Goal: Task Accomplishment & Management: Manage account settings

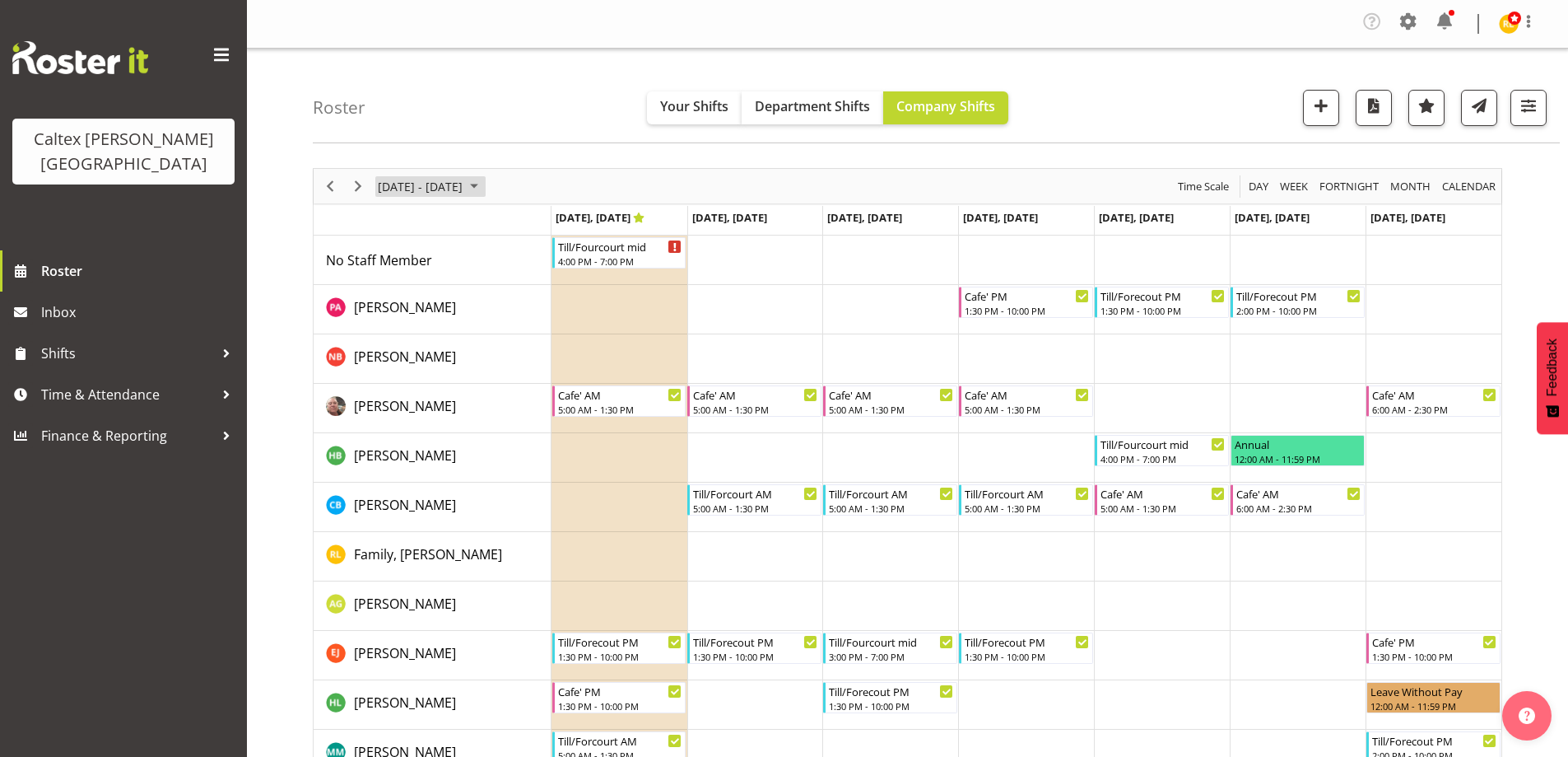
click at [484, 183] on span "Sep 29 - Oct 05, 2025" at bounding box center [474, 186] width 20 height 21
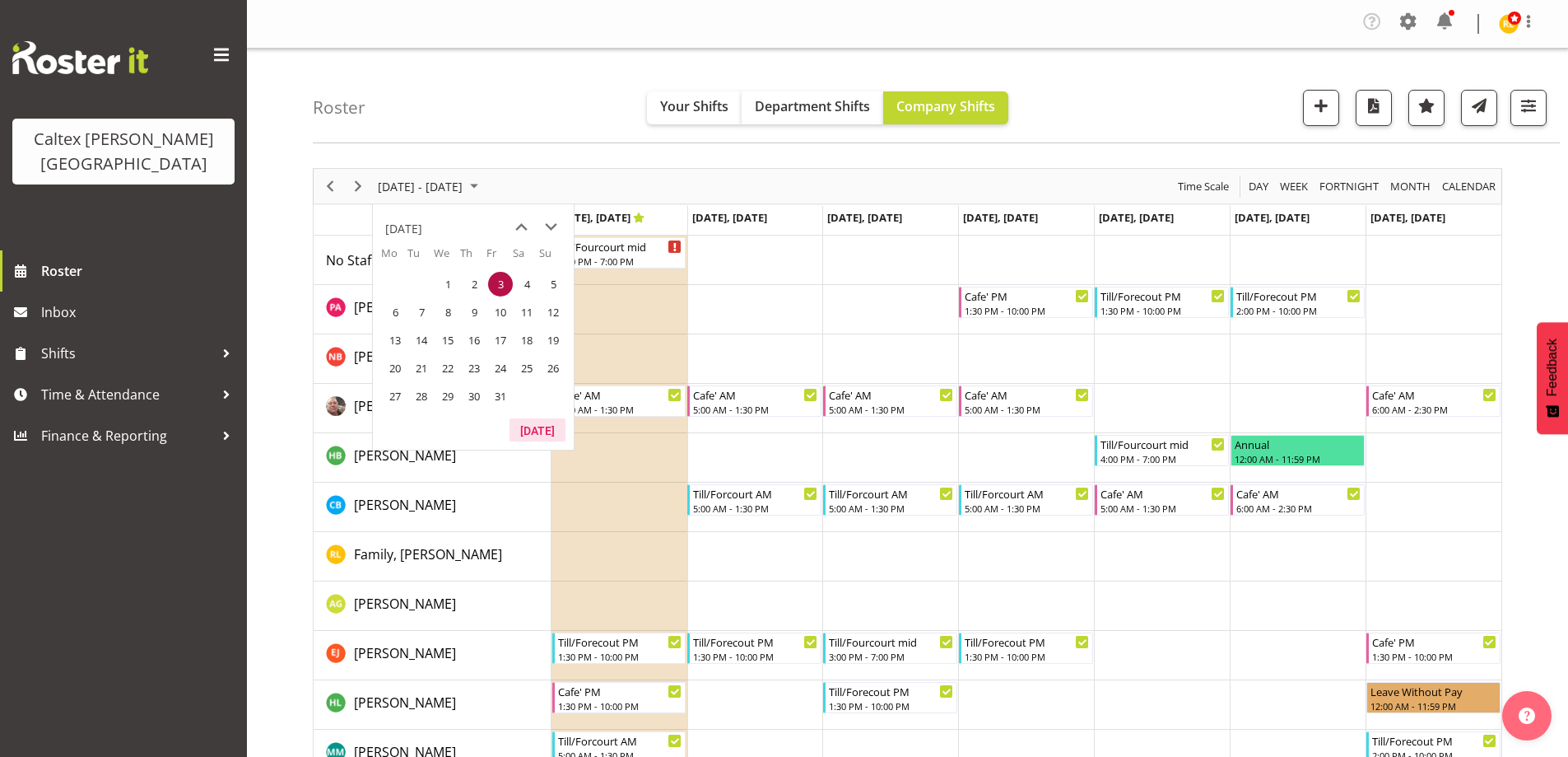
click at [529, 423] on button "[DATE]" at bounding box center [537, 429] width 56 height 23
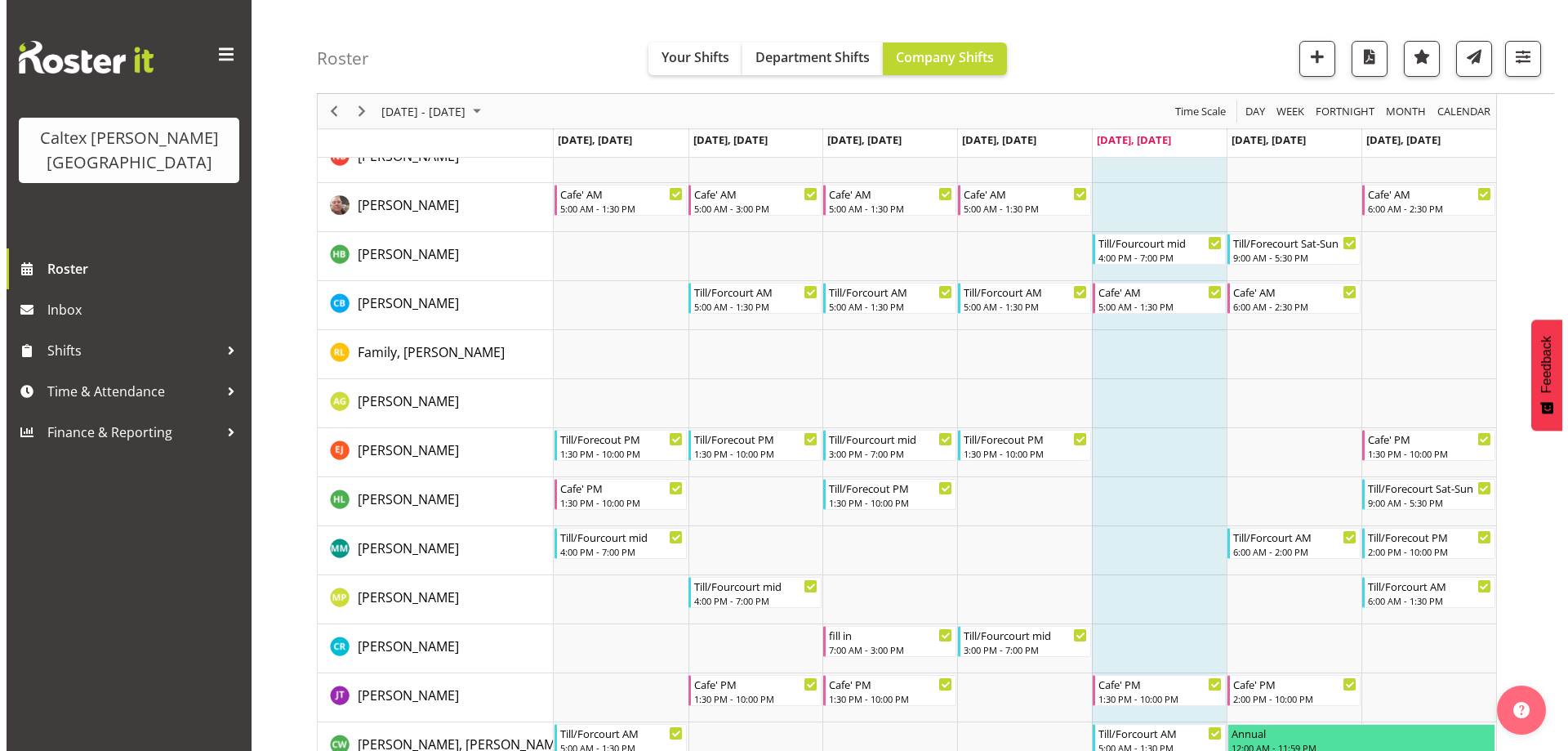
scroll to position [231, 0]
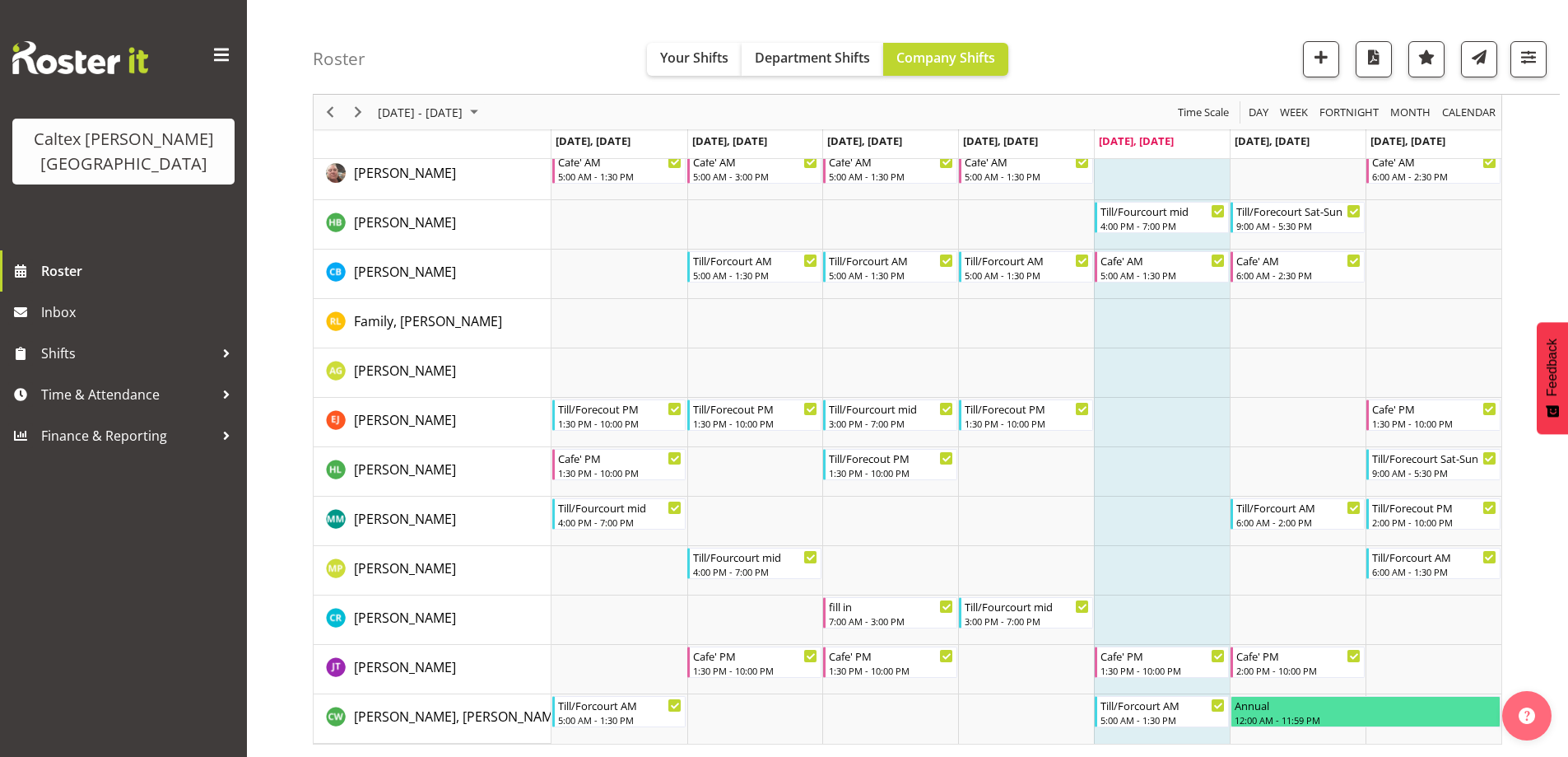
click at [1147, 473] on td "Timeline Week of September 5, 2025" at bounding box center [1162, 472] width 136 height 49
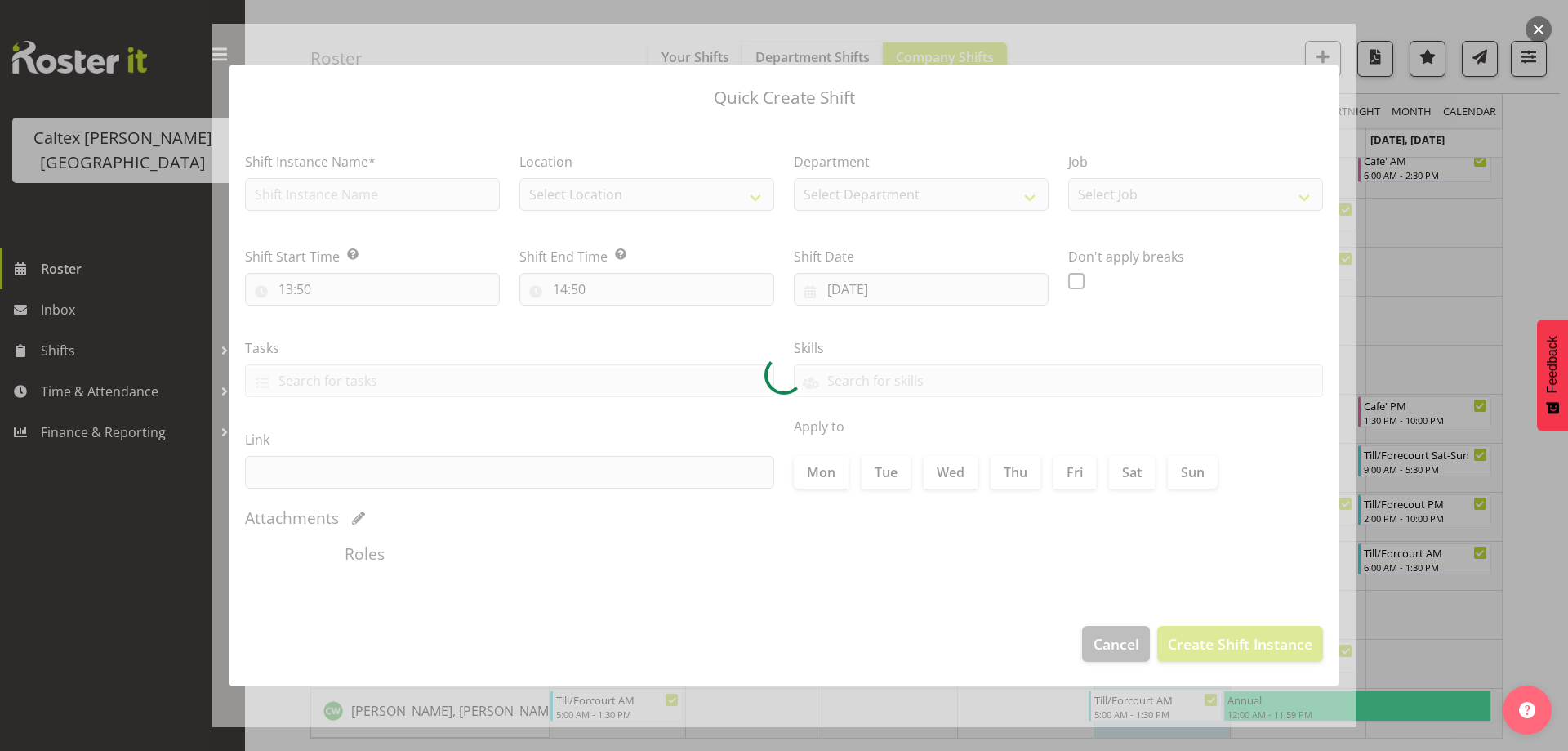
checkbox input "true"
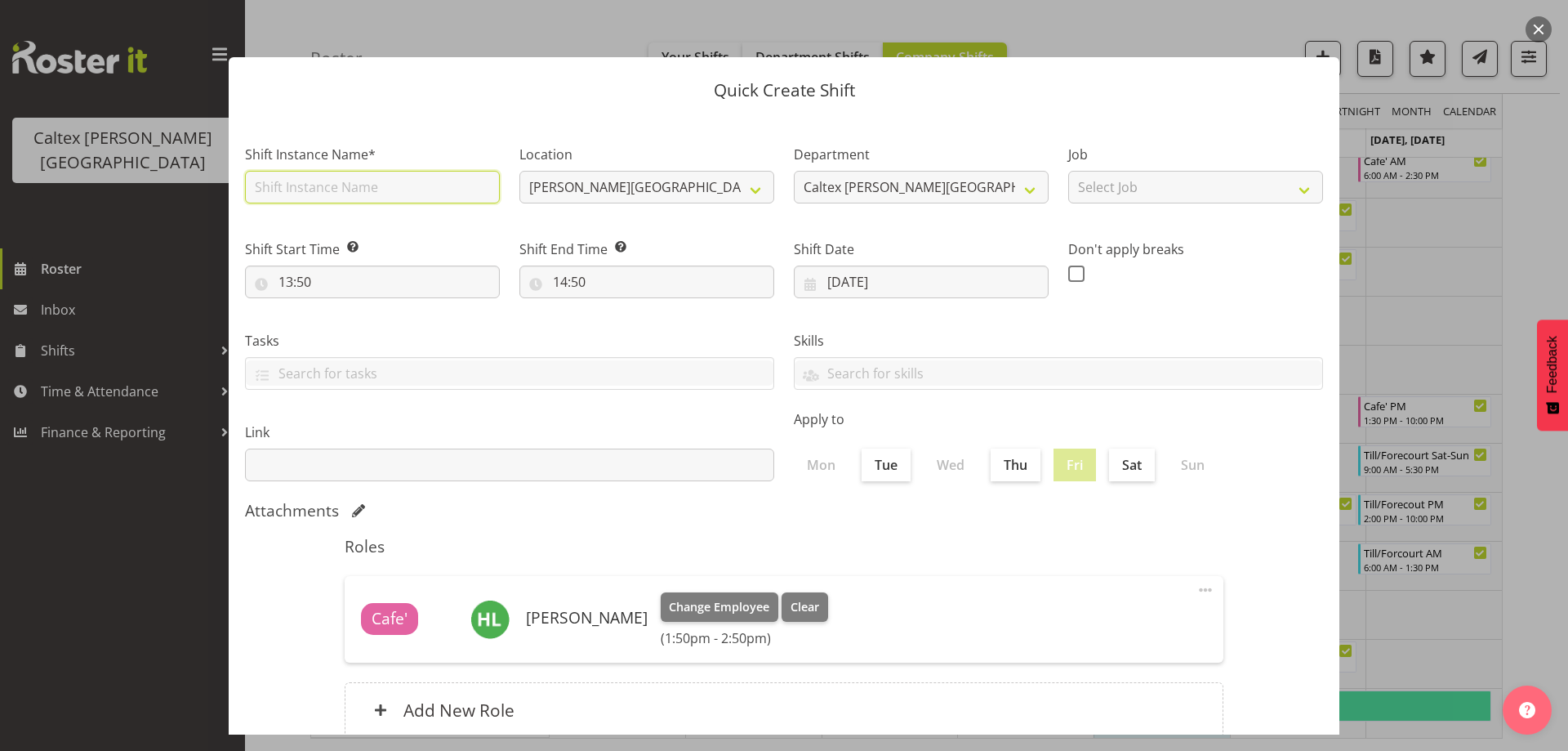
click at [317, 186] on input "text" at bounding box center [372, 187] width 255 height 32
type input "fill in"
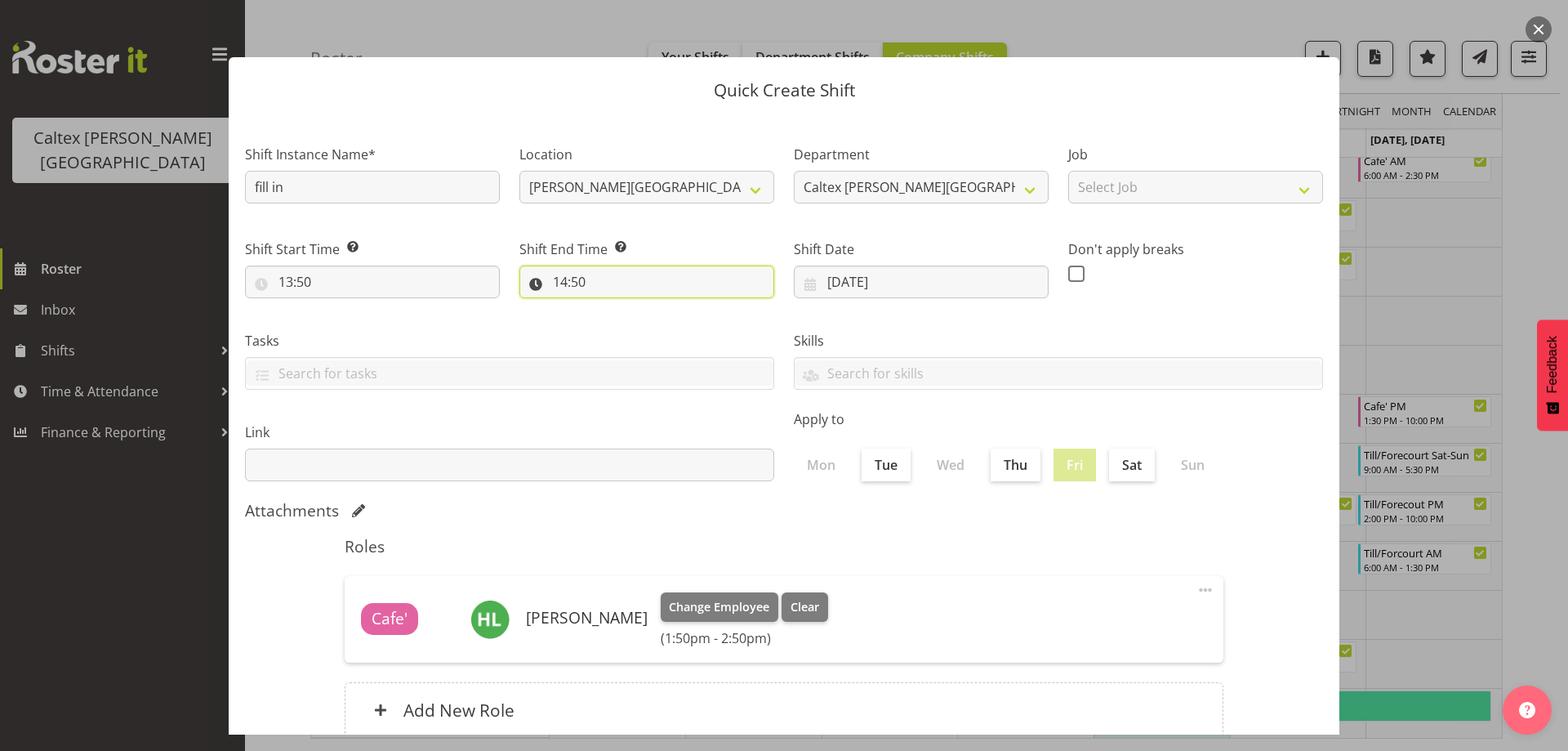
click at [573, 282] on input "14:50" at bounding box center [646, 281] width 255 height 32
click at [632, 331] on select "00 01 02 03 04 05 06 07 08 09 10 11 12 13 14 15 16 17 18 19 20 21 22 23" at bounding box center [631, 324] width 37 height 32
select select "15"
click at [612, 308] on select "00 01 02 03 04 05 06 07 08 09 10 11 12 13 14 15 16 17 18 19 20 21 22 23" at bounding box center [631, 324] width 37 height 32
type input "15:50"
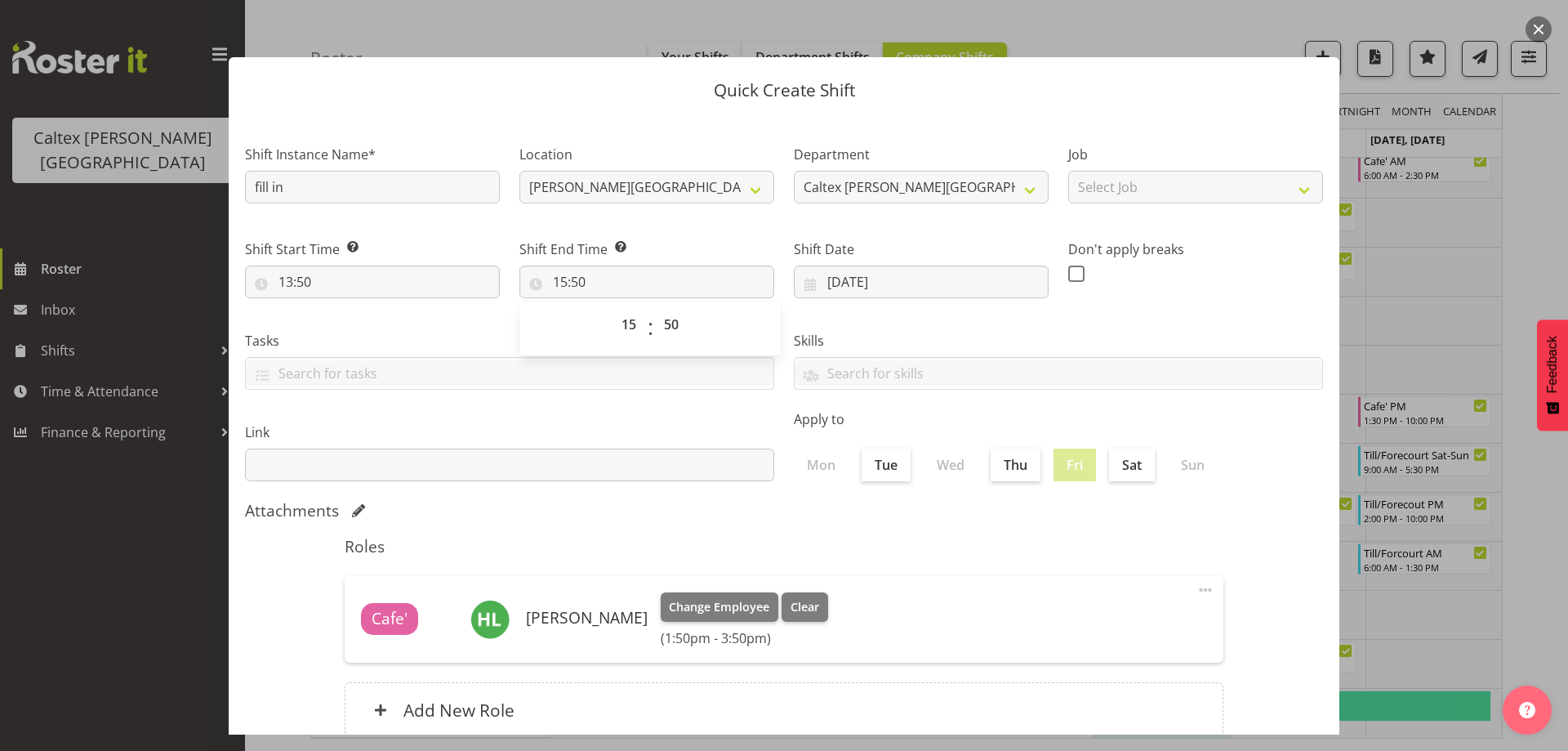
click at [719, 527] on div "Roles Cafe' [PERSON_NAME] Change Employee Clear (1:50pm - 3:50pm) Edit Delete A…" at bounding box center [783, 642] width 898 height 231
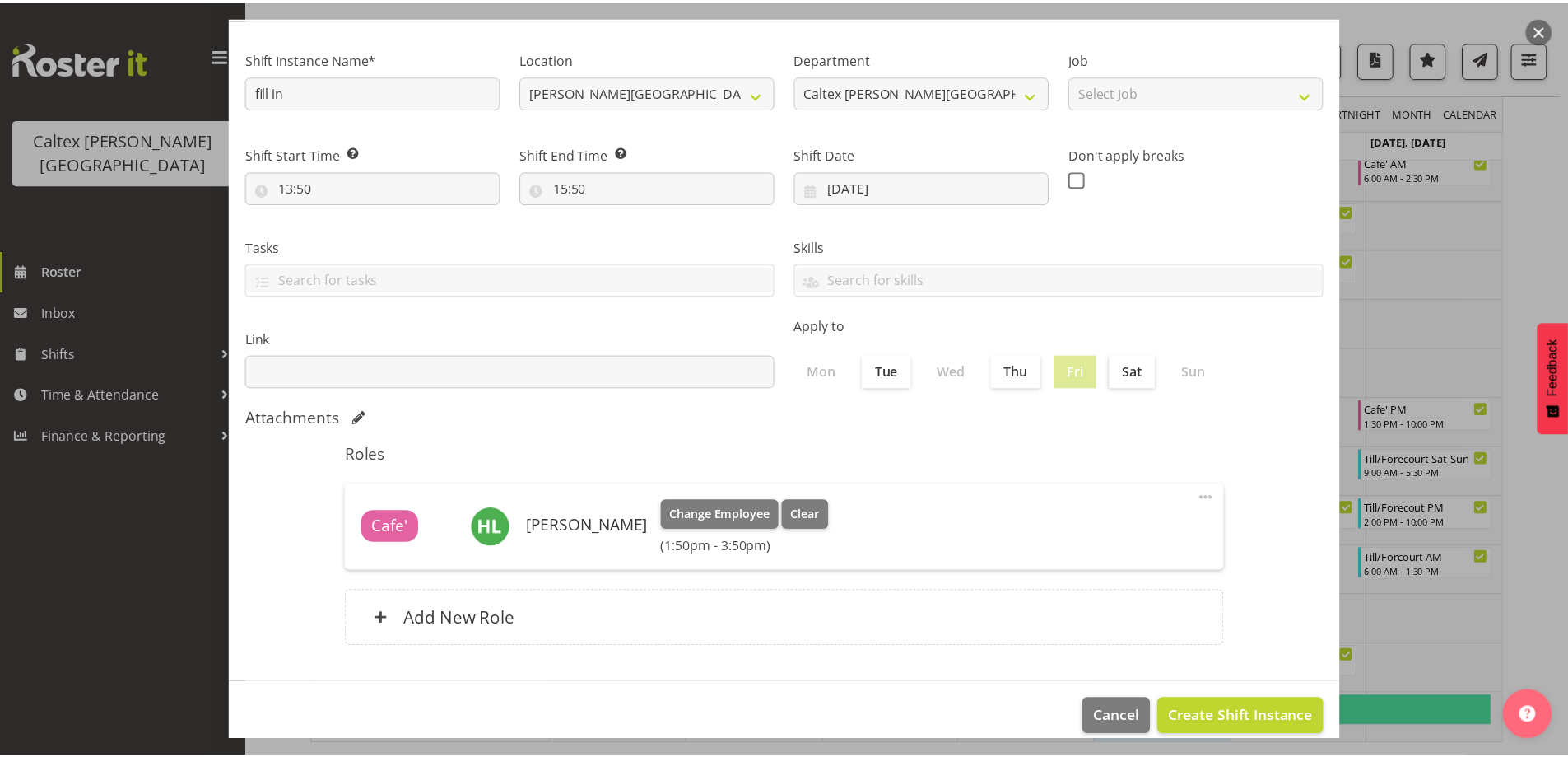
scroll to position [117, 0]
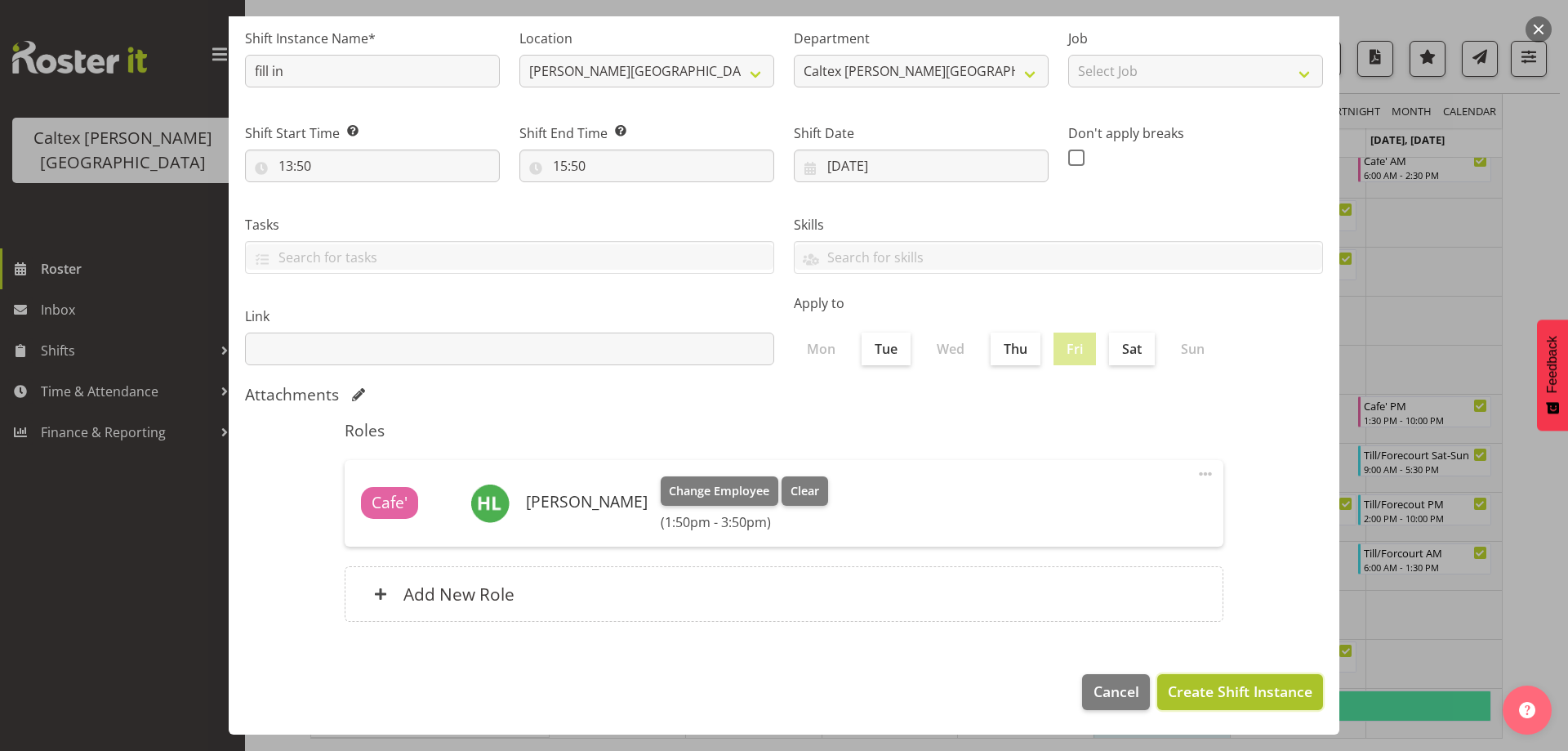
click at [1222, 688] on span "Create Shift Instance" at bounding box center [1241, 691] width 145 height 22
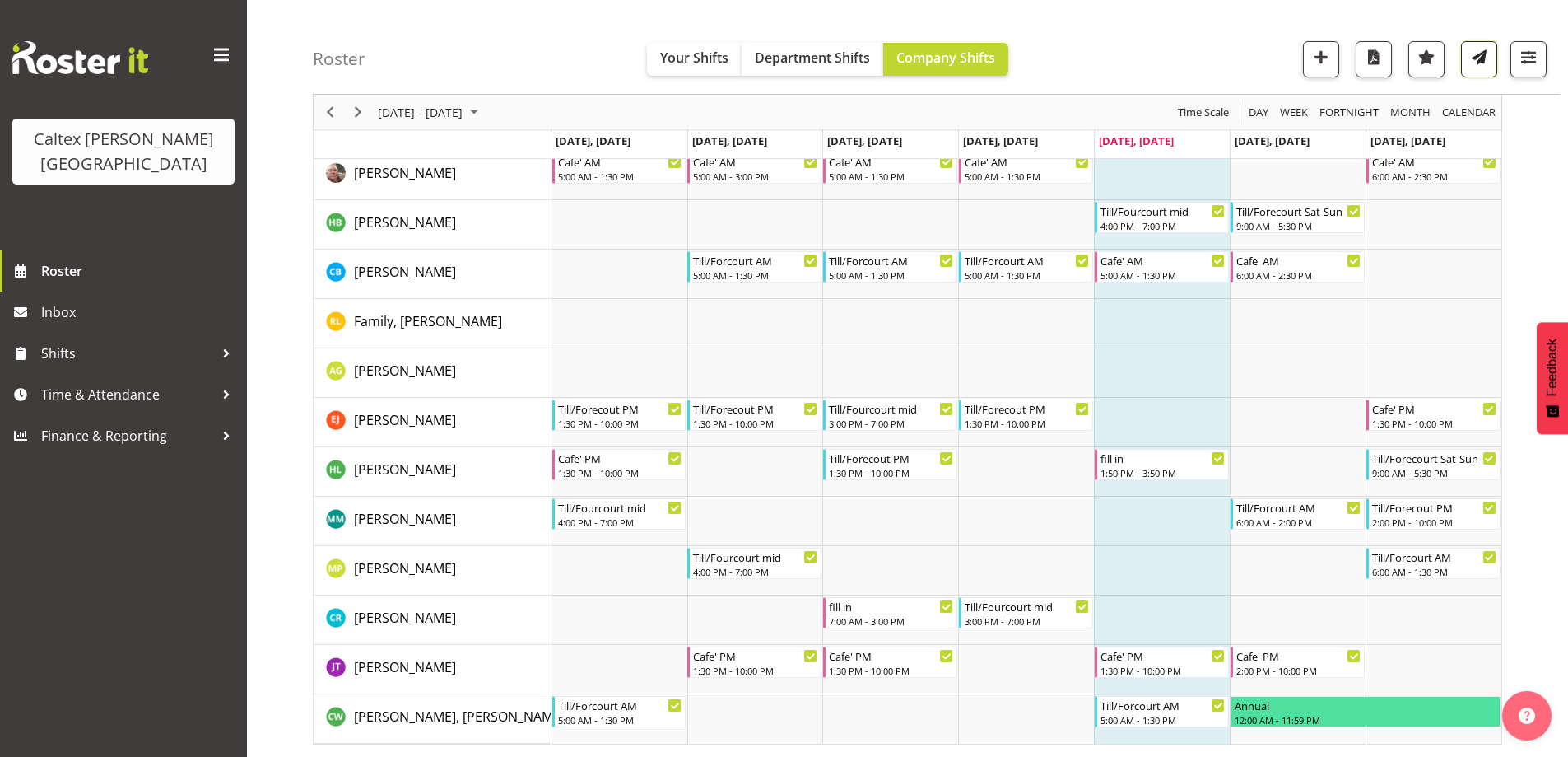
click at [1477, 61] on span "button" at bounding box center [1479, 57] width 22 height 22
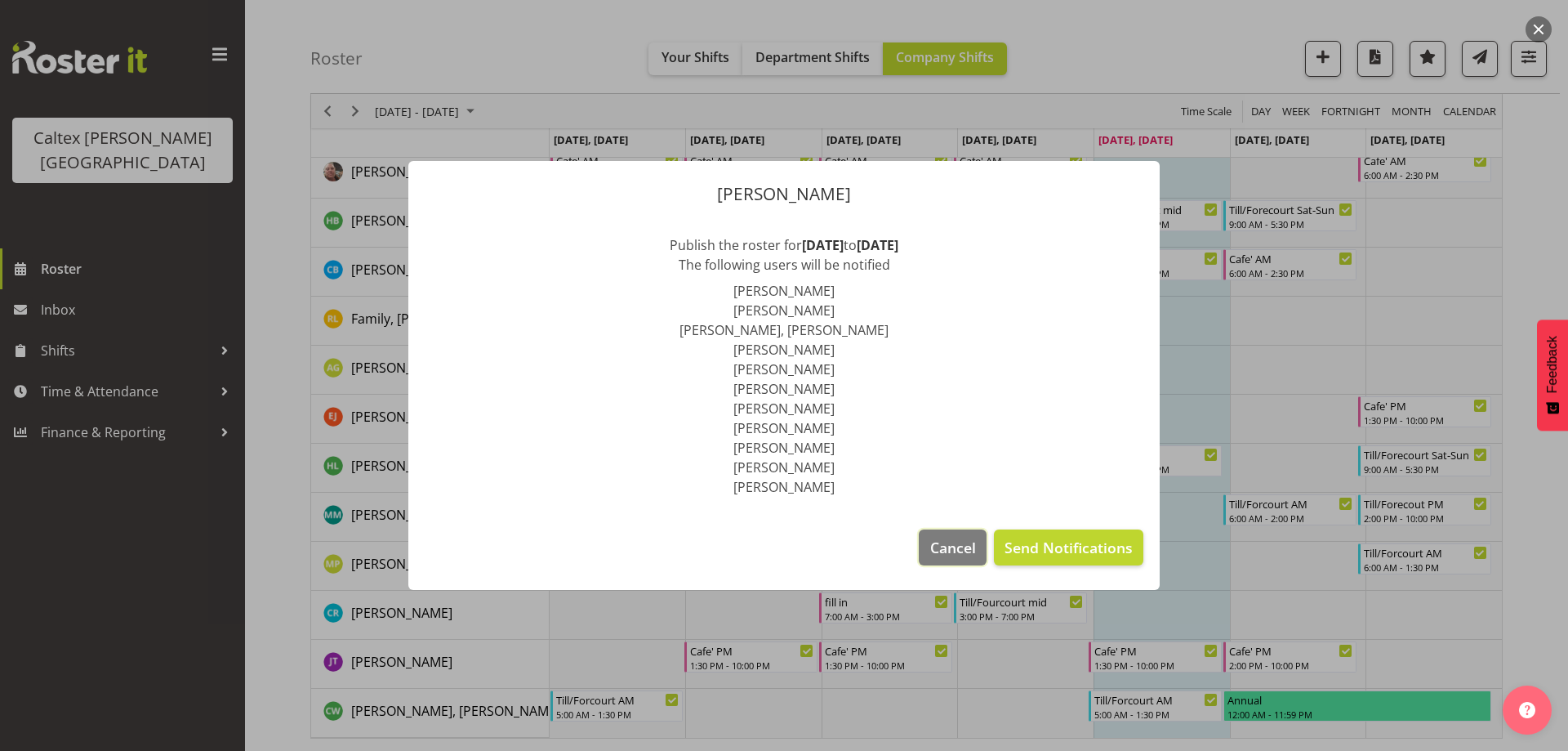
click at [945, 533] on button "Cancel" at bounding box center [952, 547] width 66 height 36
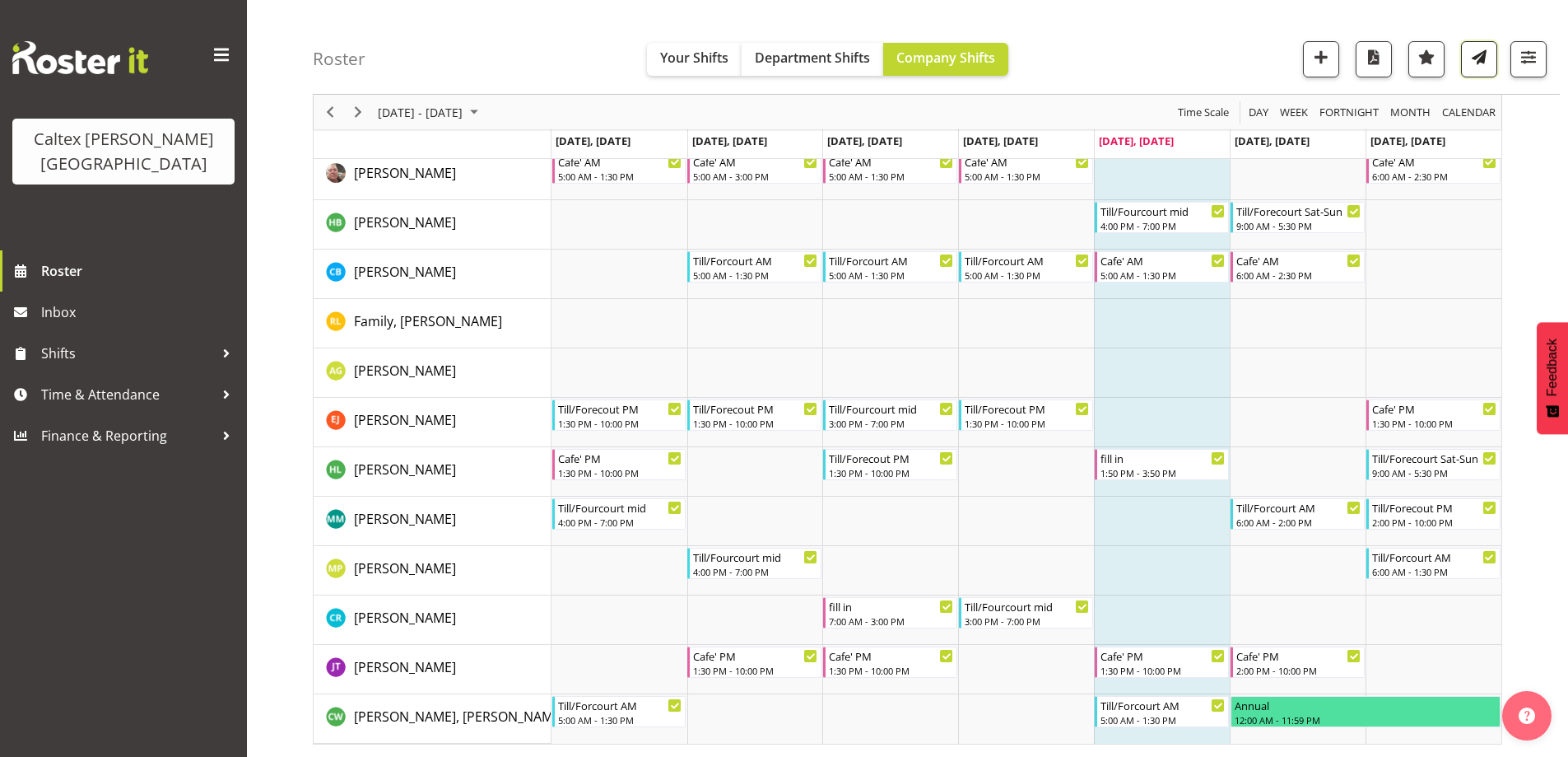
click at [1483, 61] on span "button" at bounding box center [1479, 57] width 22 height 22
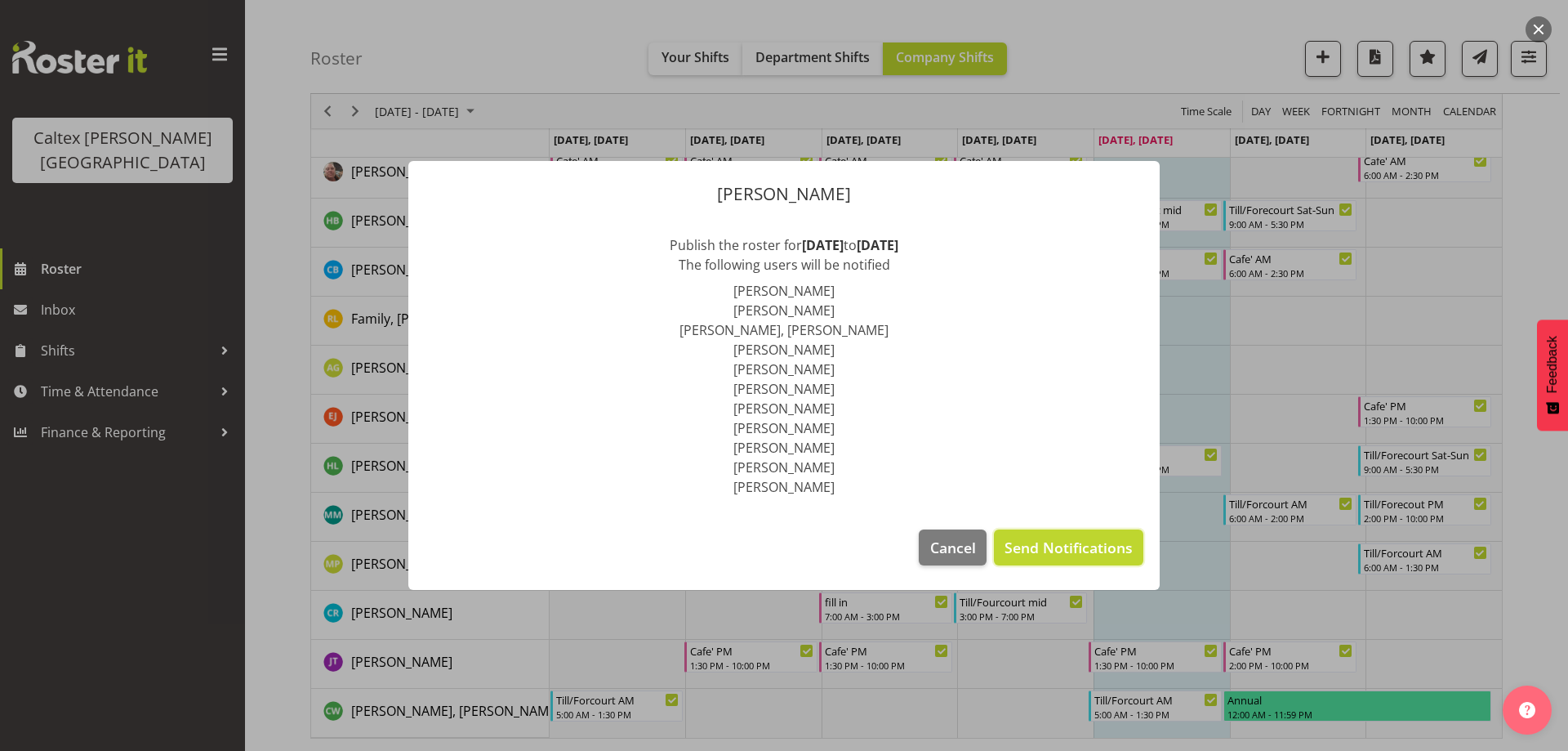
click at [1068, 546] on span "Send Notifications" at bounding box center [1067, 548] width 128 height 22
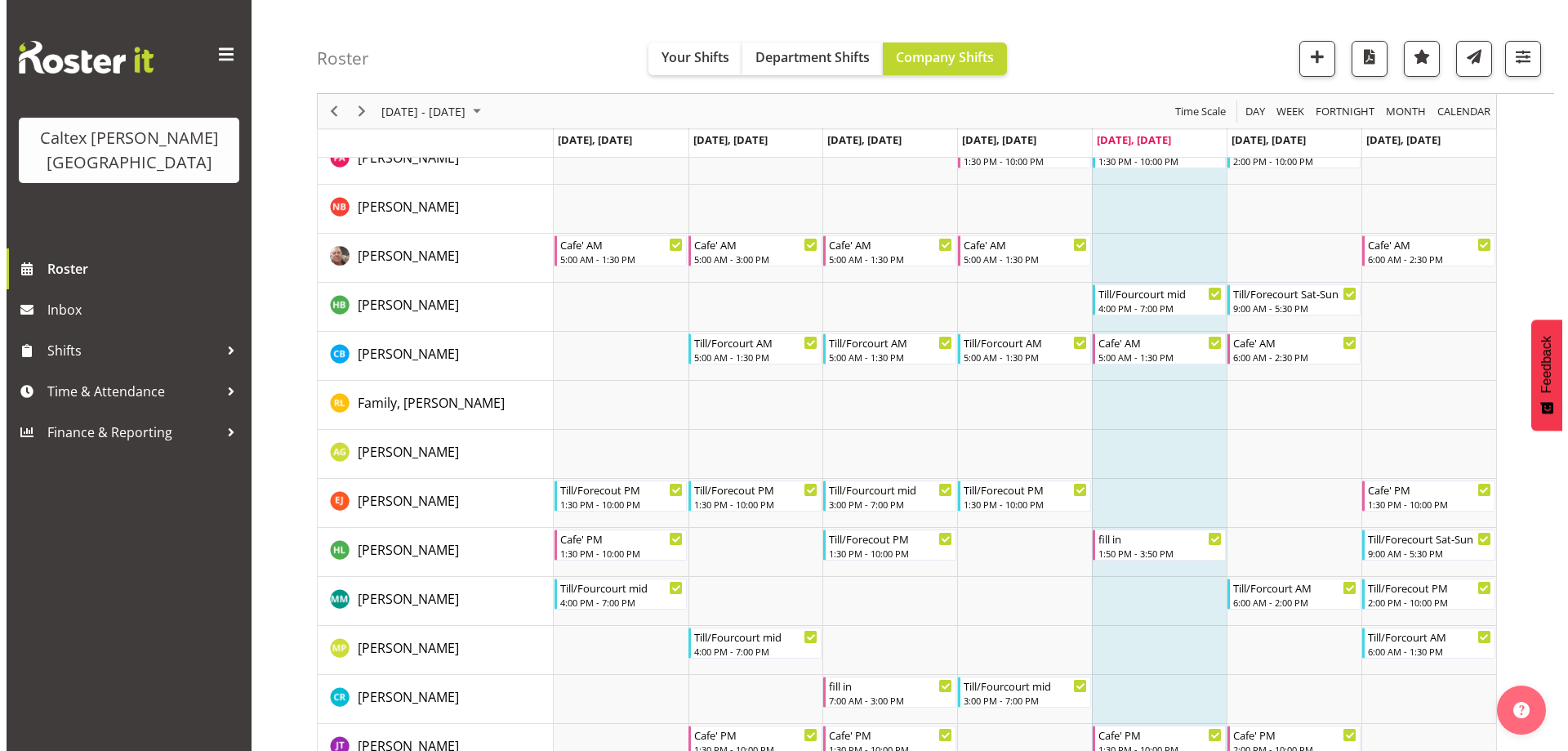
scroll to position [0, 0]
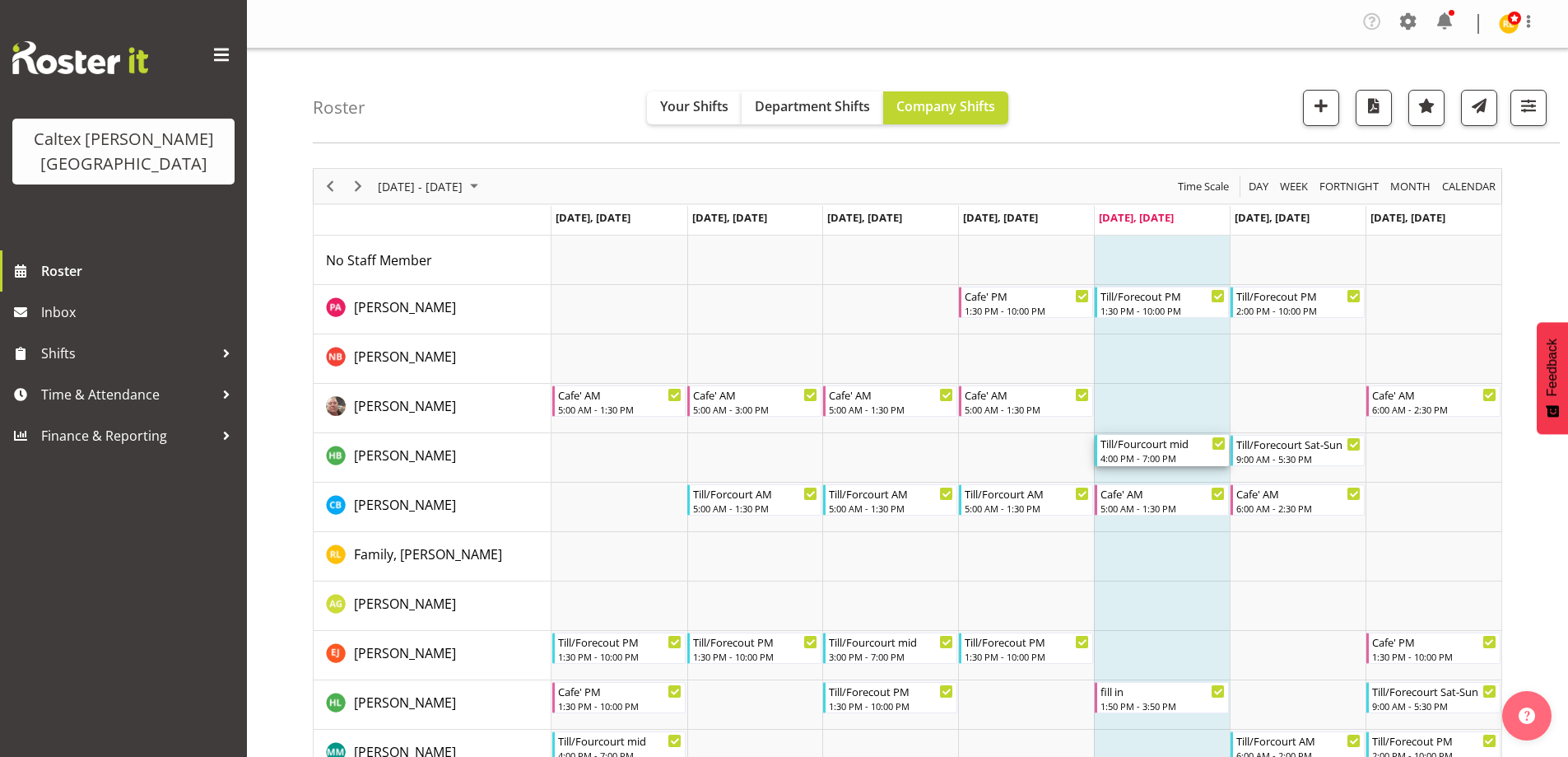
click at [1149, 453] on div "4:00 PM - 7:00 PM" at bounding box center [1163, 457] width 125 height 13
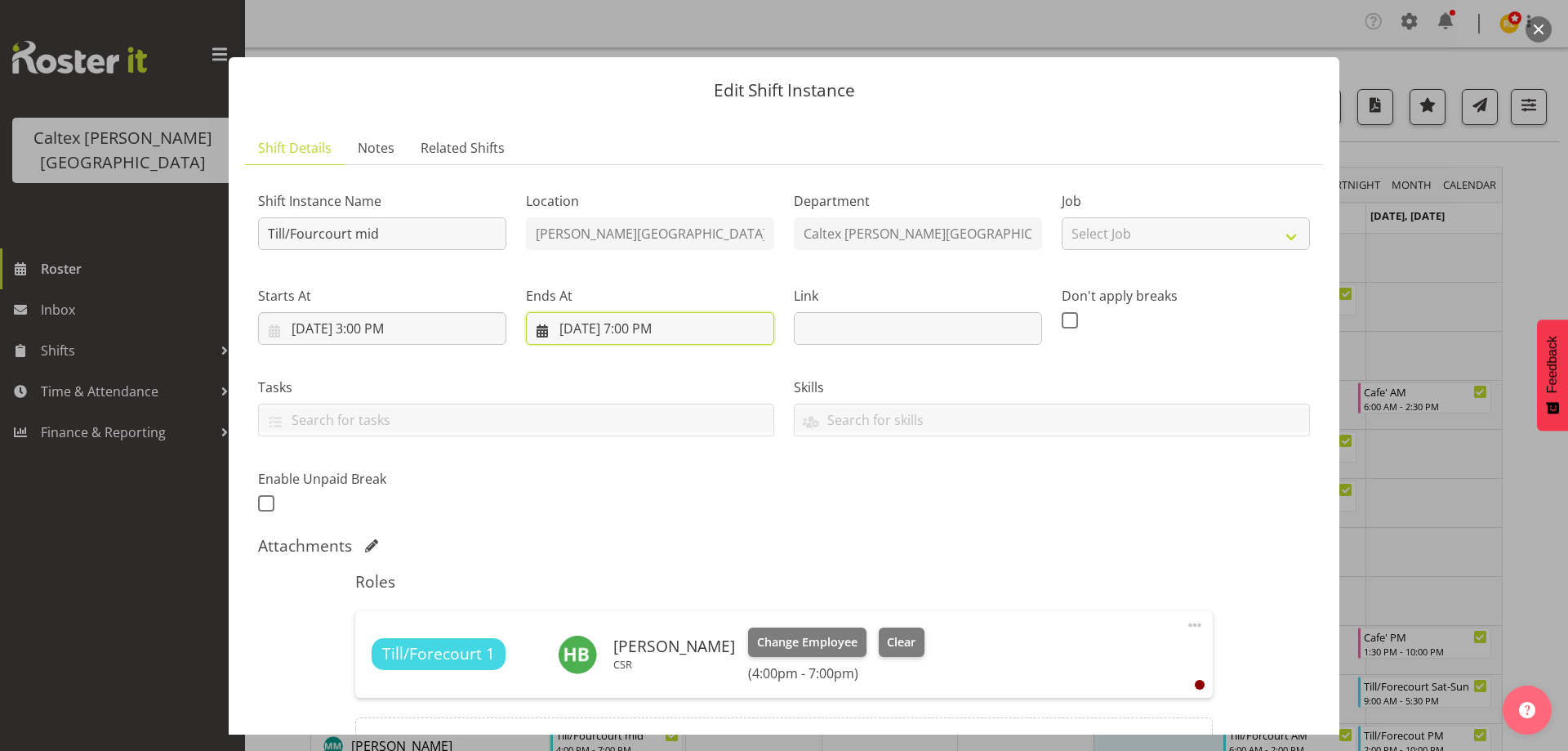
drag, startPoint x: 642, startPoint y: 334, endPoint x: 650, endPoint y: 364, distance: 31.0
click at [643, 334] on input "[DATE] 7:00 PM" at bounding box center [650, 328] width 248 height 32
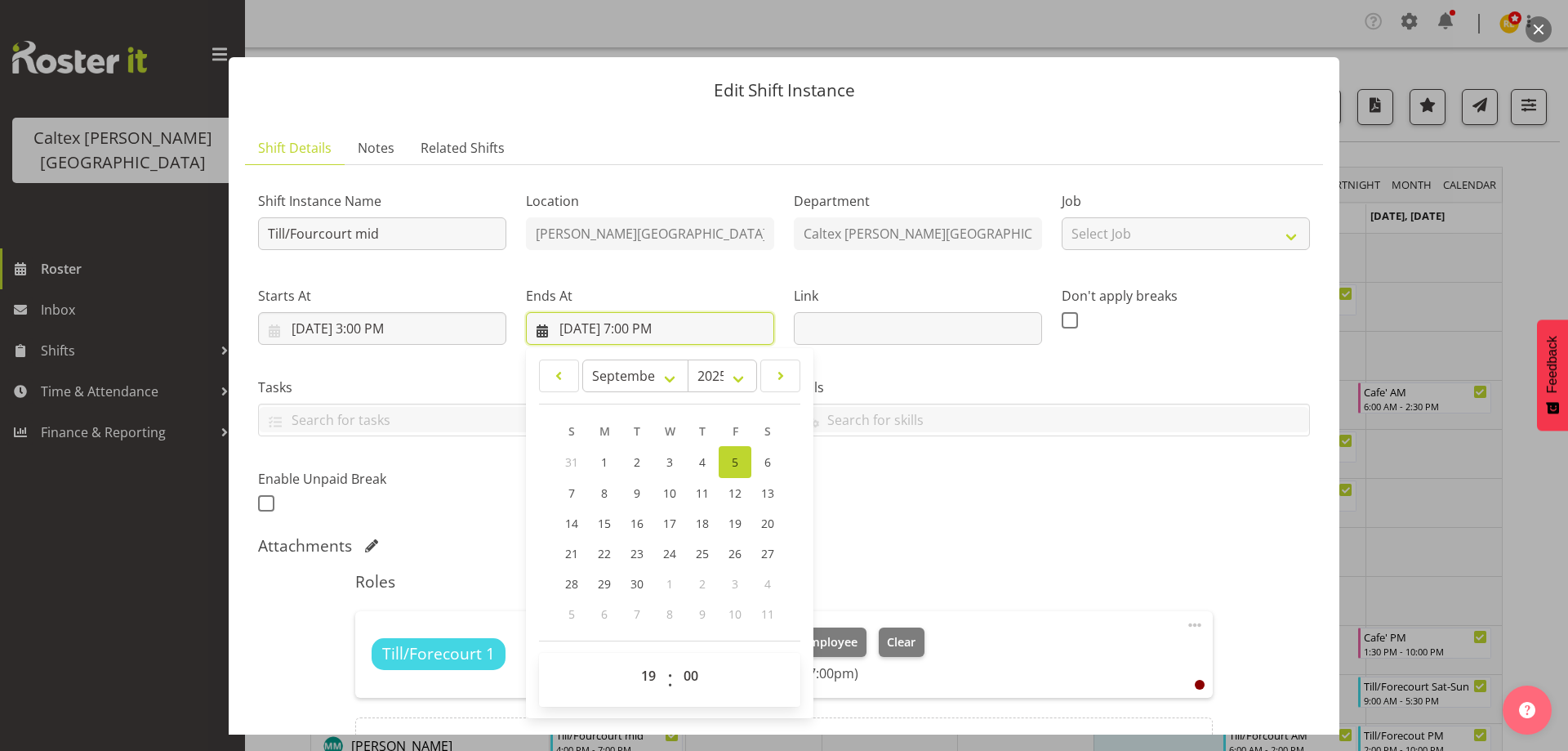
scroll to position [163, 0]
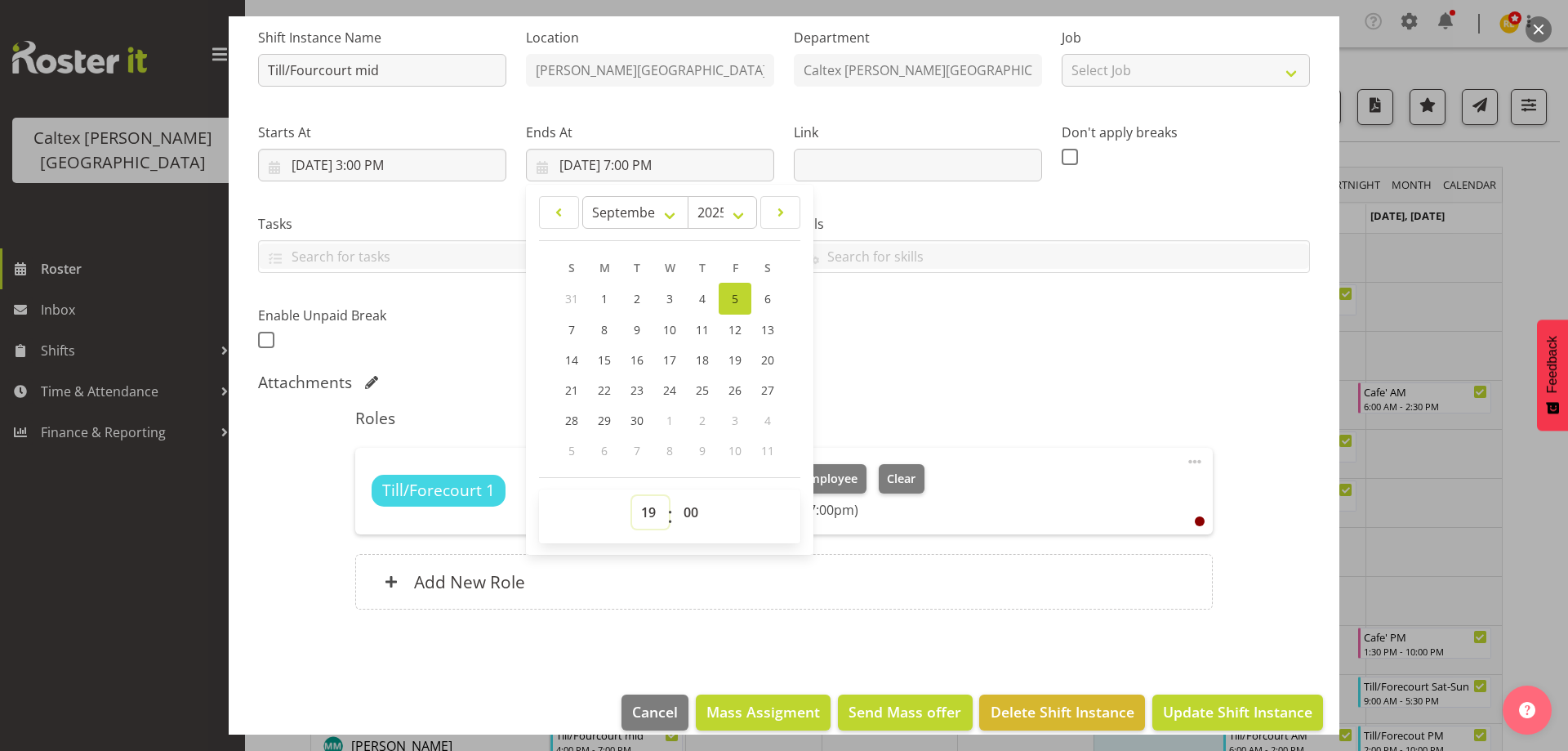
click at [649, 511] on select "00 01 02 03 04 05 06 07 08 09 10 11 12 13 14 15 16 17 18 19 20 21 22 23" at bounding box center [651, 511] width 37 height 32
select select "22"
click at [632, 496] on select "00 01 02 03 04 05 06 07 08 09 10 11 12 13 14 15 16 17 18 19 20 21 22 23" at bounding box center [651, 511] width 37 height 32
type input "[DATE] 10:00 PM"
click at [966, 403] on div "Roles Till/Forecourt 1 [PERSON_NAME] CSR Change Employee Clear (4:00pm - 10:00p…" at bounding box center [783, 514] width 876 height 231
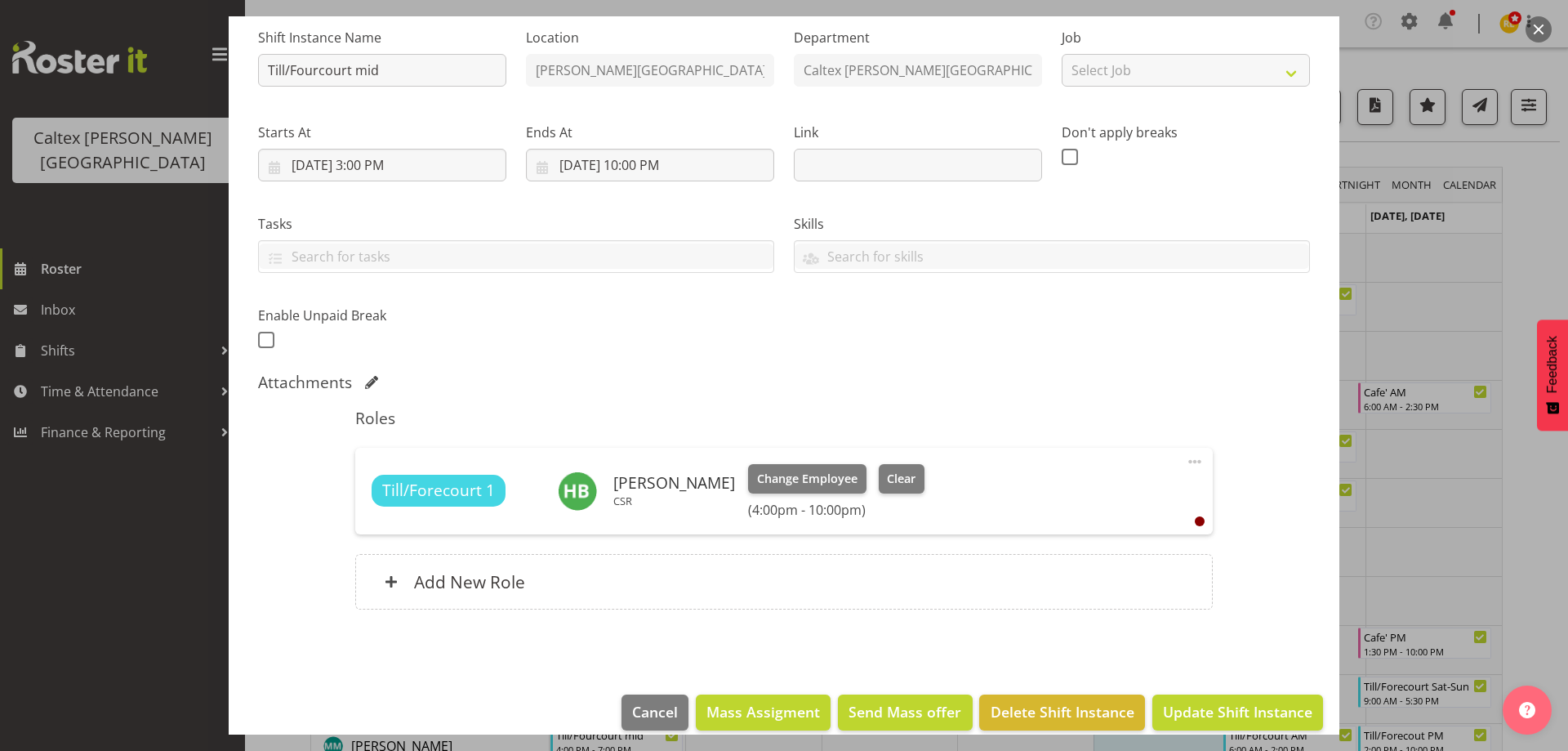
scroll to position [184, 0]
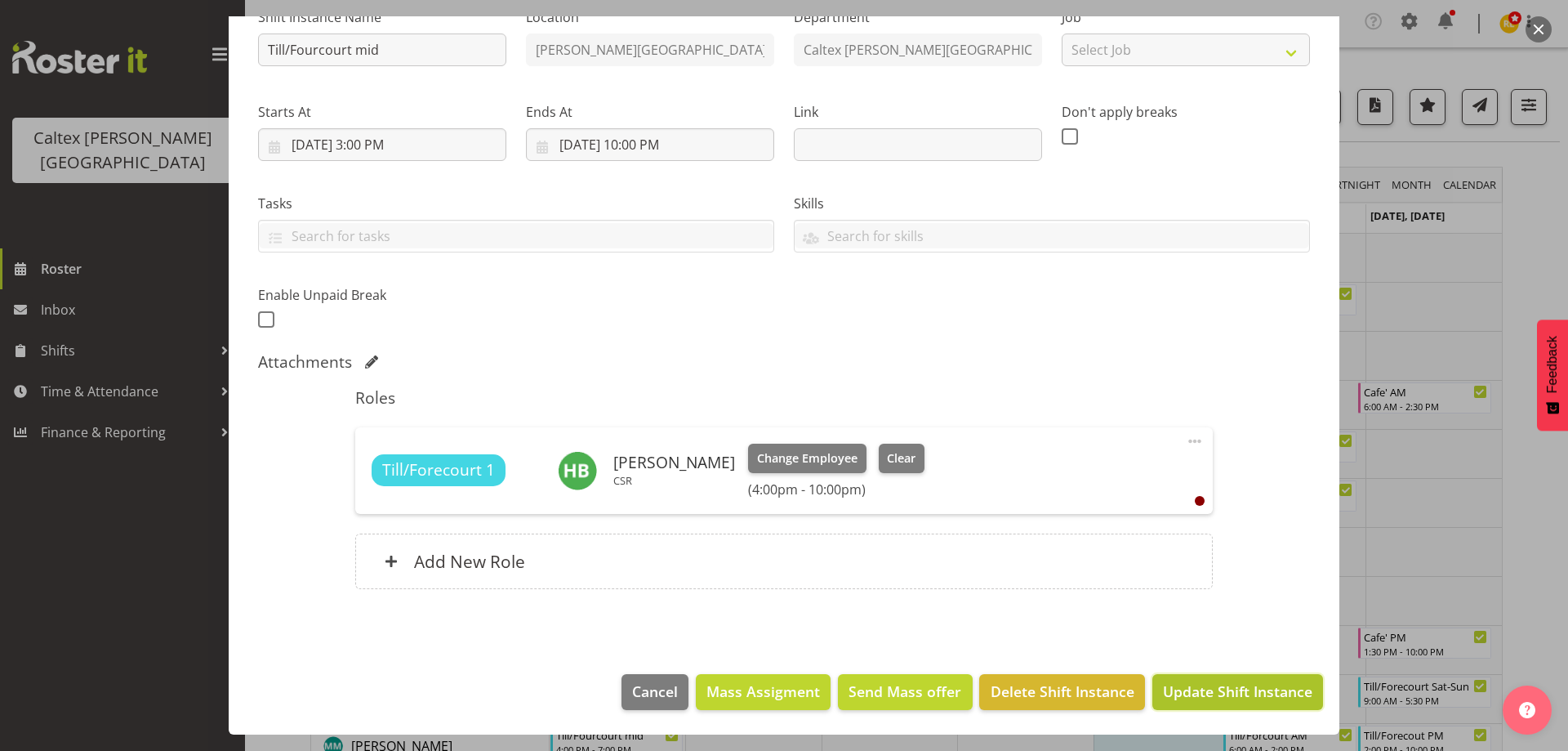
click at [1219, 693] on span "Update Shift Instance" at bounding box center [1237, 691] width 150 height 22
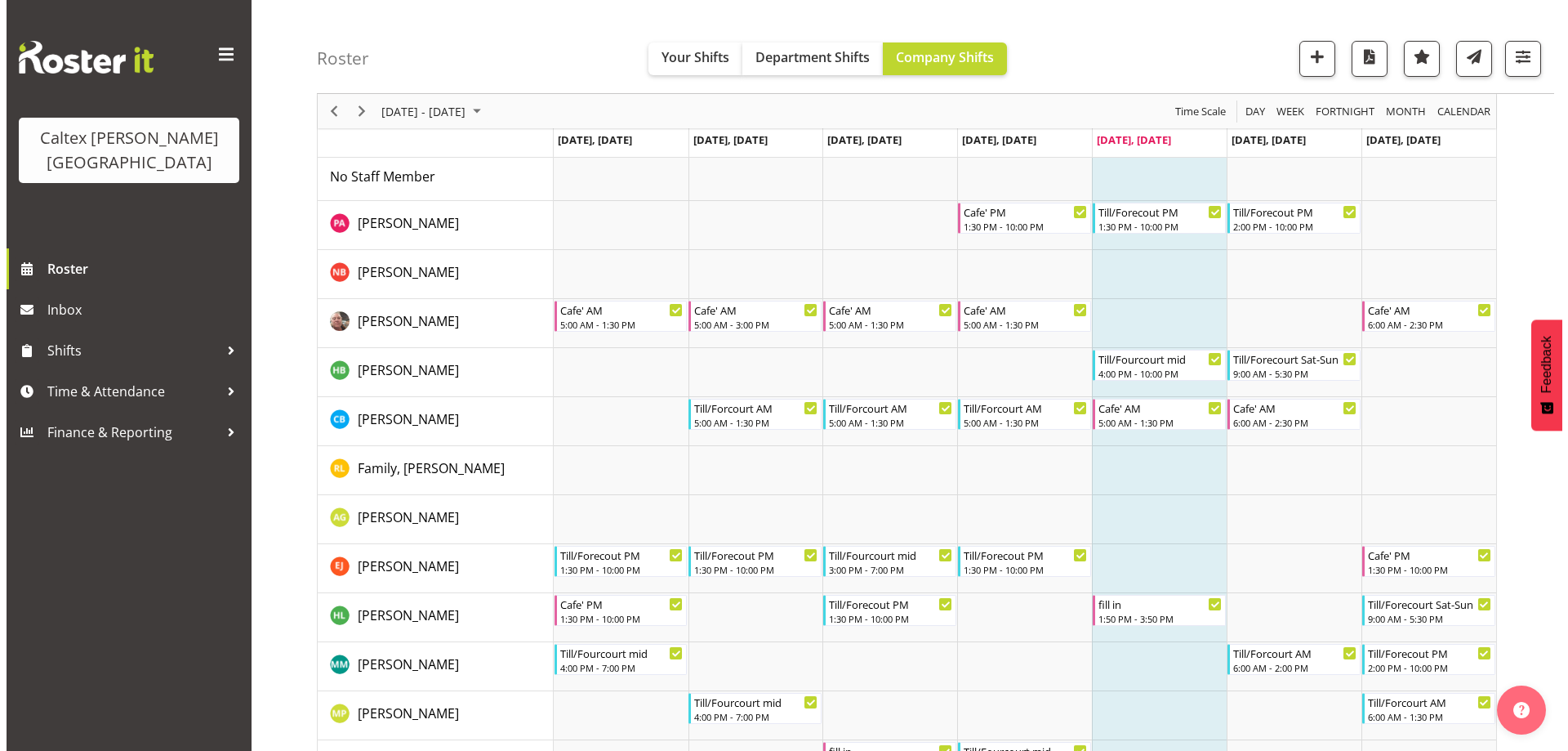
scroll to position [163, 0]
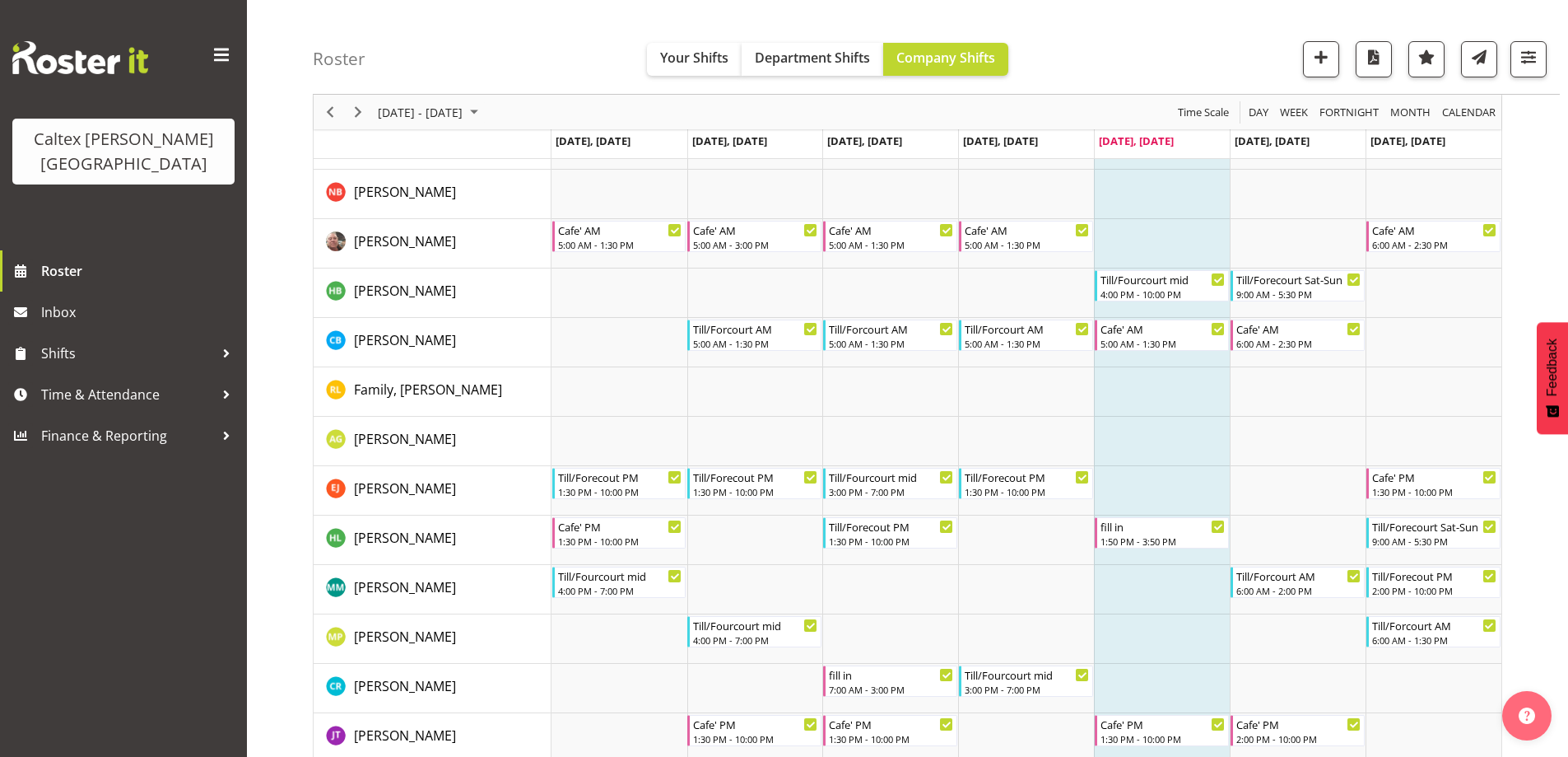
click at [1119, 594] on td "Timeline Week of September 5, 2025" at bounding box center [1162, 589] width 136 height 49
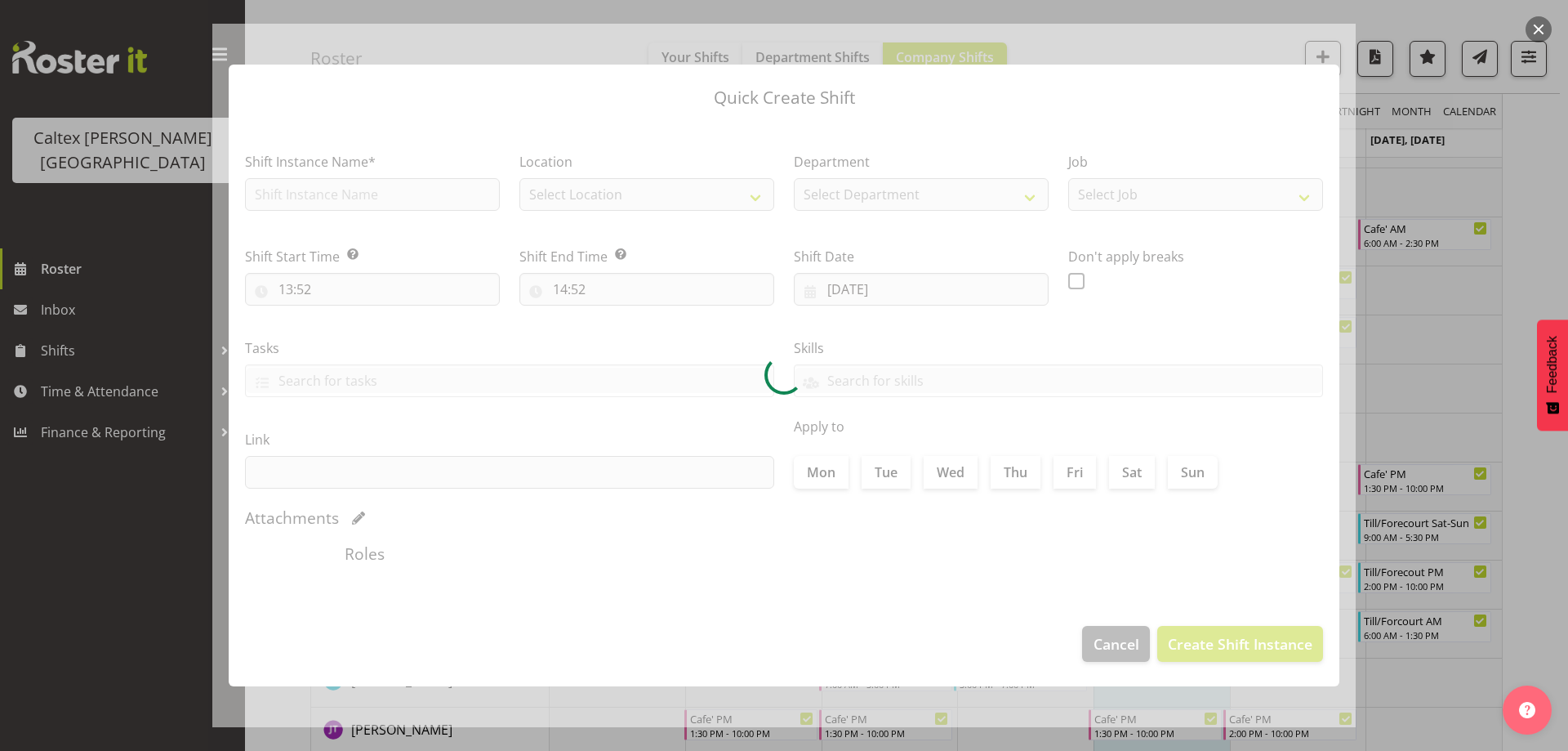
checkbox input "true"
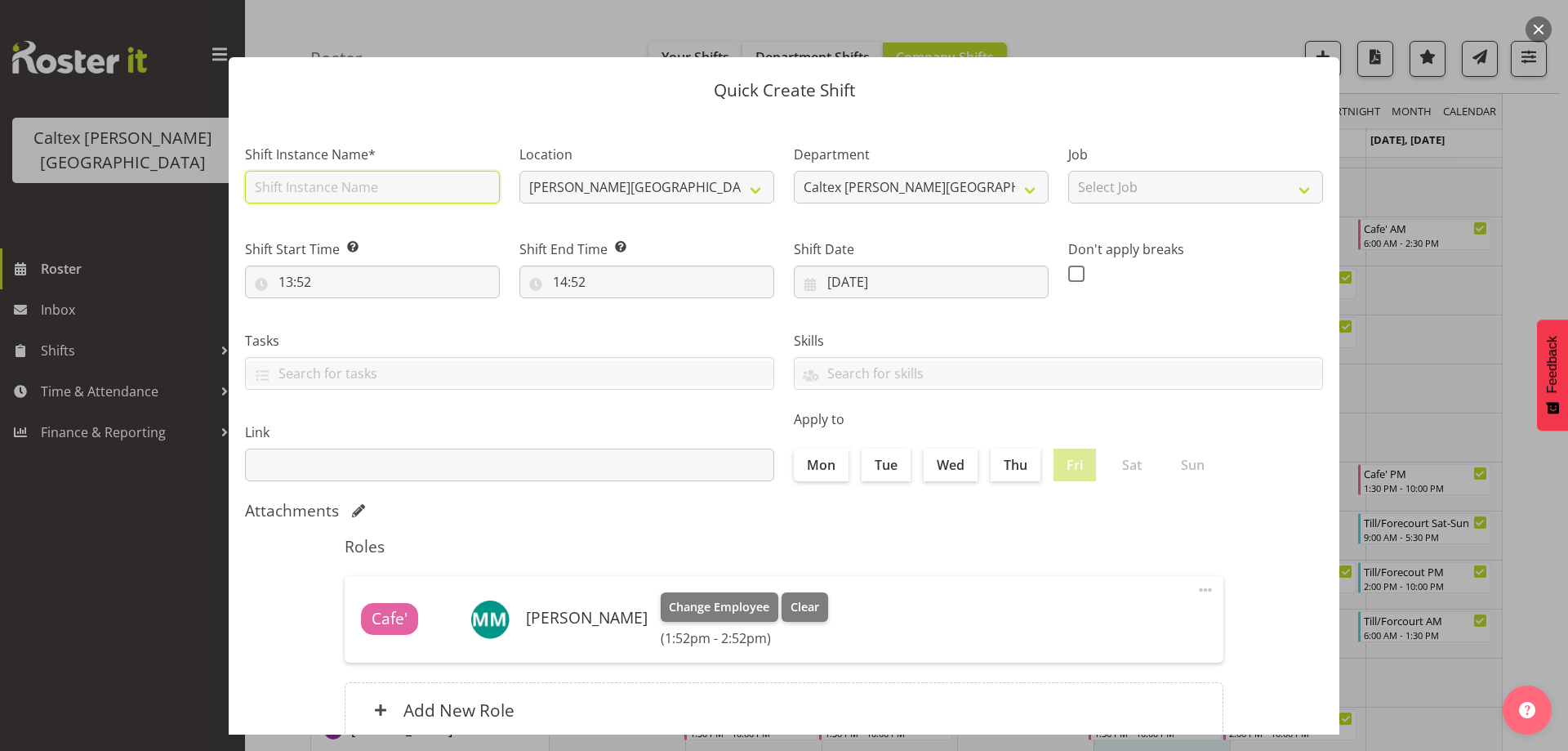
click at [370, 191] on input "text" at bounding box center [372, 187] width 255 height 32
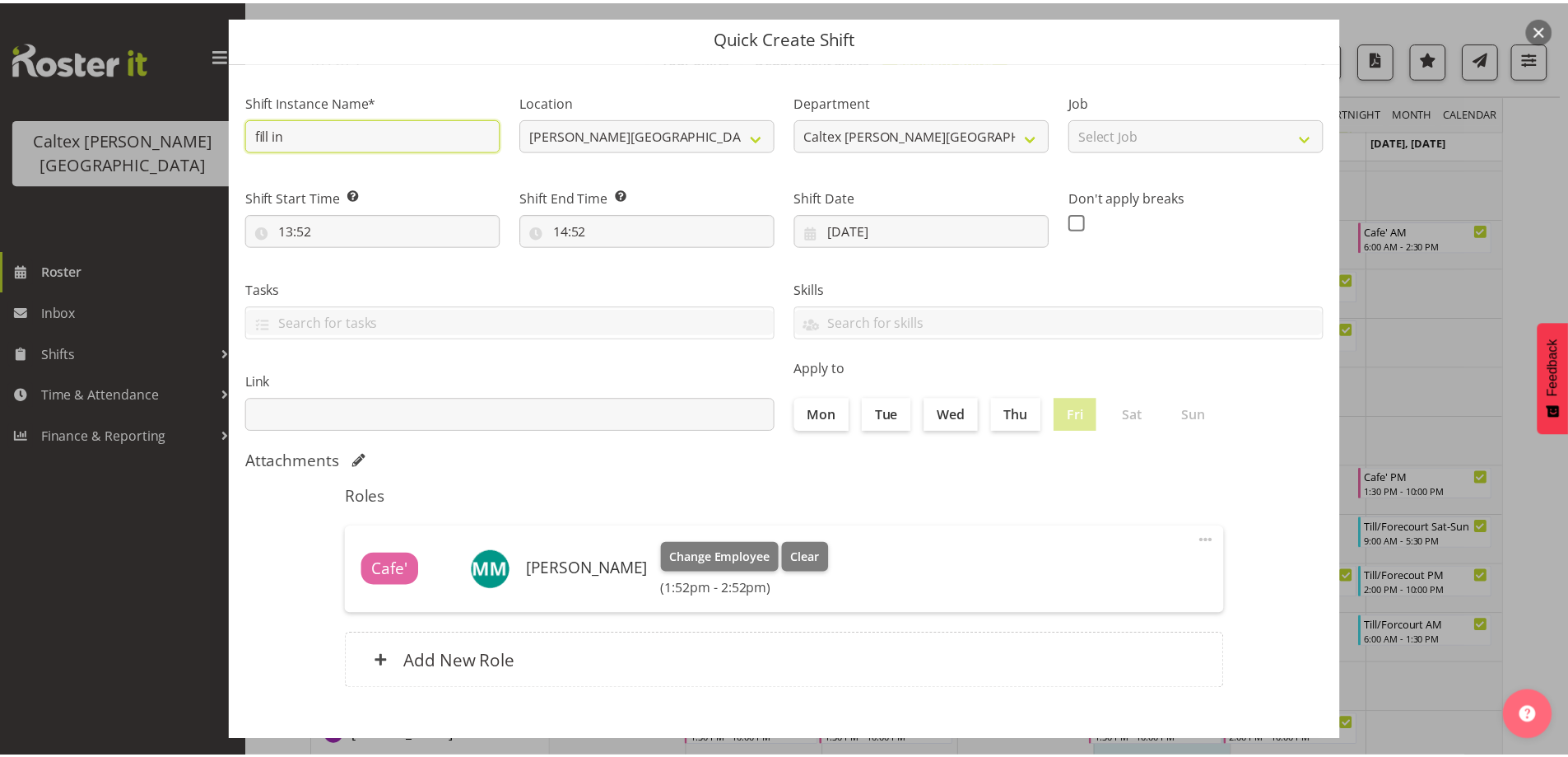
scroll to position [117, 0]
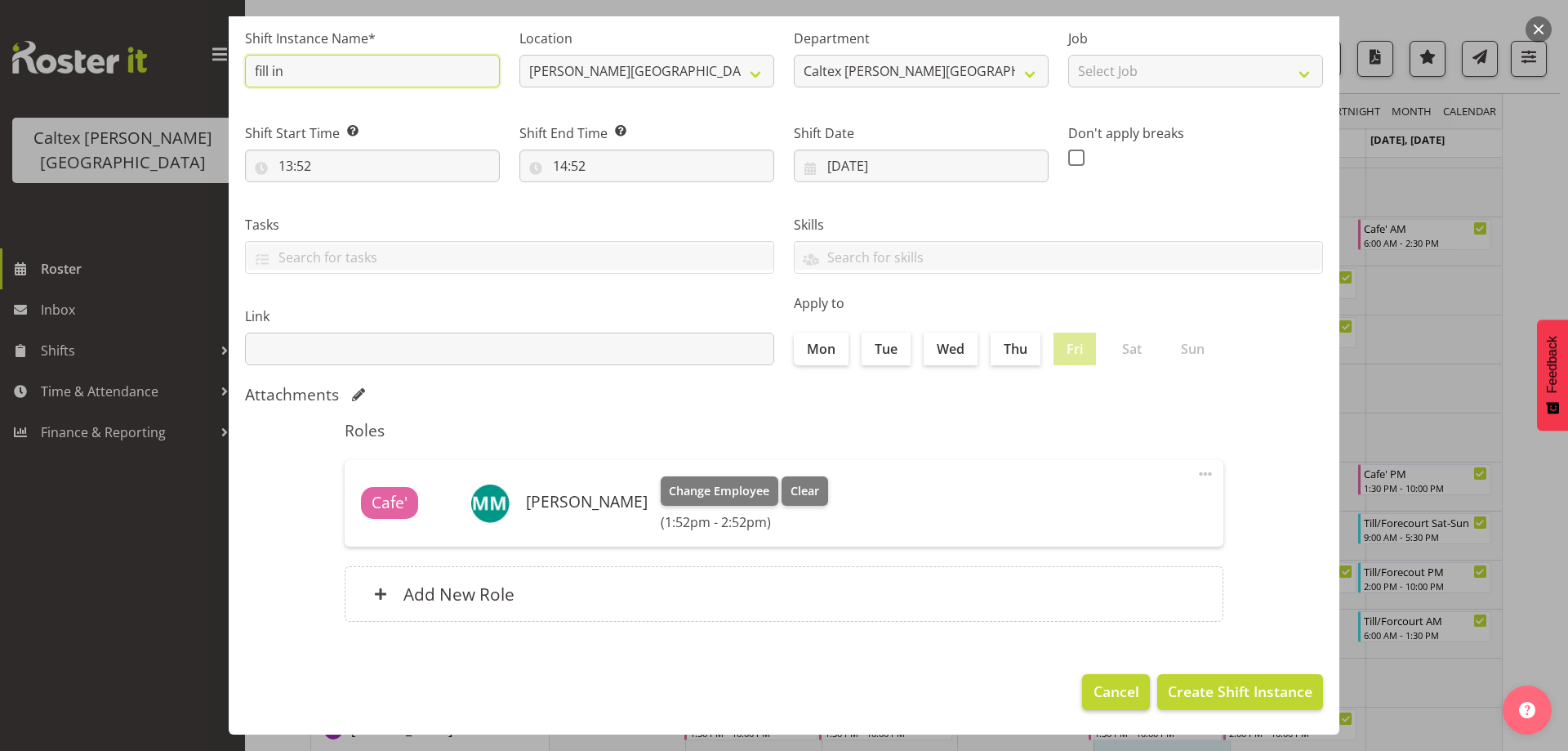
type input "fill in"
drag, startPoint x: 1109, startPoint y: 684, endPoint x: 1097, endPoint y: 655, distance: 31.4
click at [1111, 682] on span "Cancel" at bounding box center [1115, 691] width 46 height 22
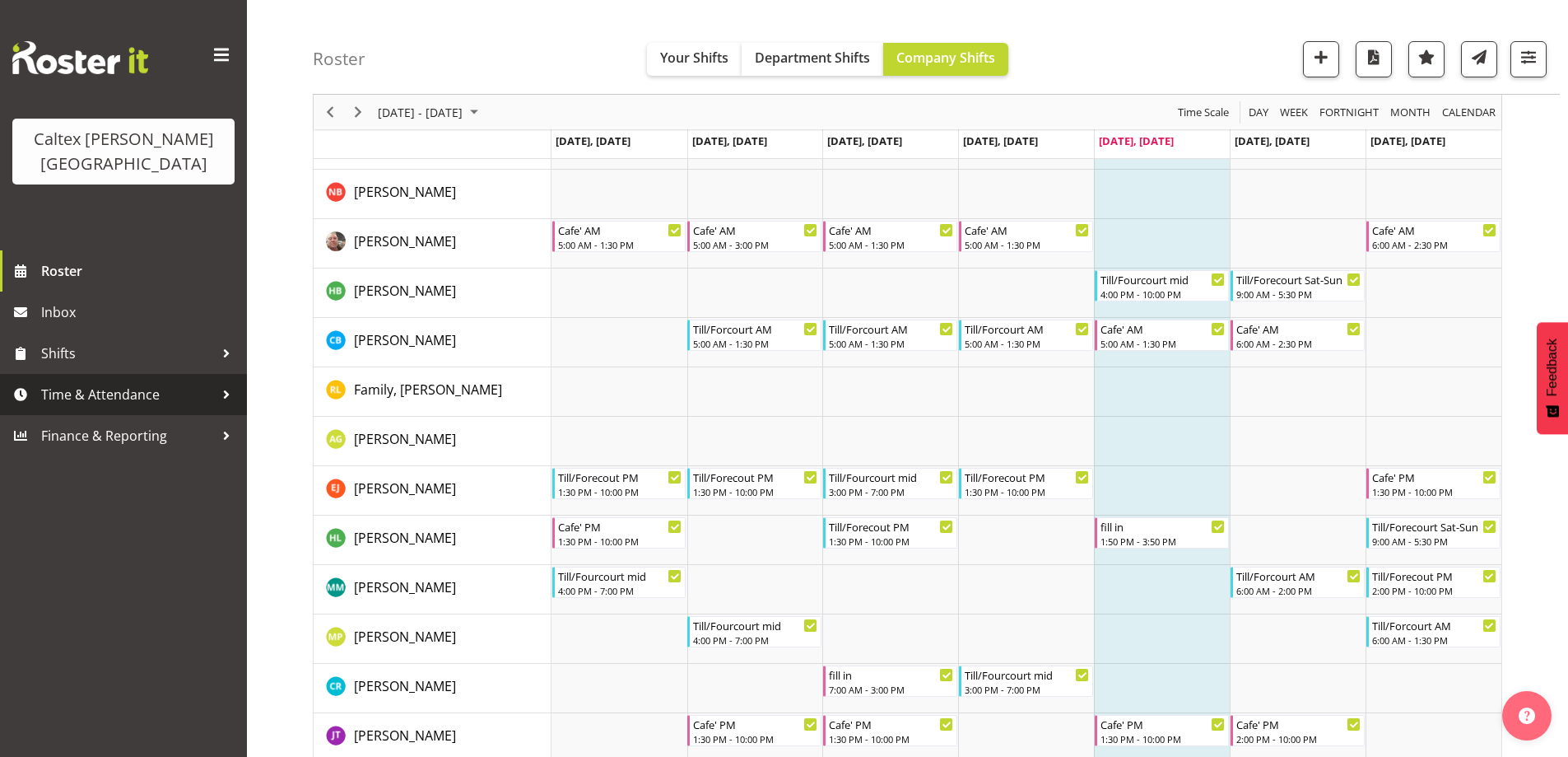
click at [221, 382] on div at bounding box center [226, 394] width 25 height 25
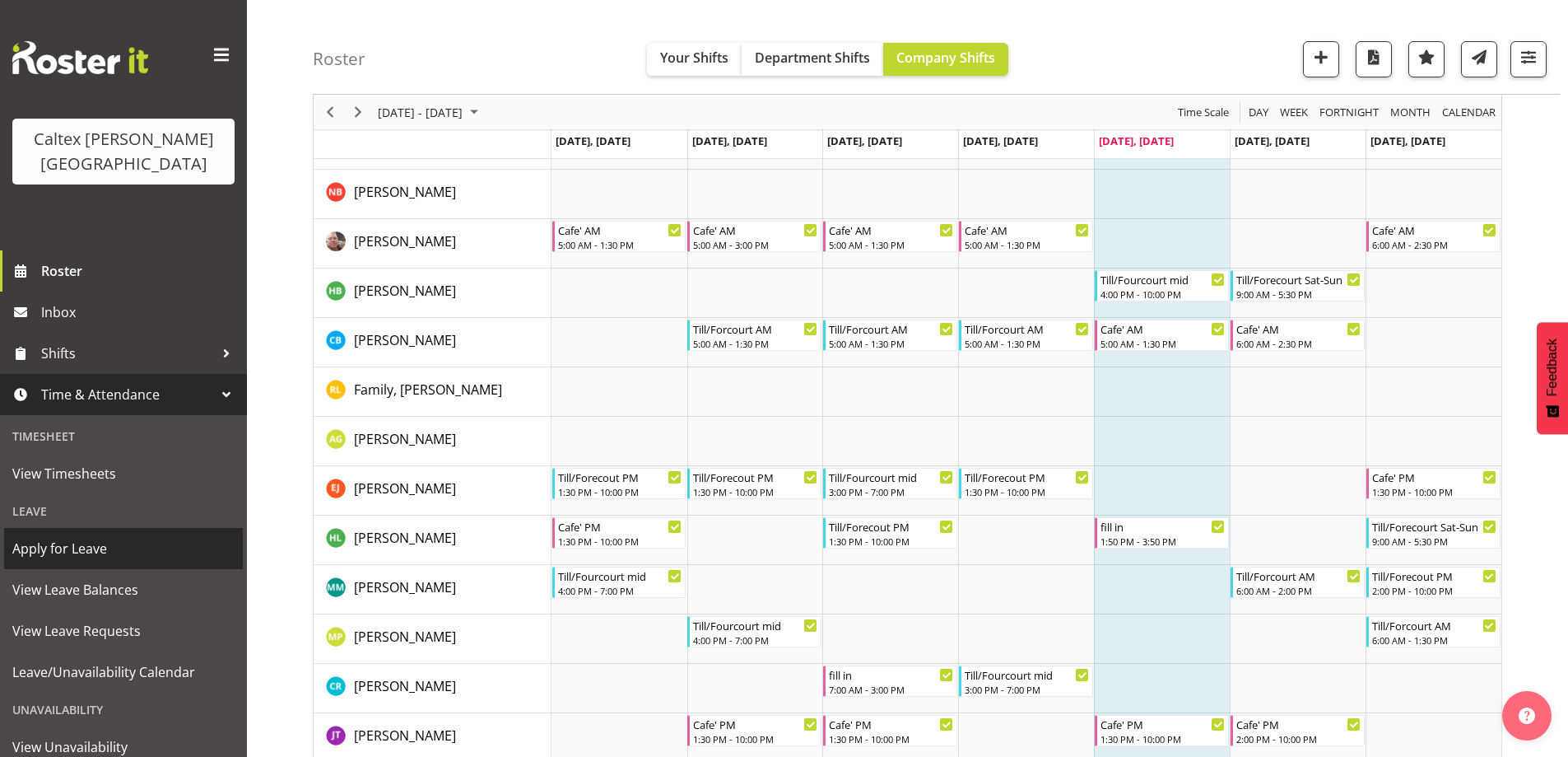
click at [65, 536] on span "Apply for Leave" at bounding box center [124, 548] width 223 height 25
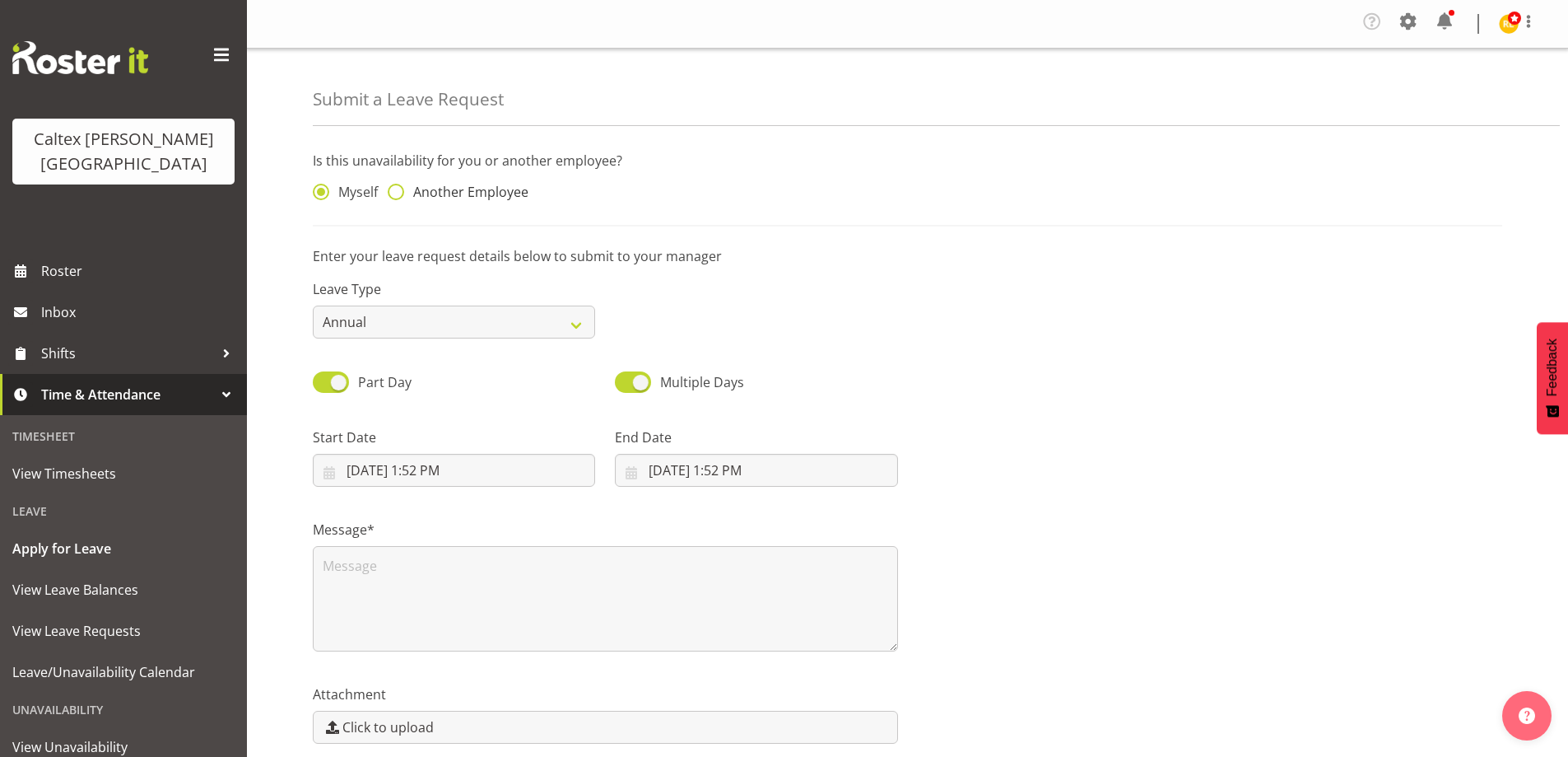
click at [402, 188] on span at bounding box center [395, 191] width 17 height 17
click at [398, 188] on input "Another Employee" at bounding box center [392, 192] width 11 height 11
radio input "true"
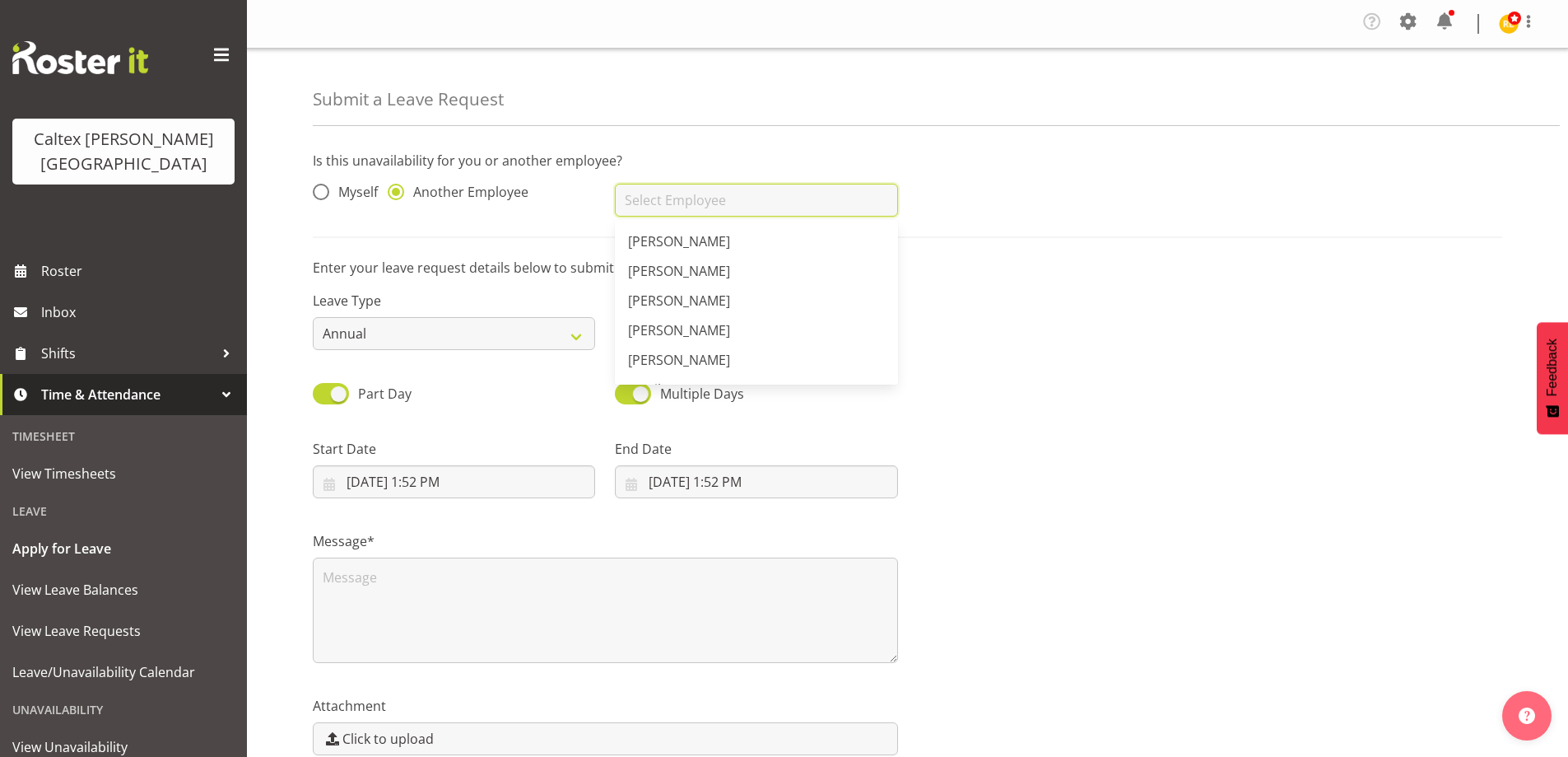
drag, startPoint x: 717, startPoint y: 199, endPoint x: 706, endPoint y: 196, distance: 11.4
click at [706, 197] on input "text" at bounding box center [756, 199] width 283 height 33
click at [728, 241] on link "[PERSON_NAME]" at bounding box center [756, 241] width 283 height 30
type input "[PERSON_NAME]"
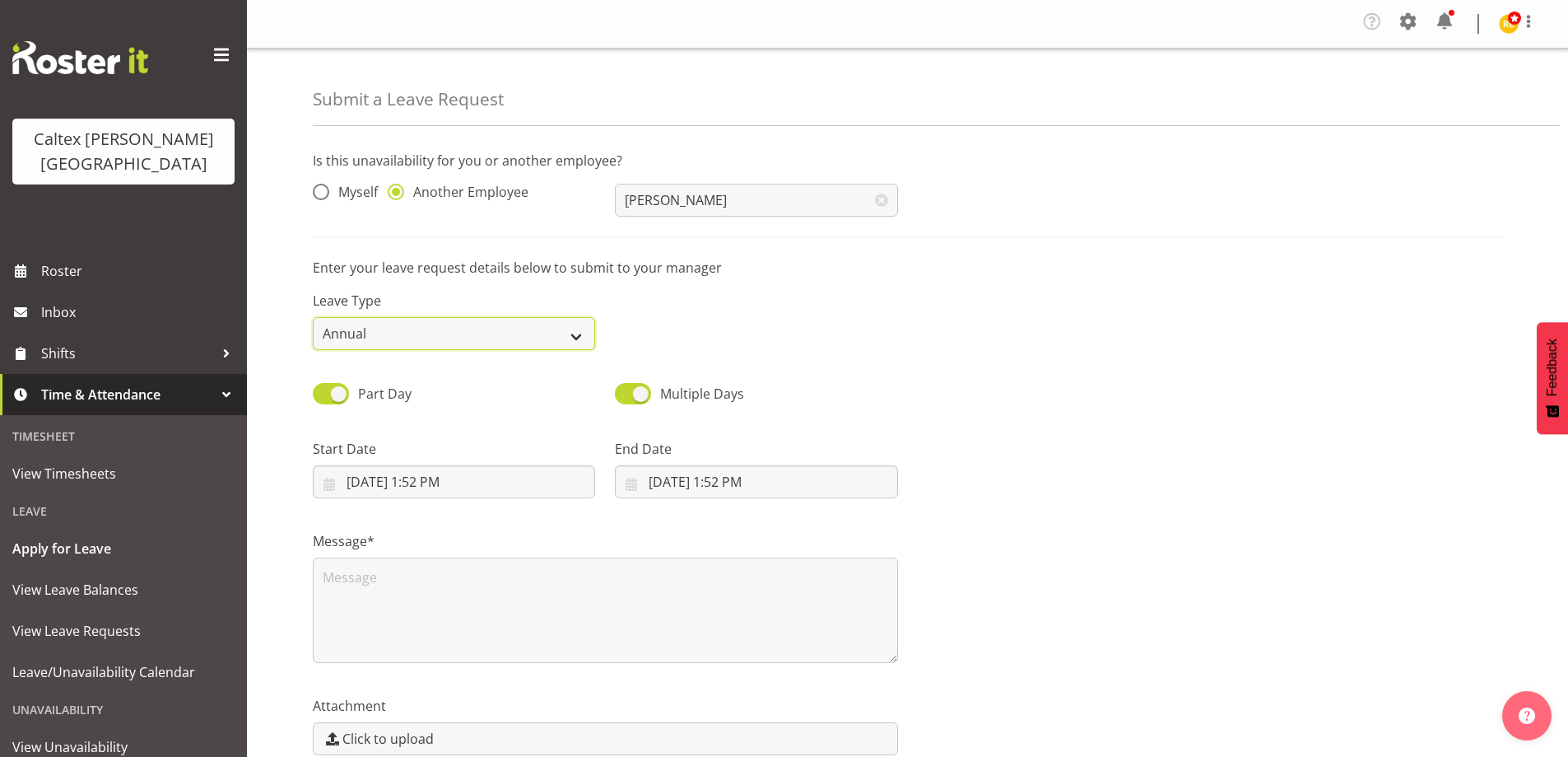
click at [575, 343] on select "Annual Sick Leave Without Pay Bereavement Domestic Violence Parental Jury Servi…" at bounding box center [453, 333] width 283 height 33
select select "Sick"
click at [312, 317] on select "Annual Sick Leave Without Pay Bereavement Domestic Violence Parental Jury Servi…" at bounding box center [453, 333] width 283 height 33
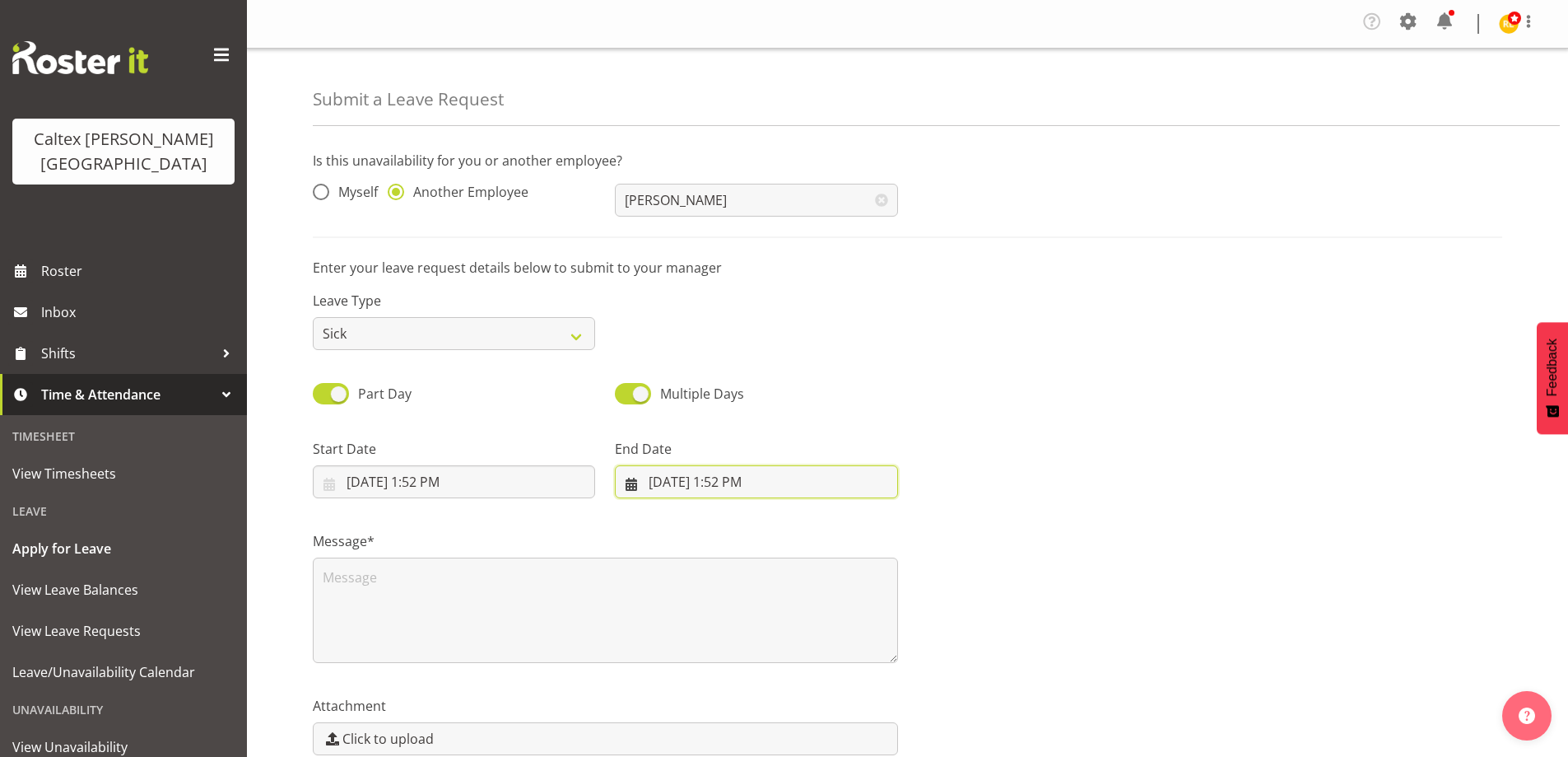
click at [734, 488] on input "9/5/2025, 1:52 PM" at bounding box center [756, 481] width 283 height 33
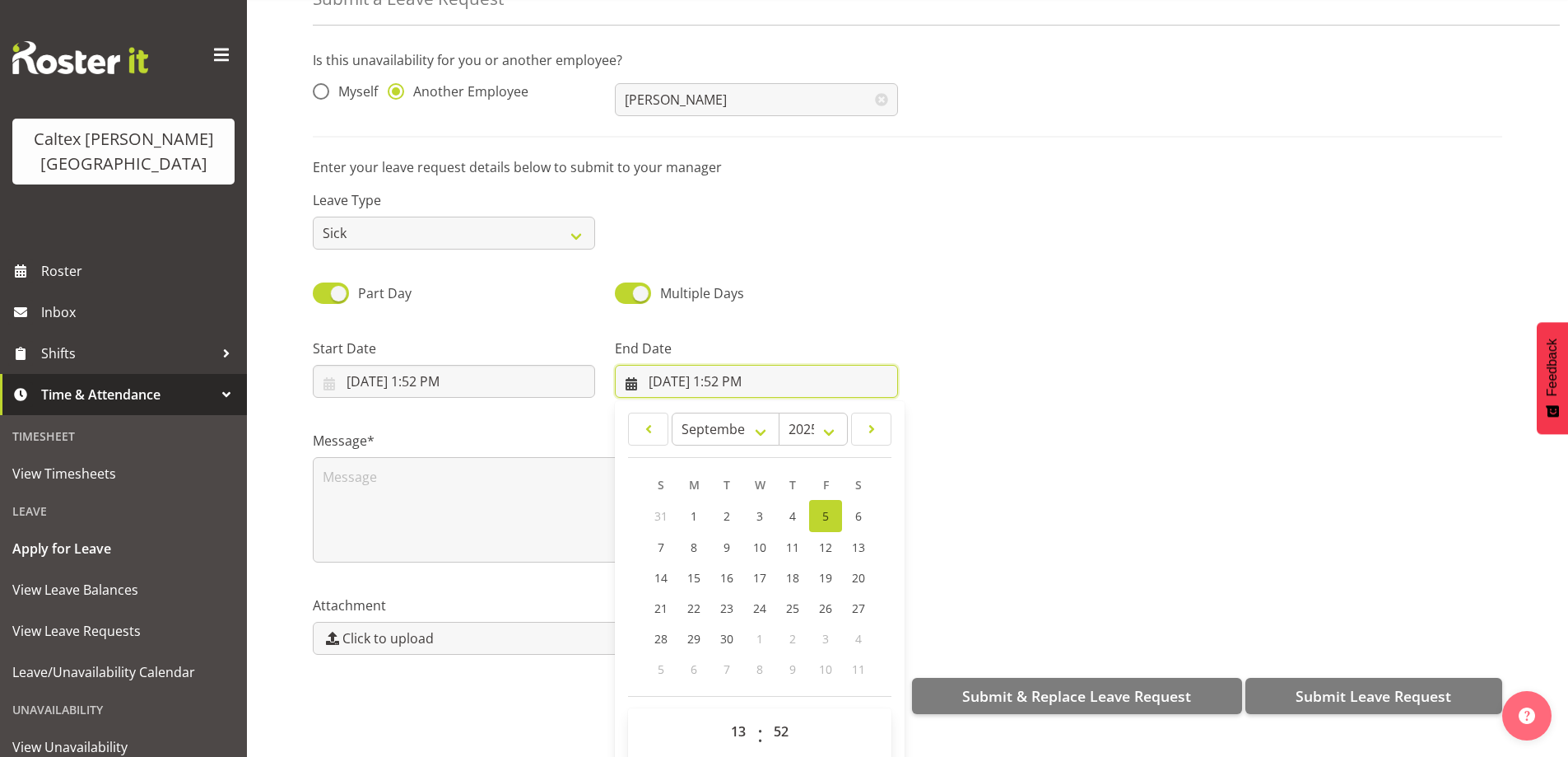
scroll to position [83, 0]
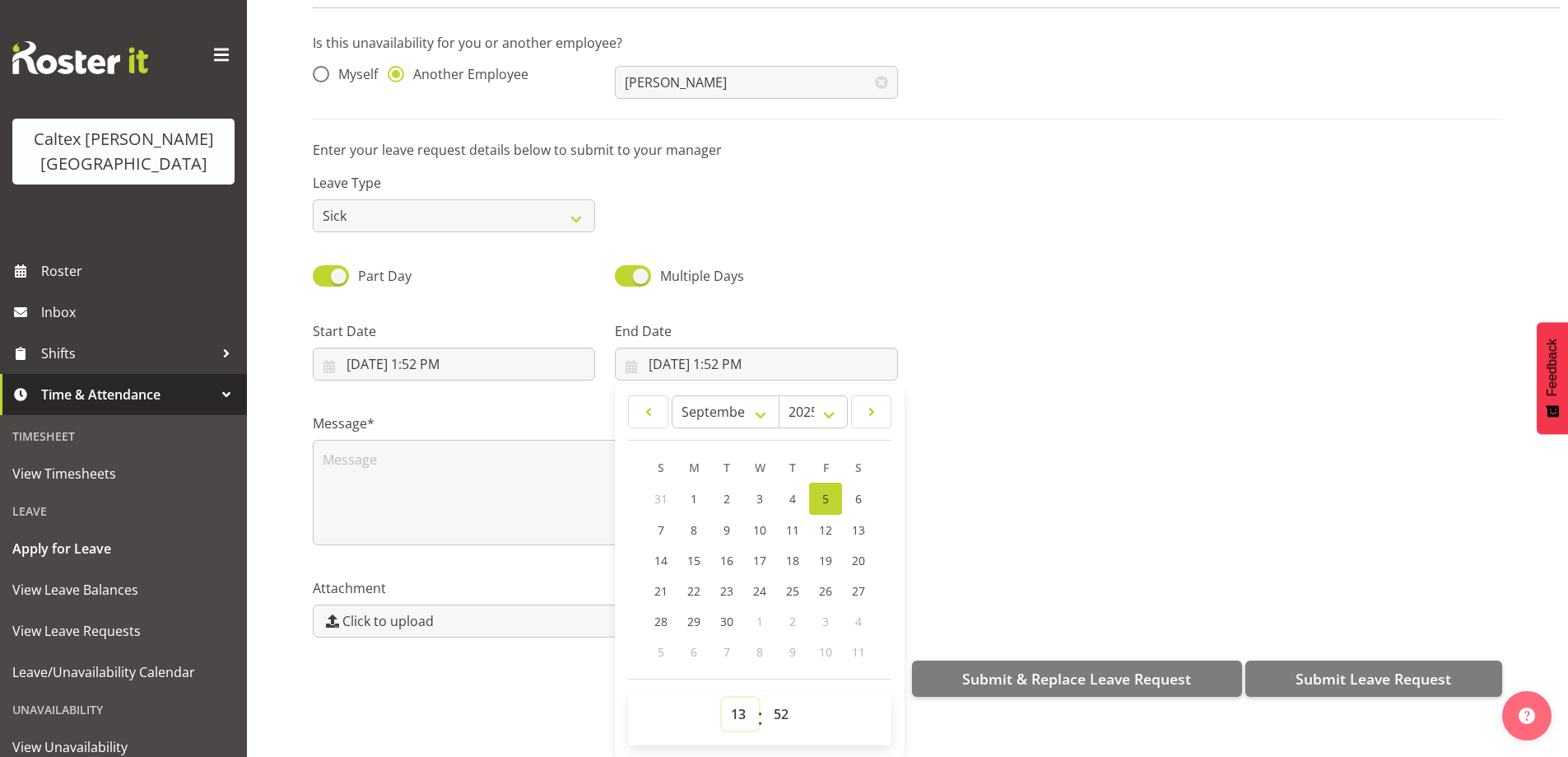
click at [734, 703] on select "00 01 02 03 04 05 06 07 08 09 10 11 12 13 14 15 16 17 18 19 20 21 22 23" at bounding box center [741, 714] width 37 height 33
select select "22"
click at [722, 698] on select "00 01 02 03 04 05 06 07 08 09 10 11 12 13 14 15 16 17 18 19 20 21 22 23" at bounding box center [741, 714] width 37 height 33
type input "9/5/2025, 10:52 PM"
drag, startPoint x: 776, startPoint y: 701, endPoint x: 786, endPoint y: 692, distance: 13.5
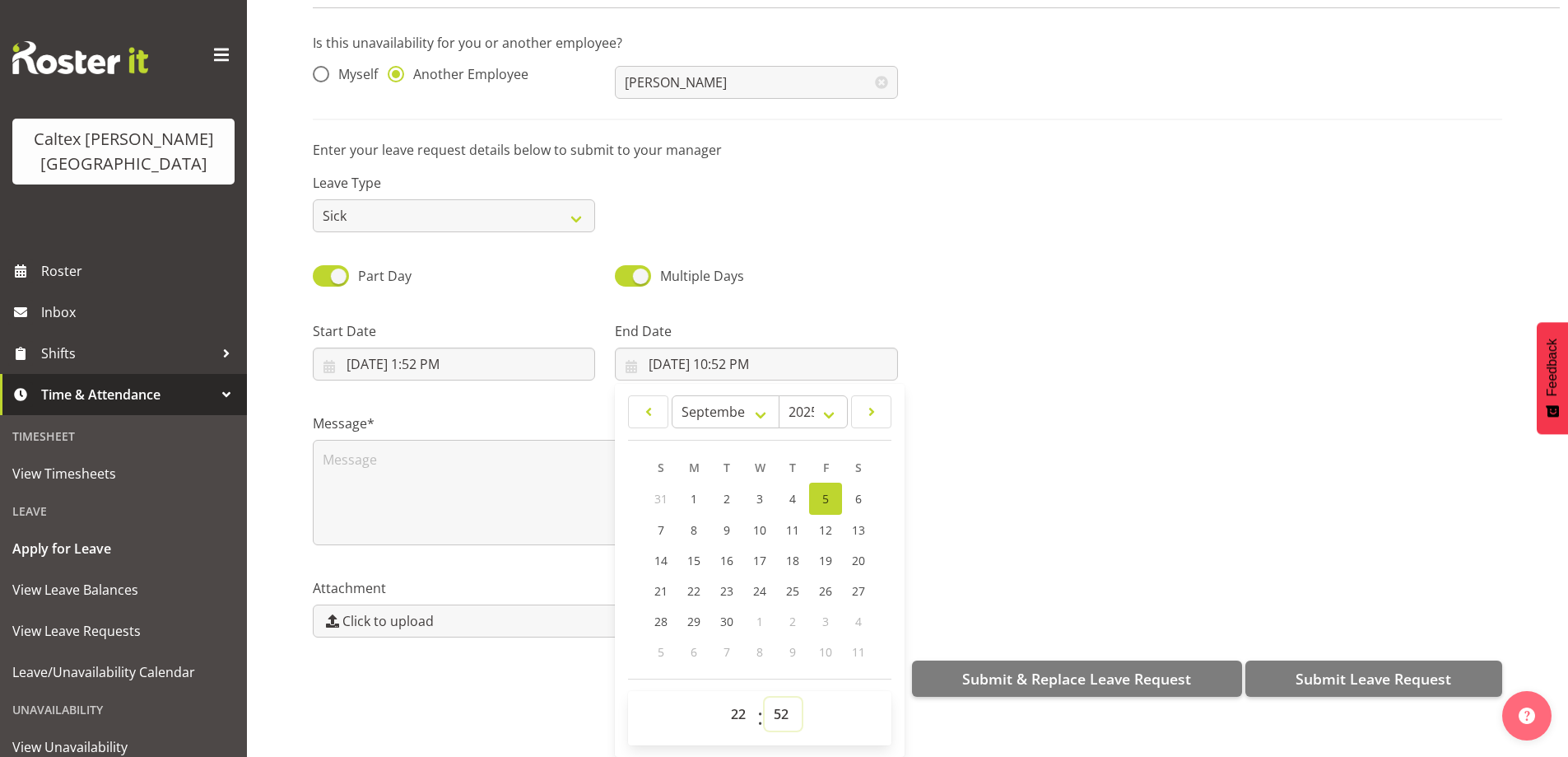
click at [778, 698] on select "00 01 02 03 04 05 06 07 08 09 10 11 12 13 14 15 16 17 18 19 20 21 22 23 24 25 2…" at bounding box center [784, 714] width 37 height 33
select select "0"
click at [765, 698] on select "00 01 02 03 04 05 06 07 08 09 10 11 12 13 14 15 16 17 18 19 20 21 22 23 24 25 2…" at bounding box center [784, 714] width 37 height 33
type input "[DATE] 10:00 PM"
drag, startPoint x: 1338, startPoint y: 571, endPoint x: 1358, endPoint y: 654, distance: 85.4
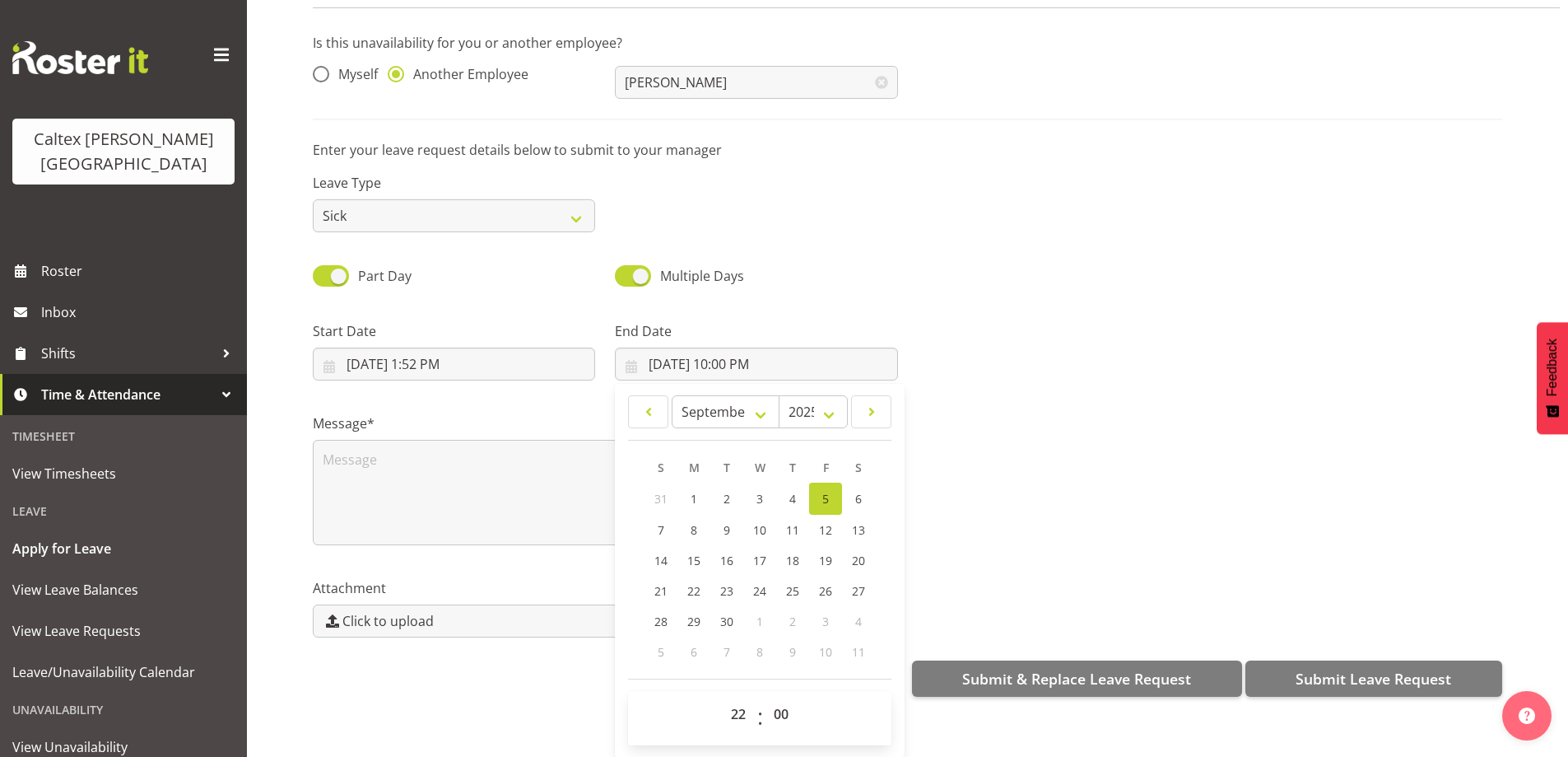
click at [1338, 572] on div "Attachment Click to upload" at bounding box center [907, 601] width 1209 height 93
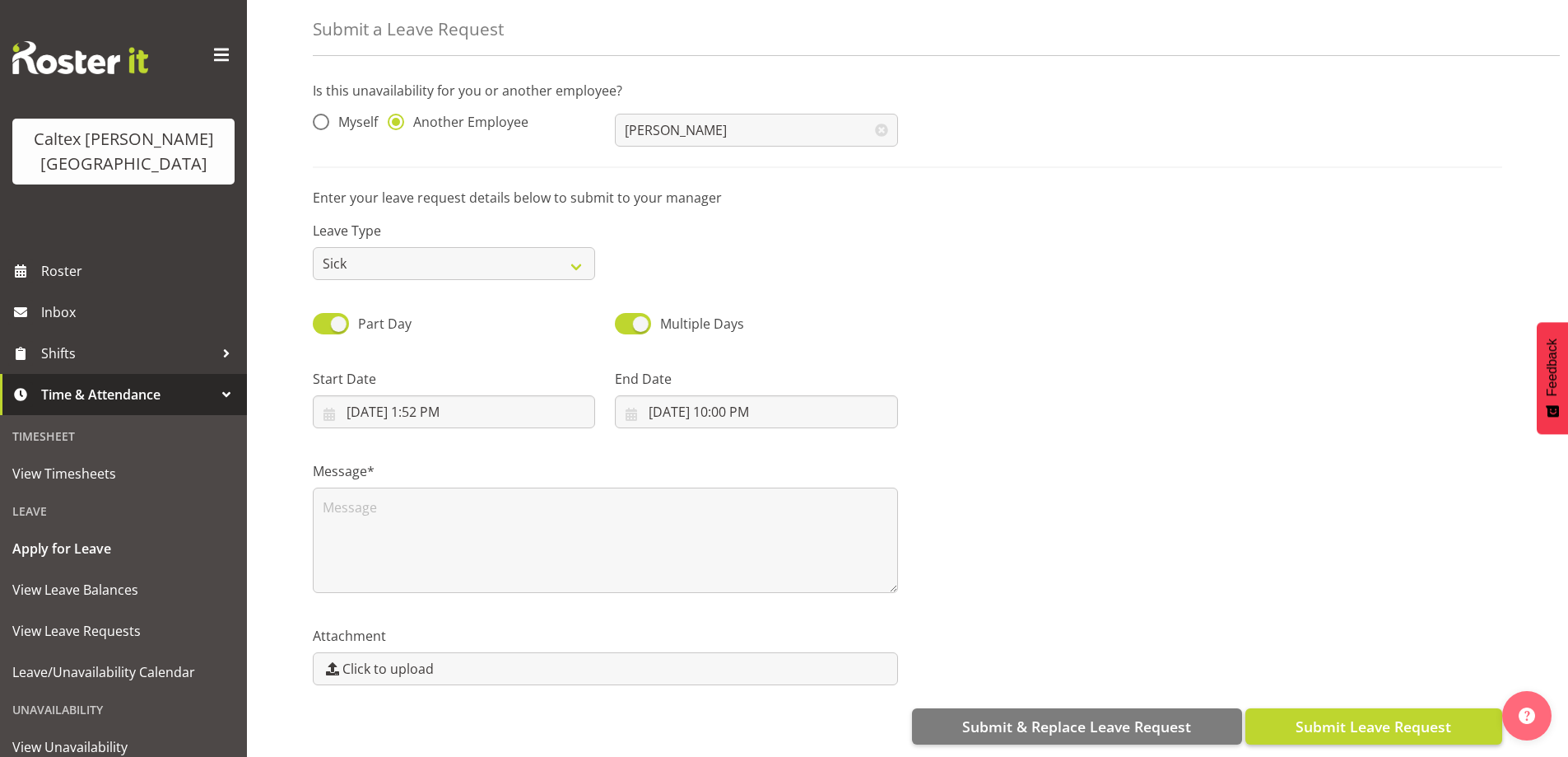
scroll to position [0, 0]
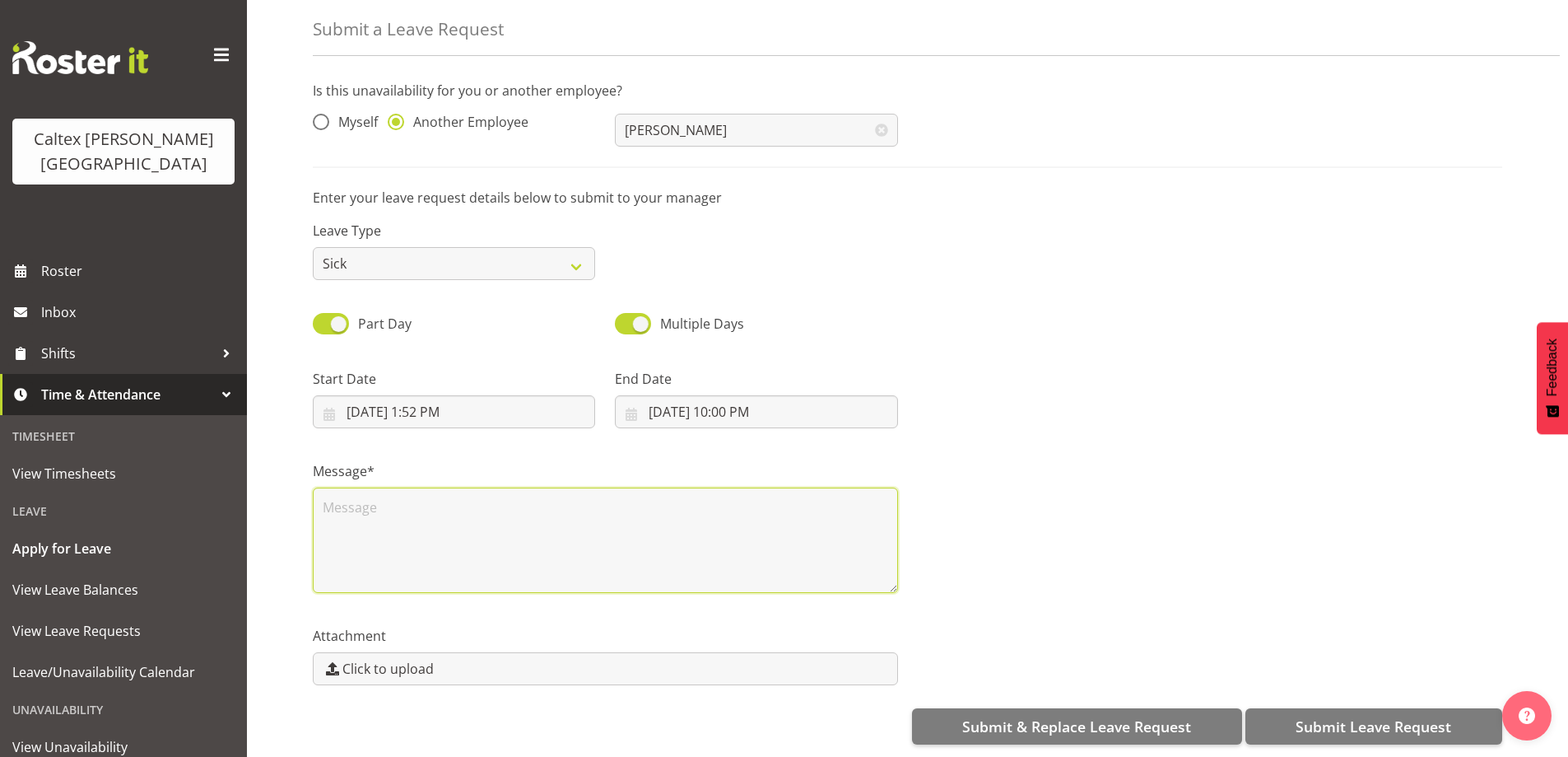
click at [434, 537] on textarea at bounding box center [605, 540] width 585 height 105
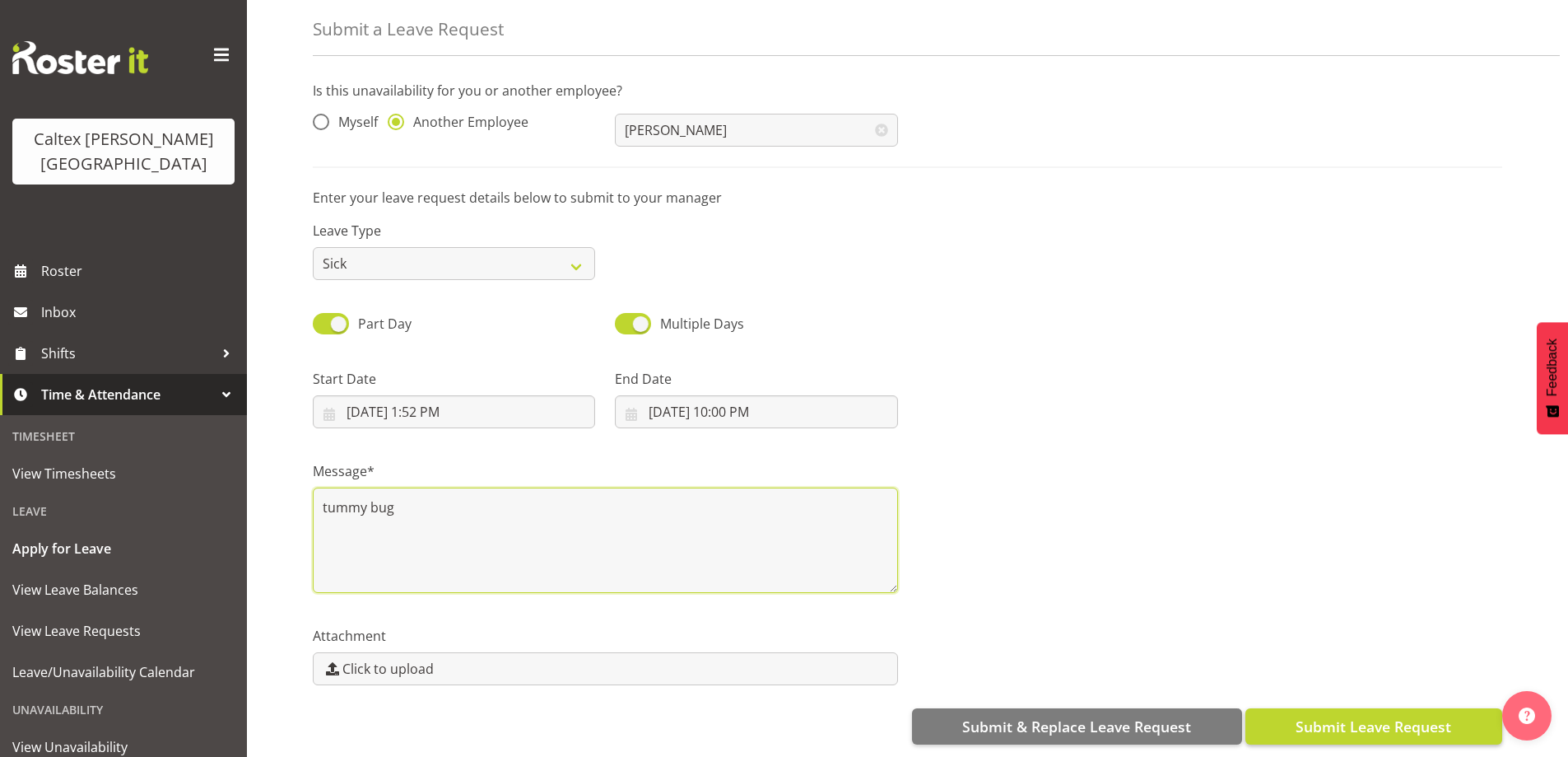
type textarea "tummy bug"
click at [1327, 716] on span "Submit Leave Request" at bounding box center [1374, 726] width 156 height 22
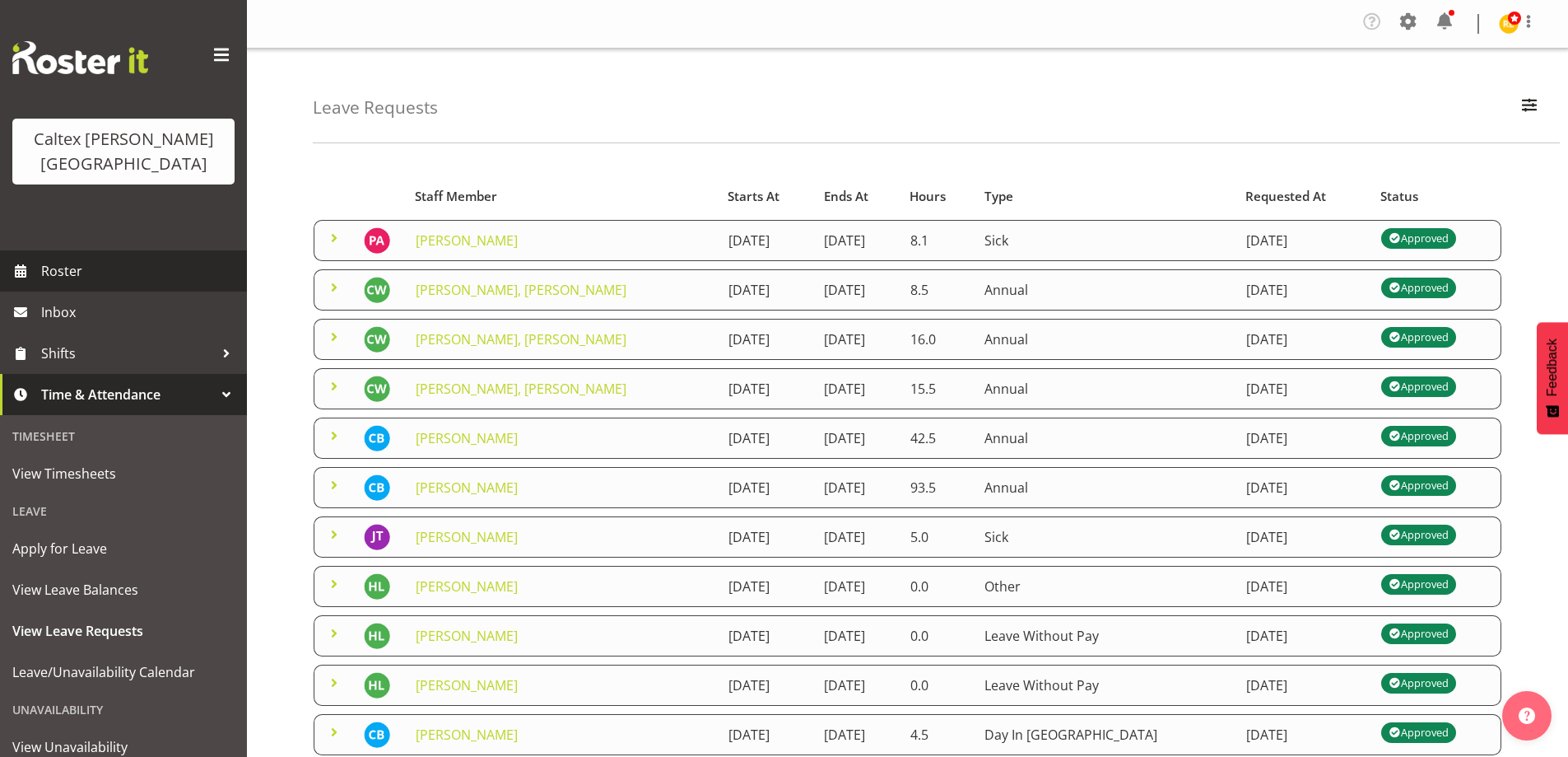
click at [49, 258] on span "Roster" at bounding box center [140, 270] width 197 height 25
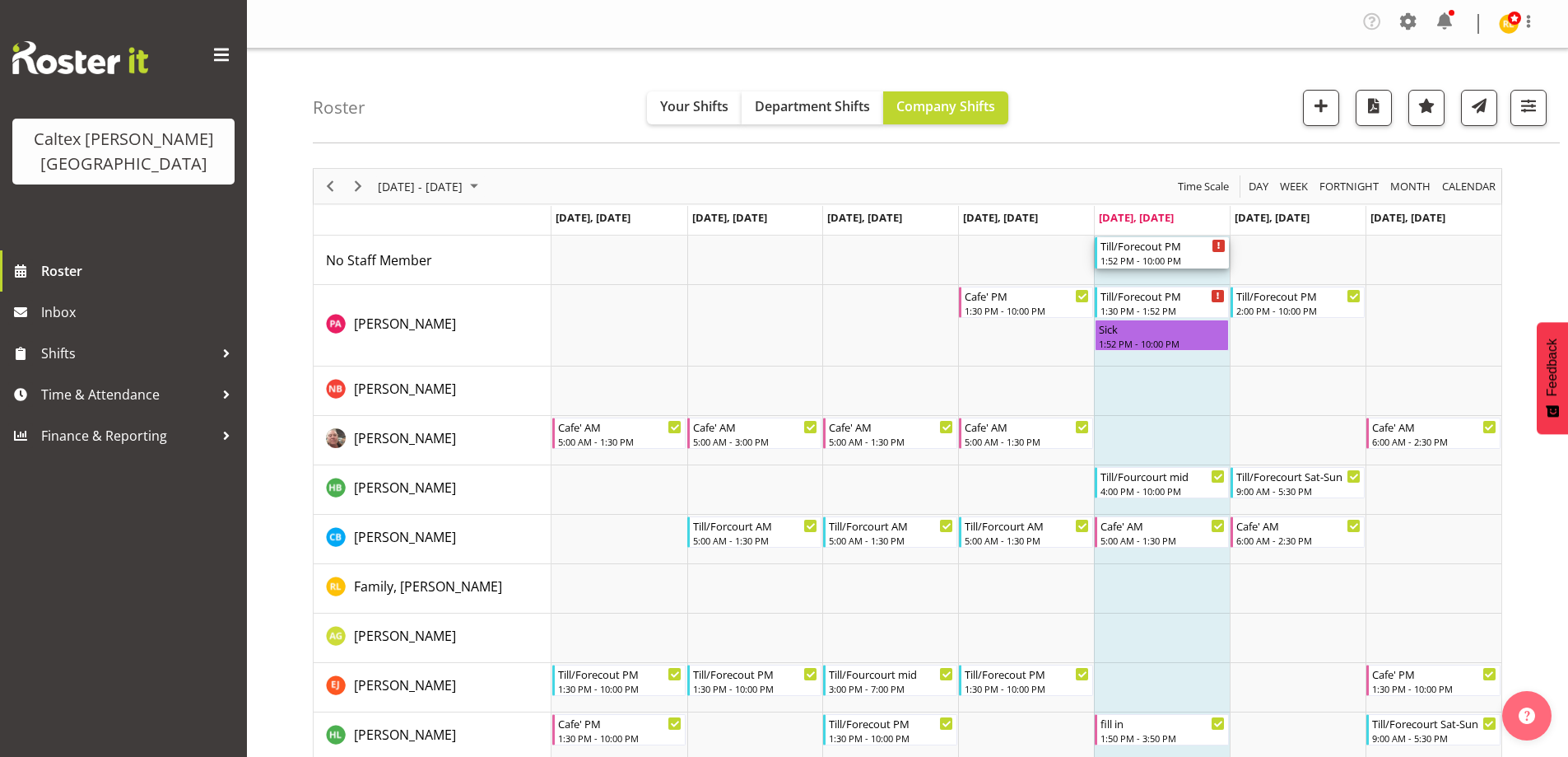
click at [1149, 261] on div "1:52 PM - 10:00 PM" at bounding box center [1163, 259] width 125 height 13
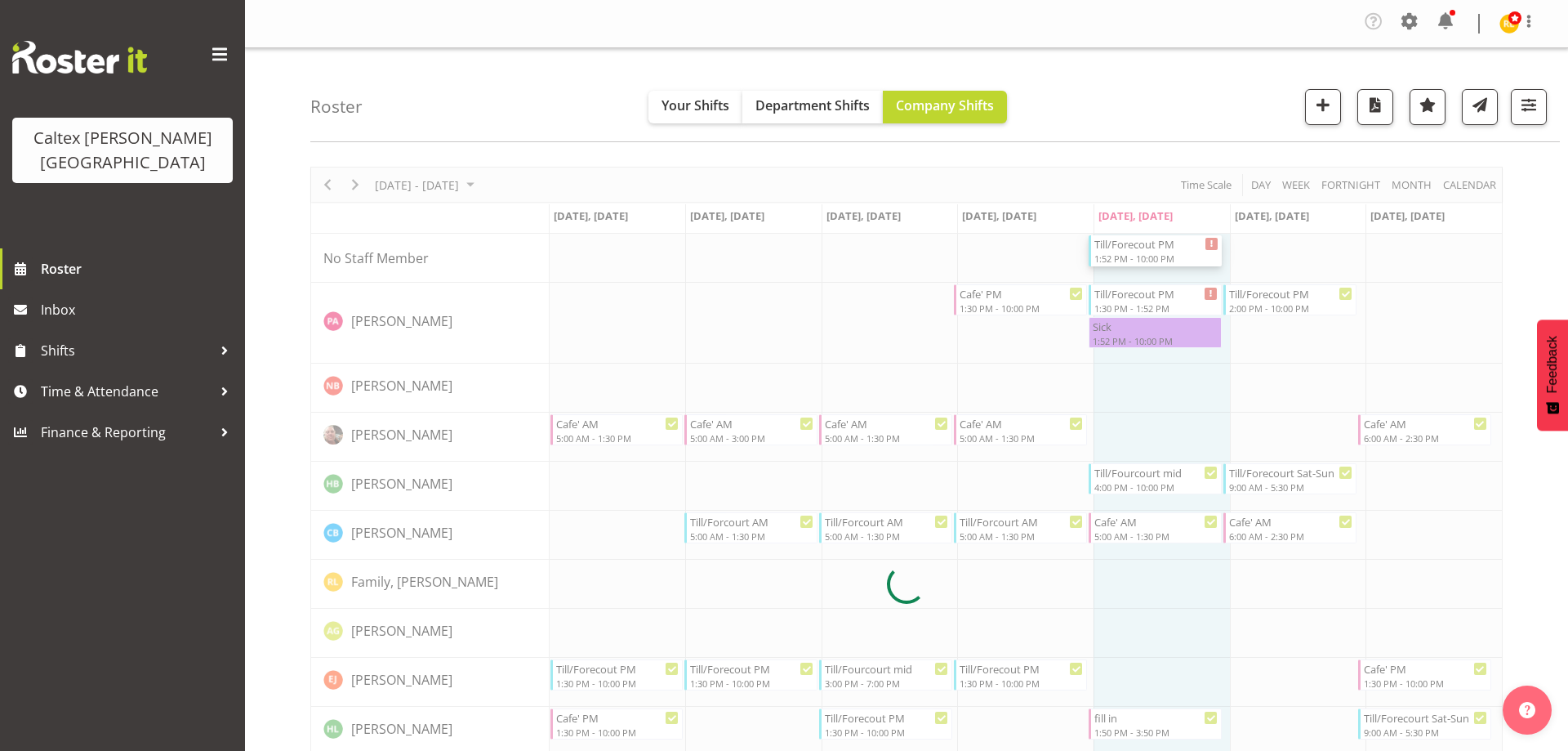
select select "8"
select select "2025"
select select "13"
select select "30"
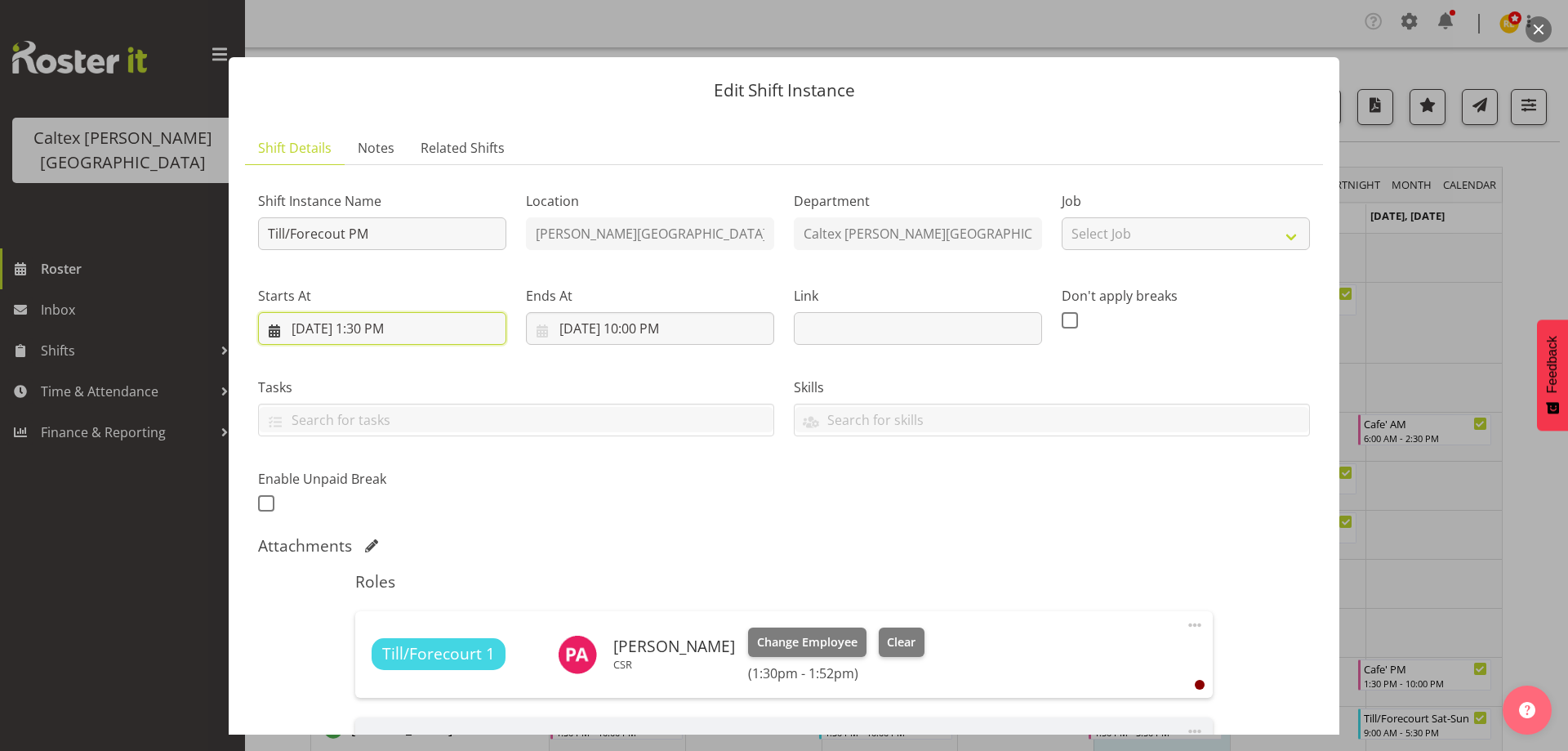
click at [405, 330] on input "9/5/2025, 1:30 PM" at bounding box center [382, 328] width 248 height 32
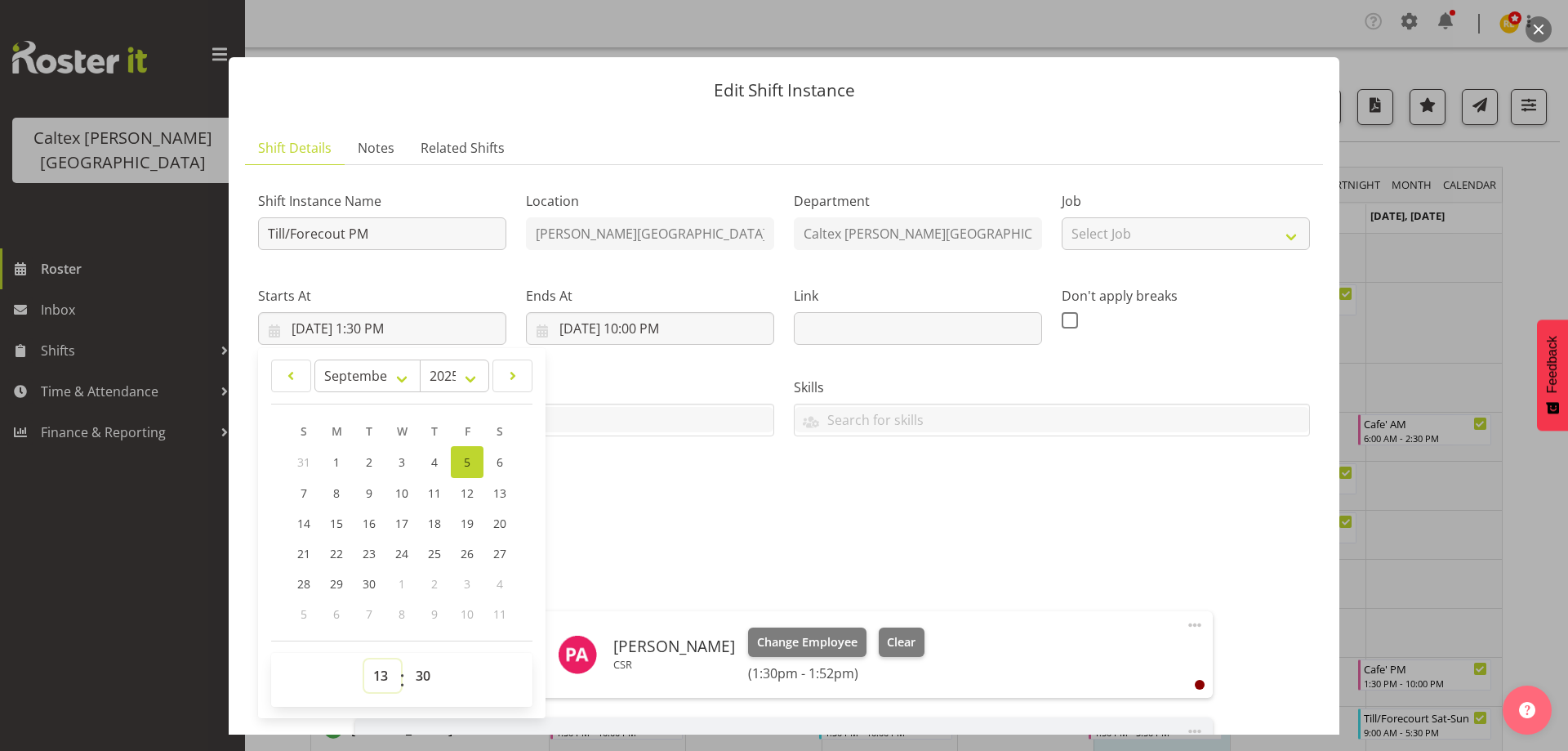
click at [388, 678] on select "00 01 02 03 04 05 06 07 08 09 10 11 12 13 14 15 16 17 18 19 20 21 22 23" at bounding box center [383, 675] width 37 height 32
select select "15"
click at [365, 659] on select "00 01 02 03 04 05 06 07 08 09 10 11 12 13 14 15 16 17 18 19 20 21 22 23" at bounding box center [383, 675] width 37 height 32
type input "9/5/2025, 3:30 PM"
drag, startPoint x: 429, startPoint y: 686, endPoint x: 429, endPoint y: 677, distance: 9.0
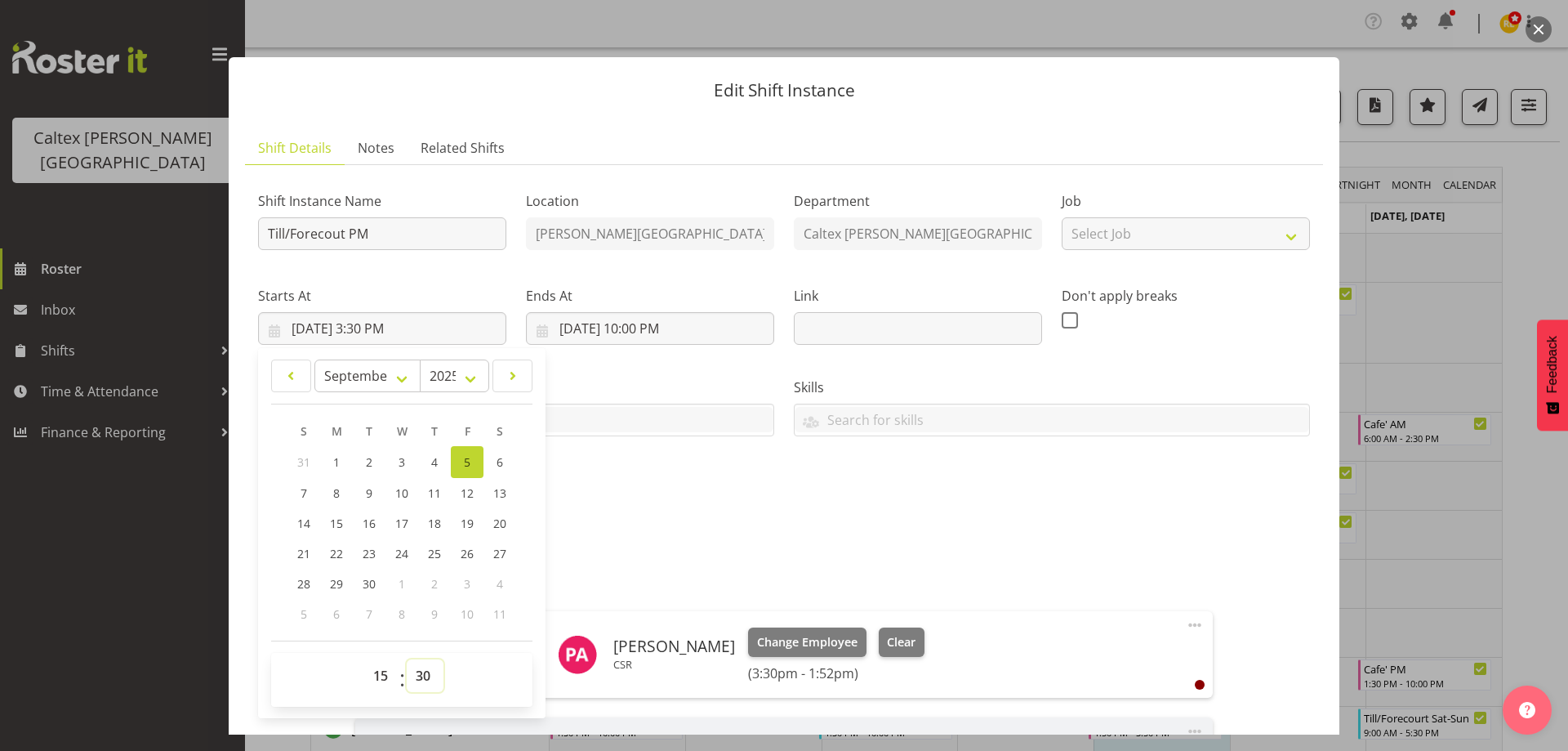
click at [429, 685] on select "00 01 02 03 04 05 06 07 08 09 10 11 12 13 14 15 16 17 18 19 20 21 22 23 24 25 2…" at bounding box center [425, 675] width 37 height 32
select select "15"
click at [407, 659] on select "00 01 02 03 04 05 06 07 08 09 10 11 12 13 14 15 16 17 18 19 20 21 22 23 24 25 2…" at bounding box center [425, 675] width 37 height 32
type input "9/5/2025, 3:15 PM"
click at [707, 499] on div "Shift Instance Name Till/Forecout PM Location Stokes Valley Department Caltex S…" at bounding box center [784, 347] width 1071 height 358
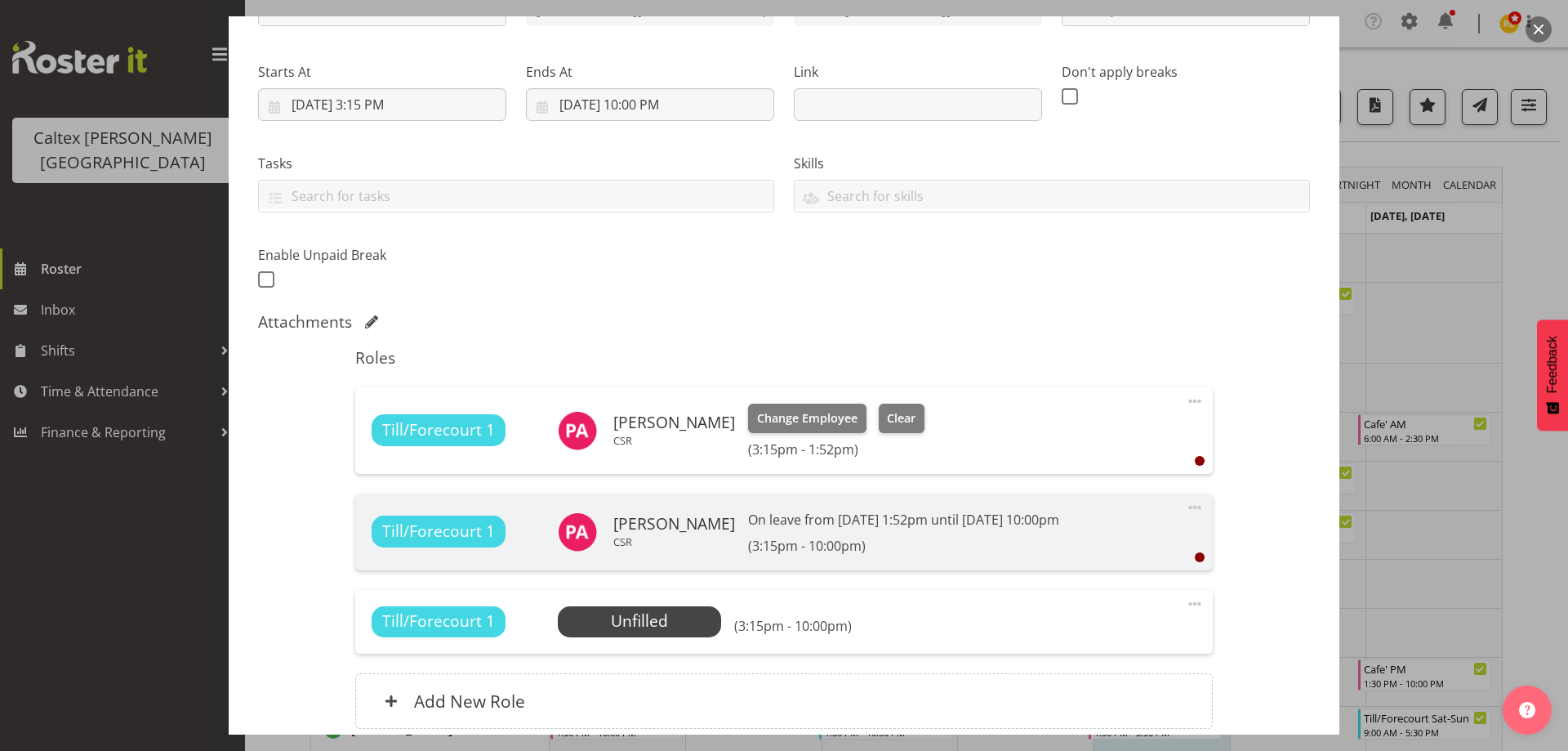
scroll to position [245, 0]
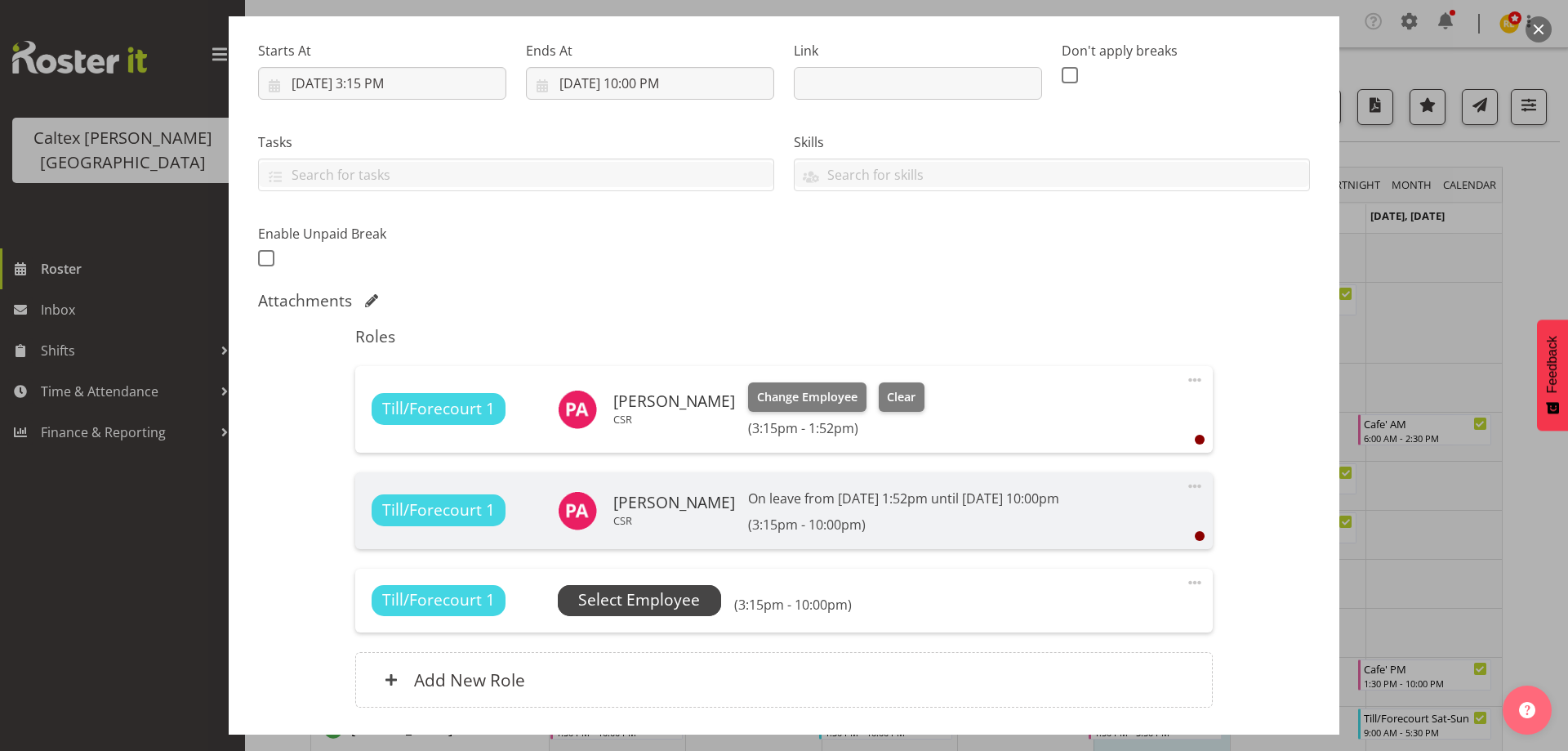
click at [649, 597] on span "Select Employee" at bounding box center [638, 599] width 121 height 23
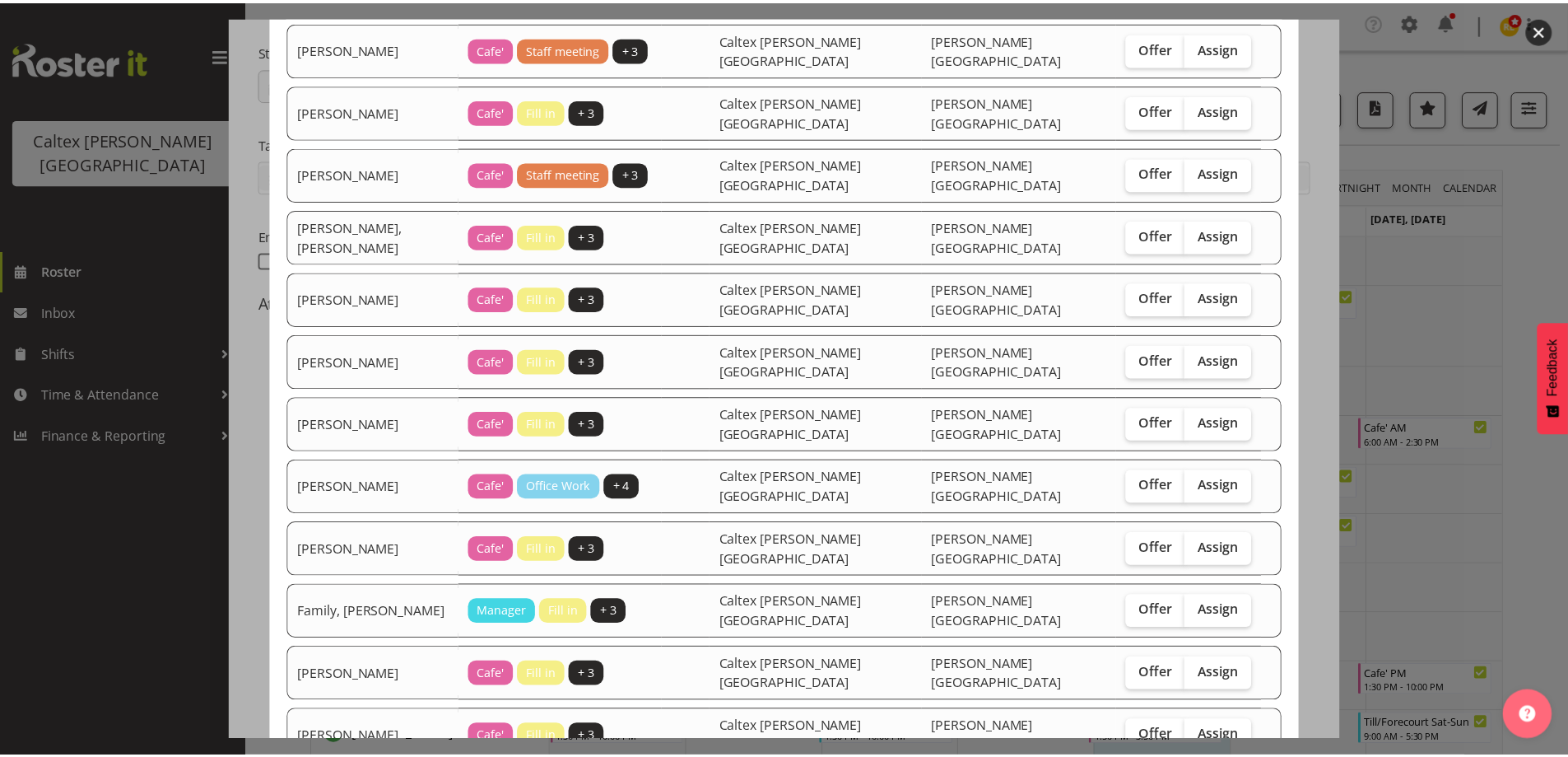
scroll to position [287, 0]
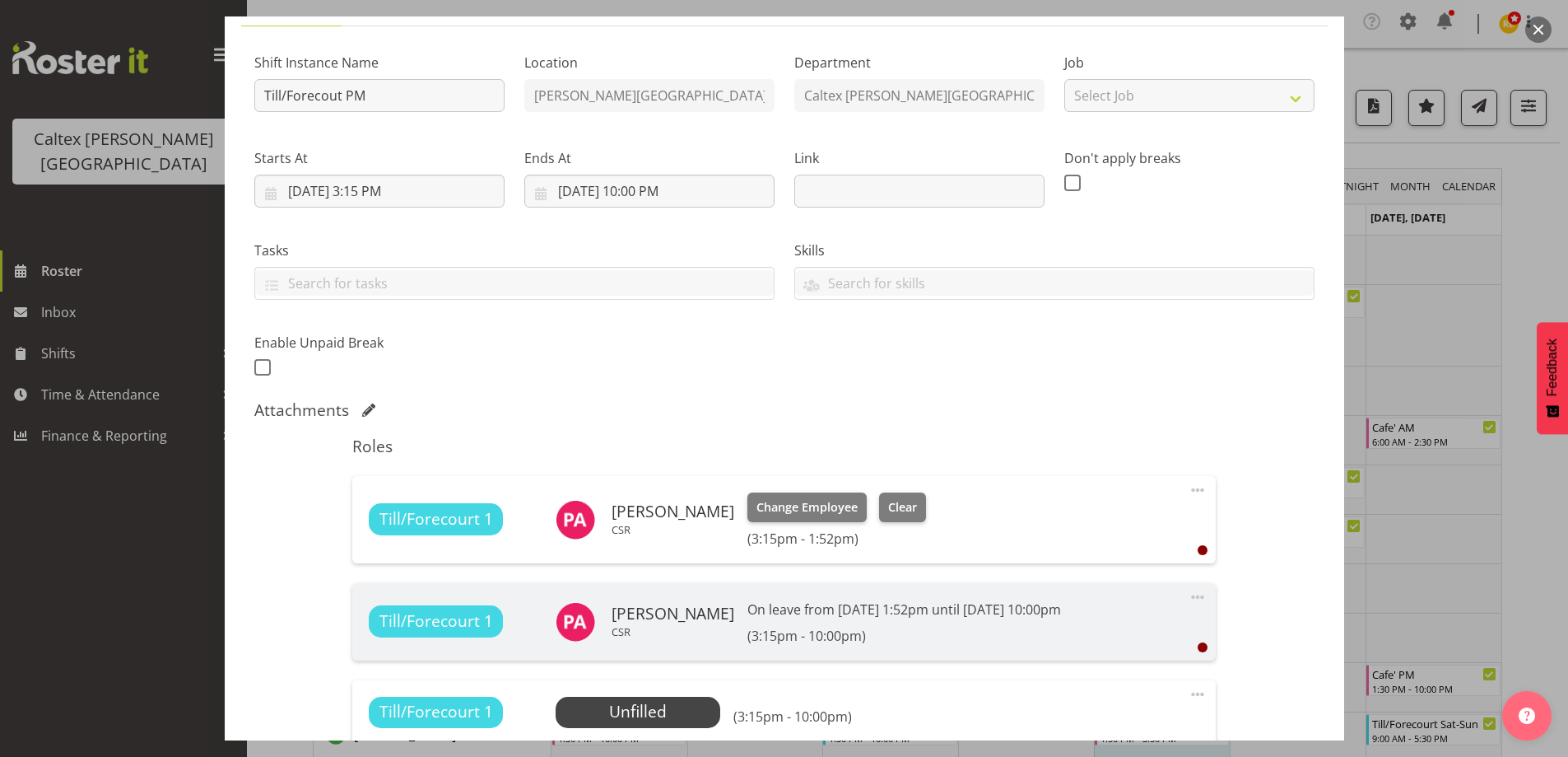
scroll to position [0, 0]
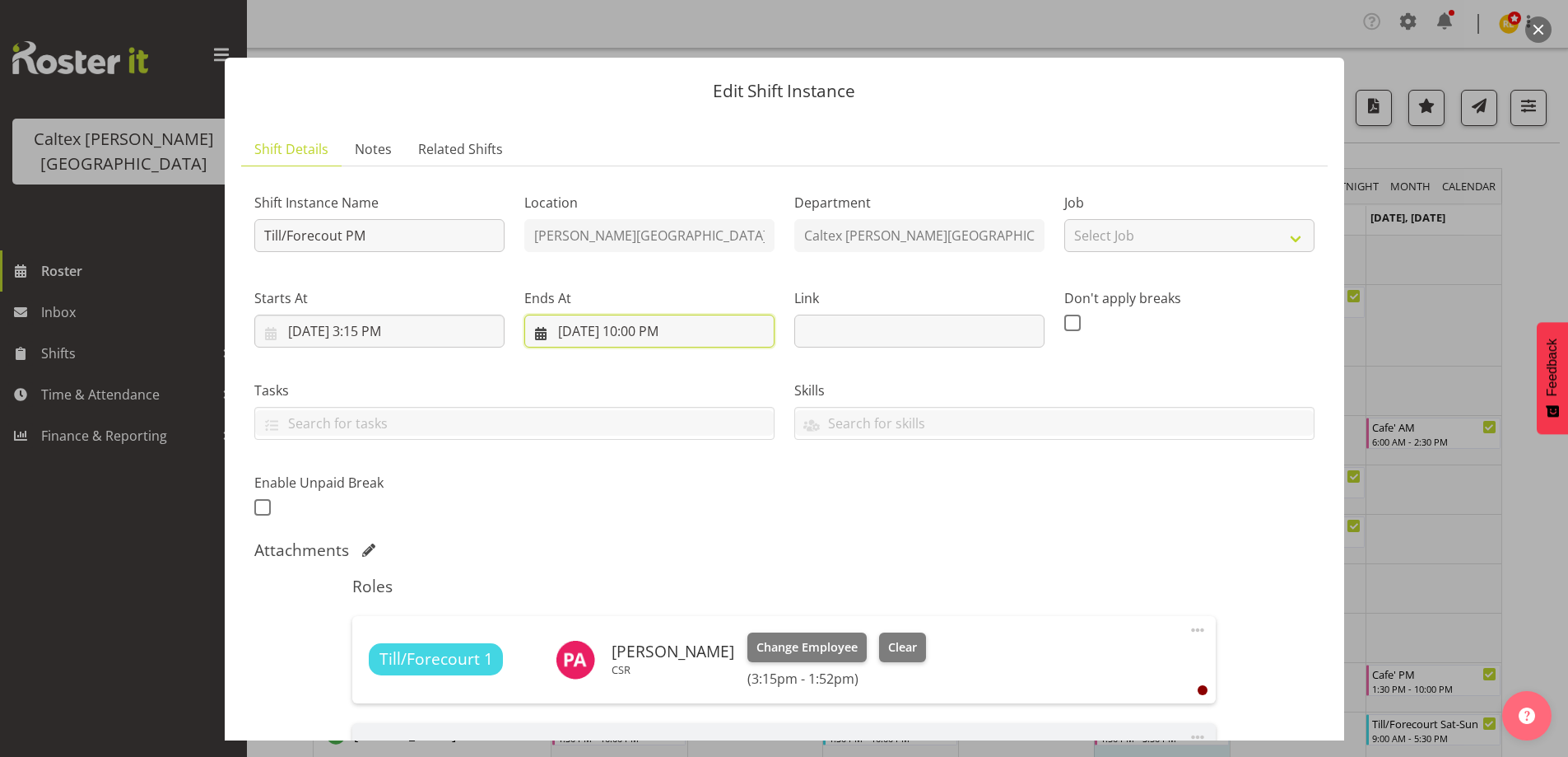
click at [626, 328] on input "[DATE] 10:00 PM" at bounding box center [649, 330] width 250 height 33
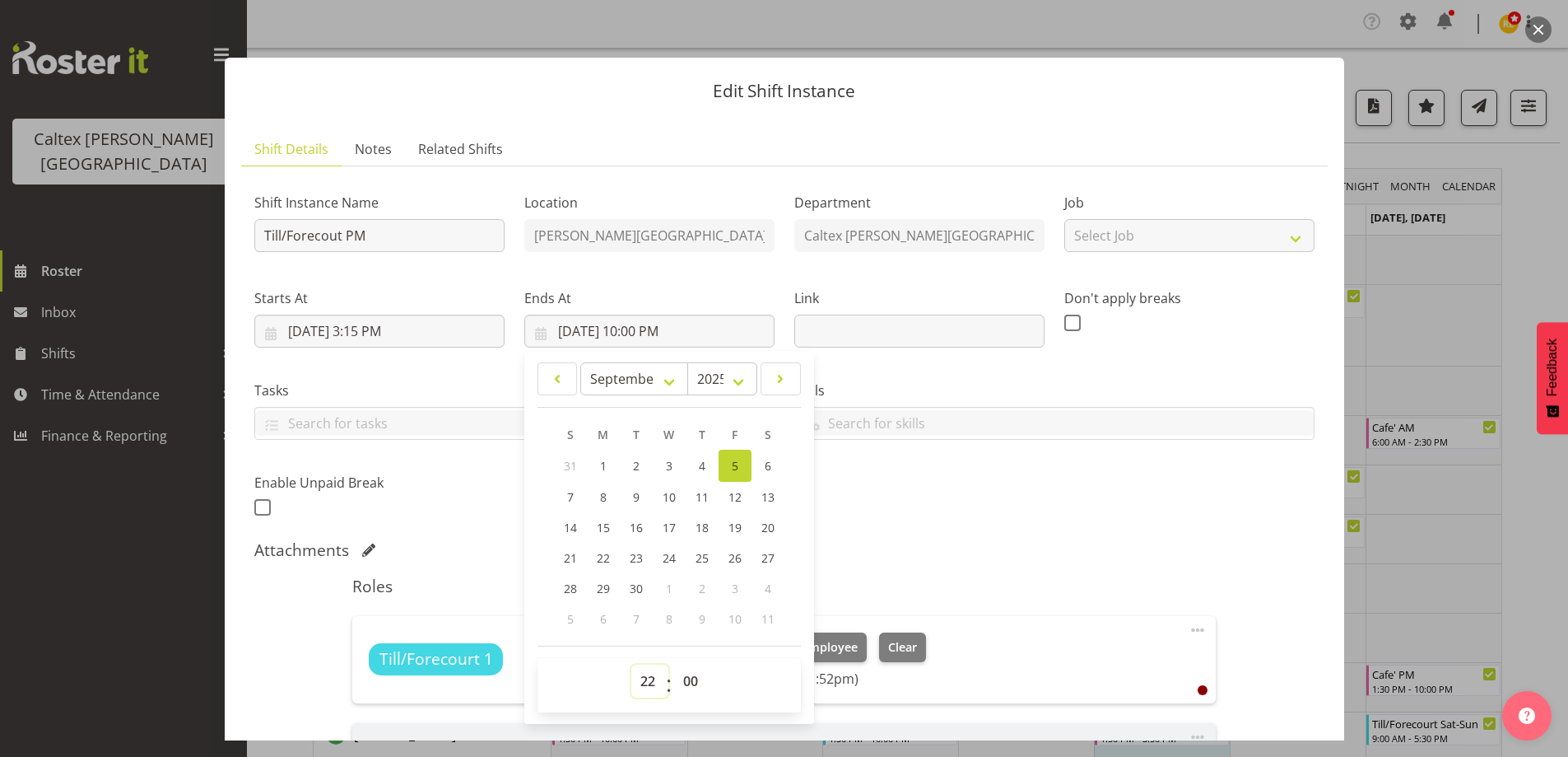
drag, startPoint x: 648, startPoint y: 682, endPoint x: 645, endPoint y: 674, distance: 8.5
click at [648, 677] on select "00 01 02 03 04 05 06 07 08 09 10 11 12 13 14 15 16 17 18 19 20 21 22 23" at bounding box center [650, 680] width 37 height 33
select select "17"
click at [632, 664] on select "00 01 02 03 04 05 06 07 08 09 10 11 12 13 14 15 16 17 18 19 20 21 22 23" at bounding box center [650, 680] width 37 height 33
type input "9/5/2025, 5:00 PM"
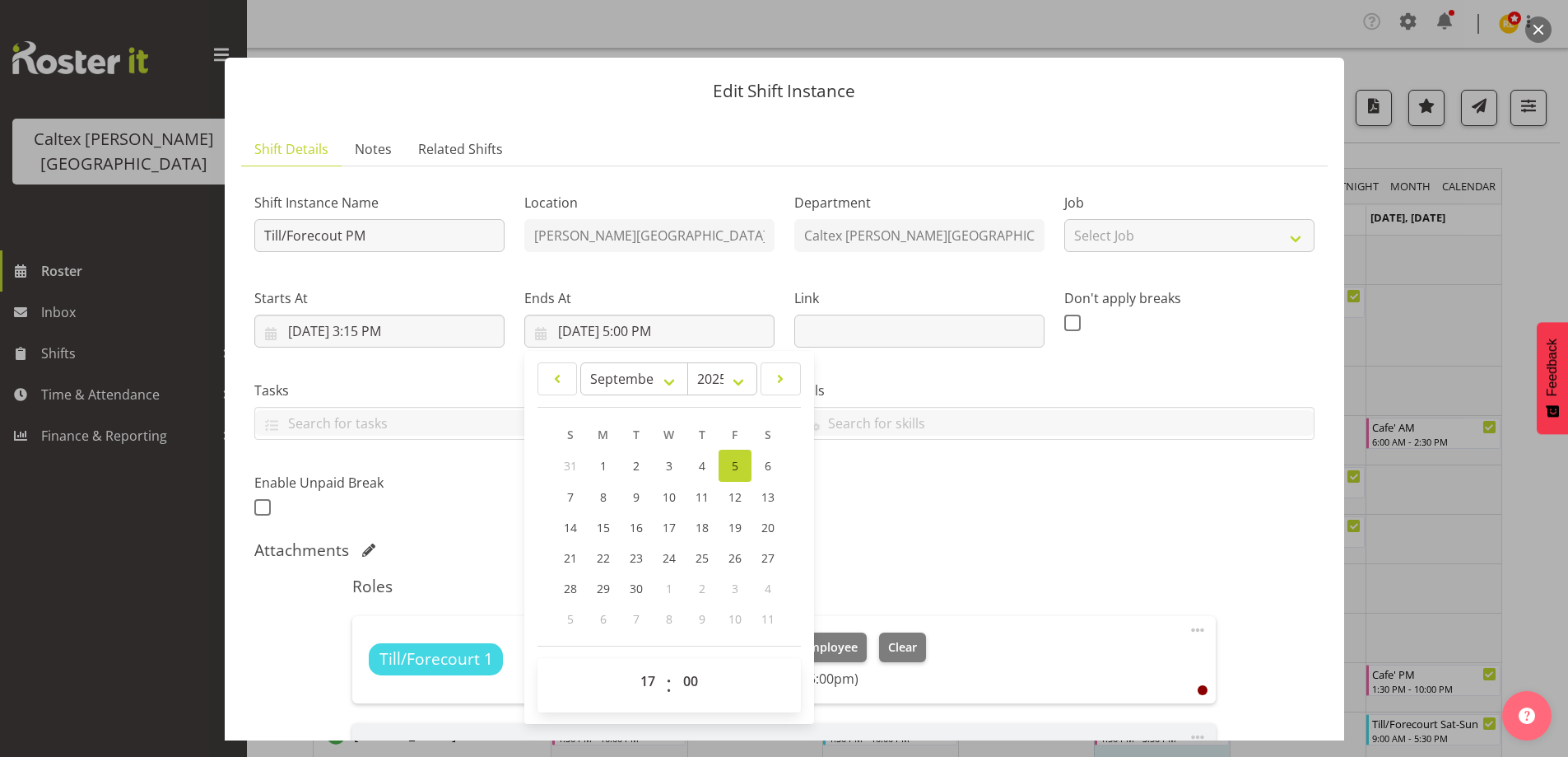
click at [1139, 488] on div "Shift Instance Name Till/Forecout PM Location Stokes Valley Department Caltex S…" at bounding box center [784, 350] width 1080 height 361
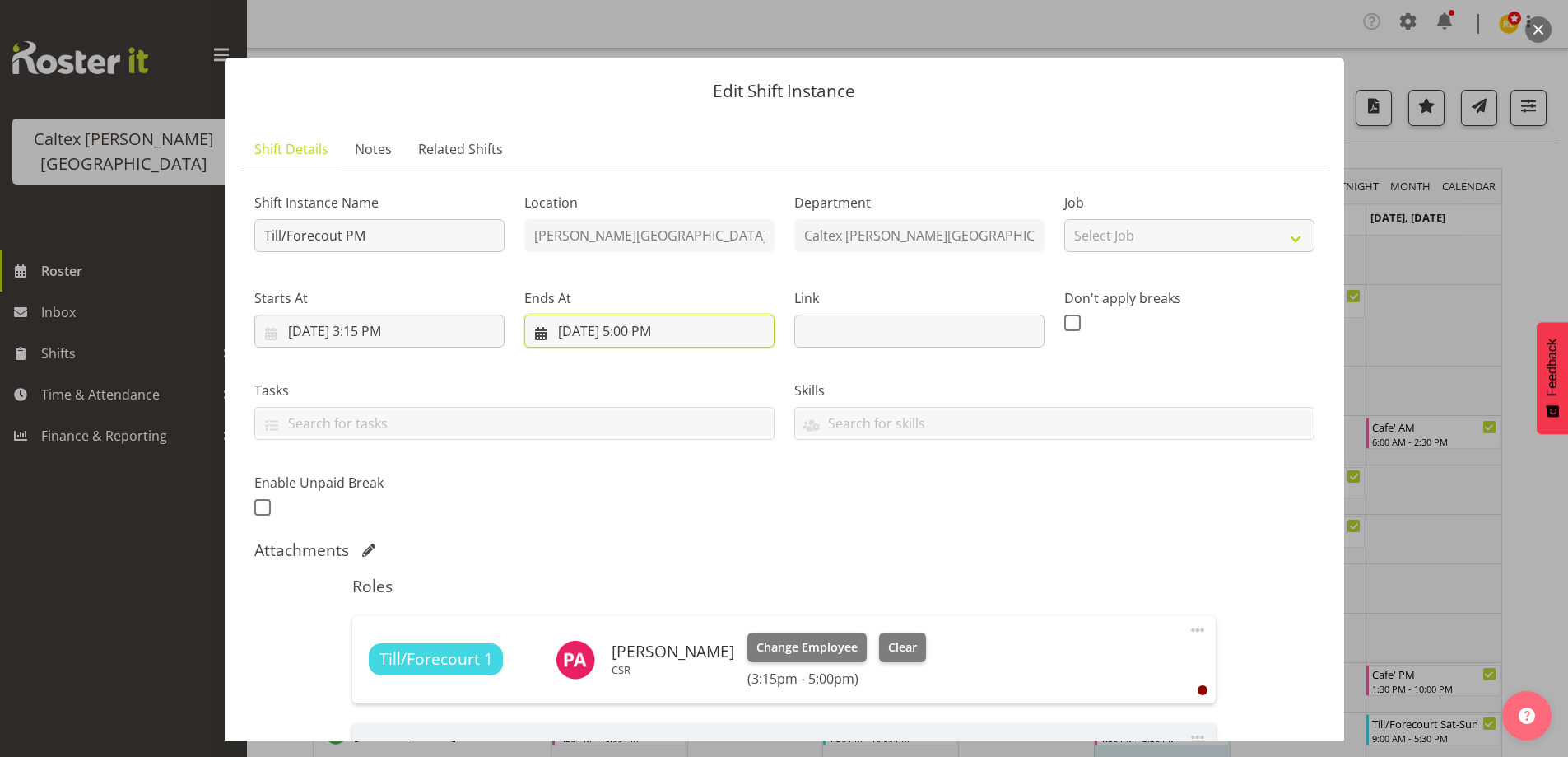
click at [634, 335] on input "9/5/2025, 5:00 PM" at bounding box center [649, 330] width 250 height 33
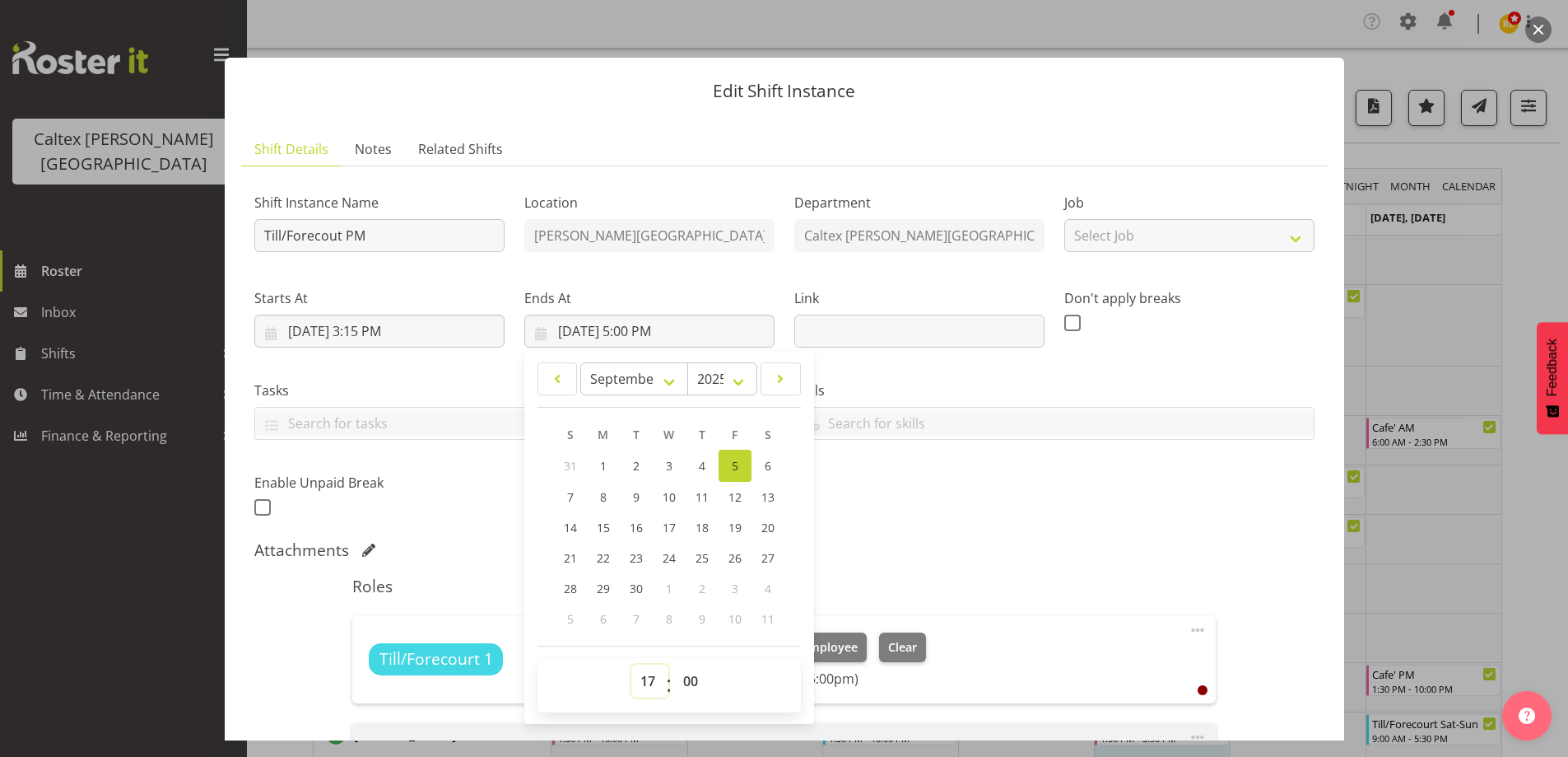
click at [640, 681] on select "00 01 02 03 04 05 06 07 08 09 10 11 12 13 14 15 16 17 18 19 20 21 22 23" at bounding box center [650, 680] width 37 height 33
select select "19"
click at [632, 664] on select "00 01 02 03 04 05 06 07 08 09 10 11 12 13 14 15 16 17 18 19 20 21 22 23" at bounding box center [650, 680] width 37 height 33
type input "[DATE] 7:00 PM"
click at [919, 542] on div "Attachments" at bounding box center [784, 550] width 1060 height 20
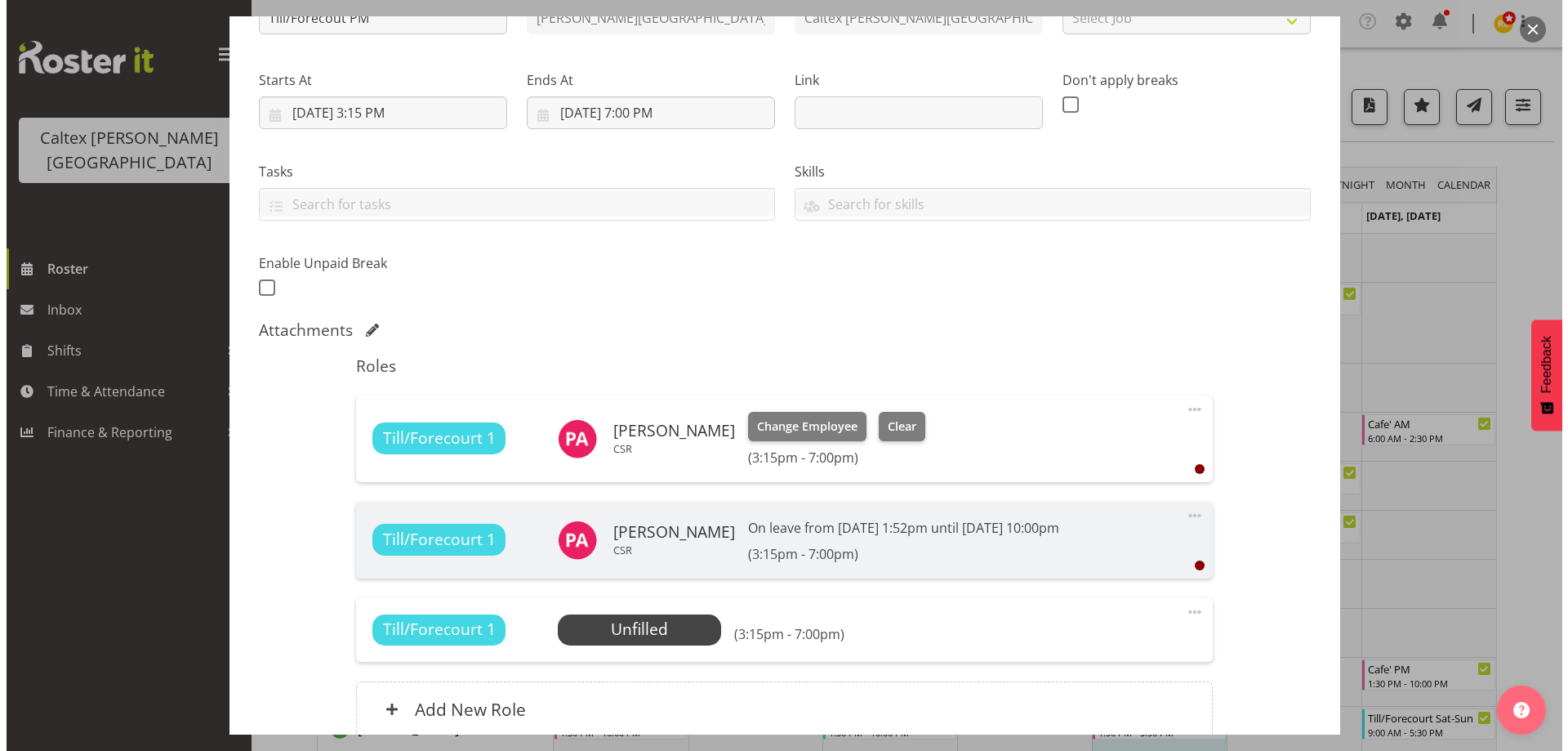
scroll to position [245, 0]
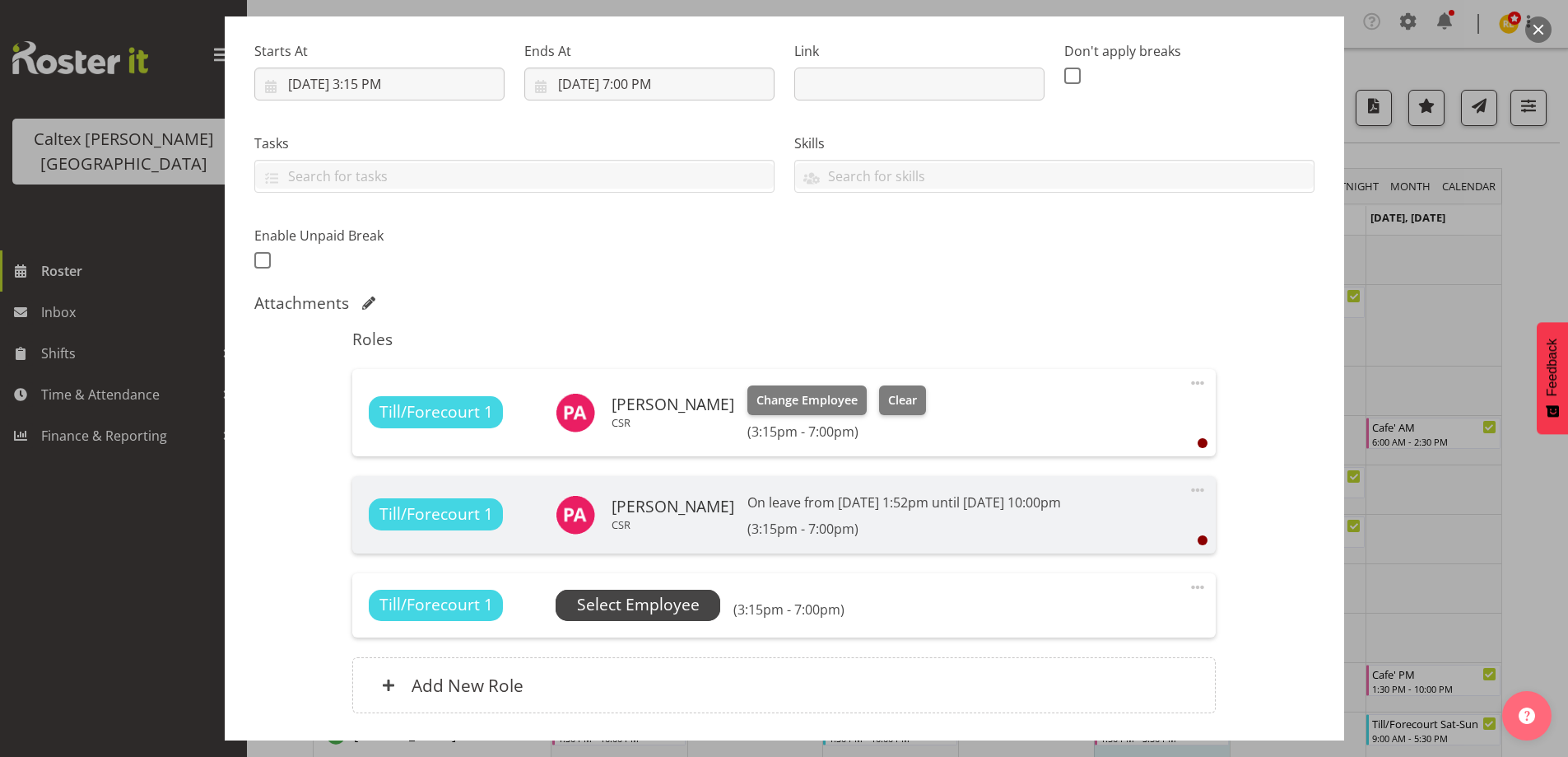
click at [638, 606] on span "Select Employee" at bounding box center [639, 604] width 122 height 24
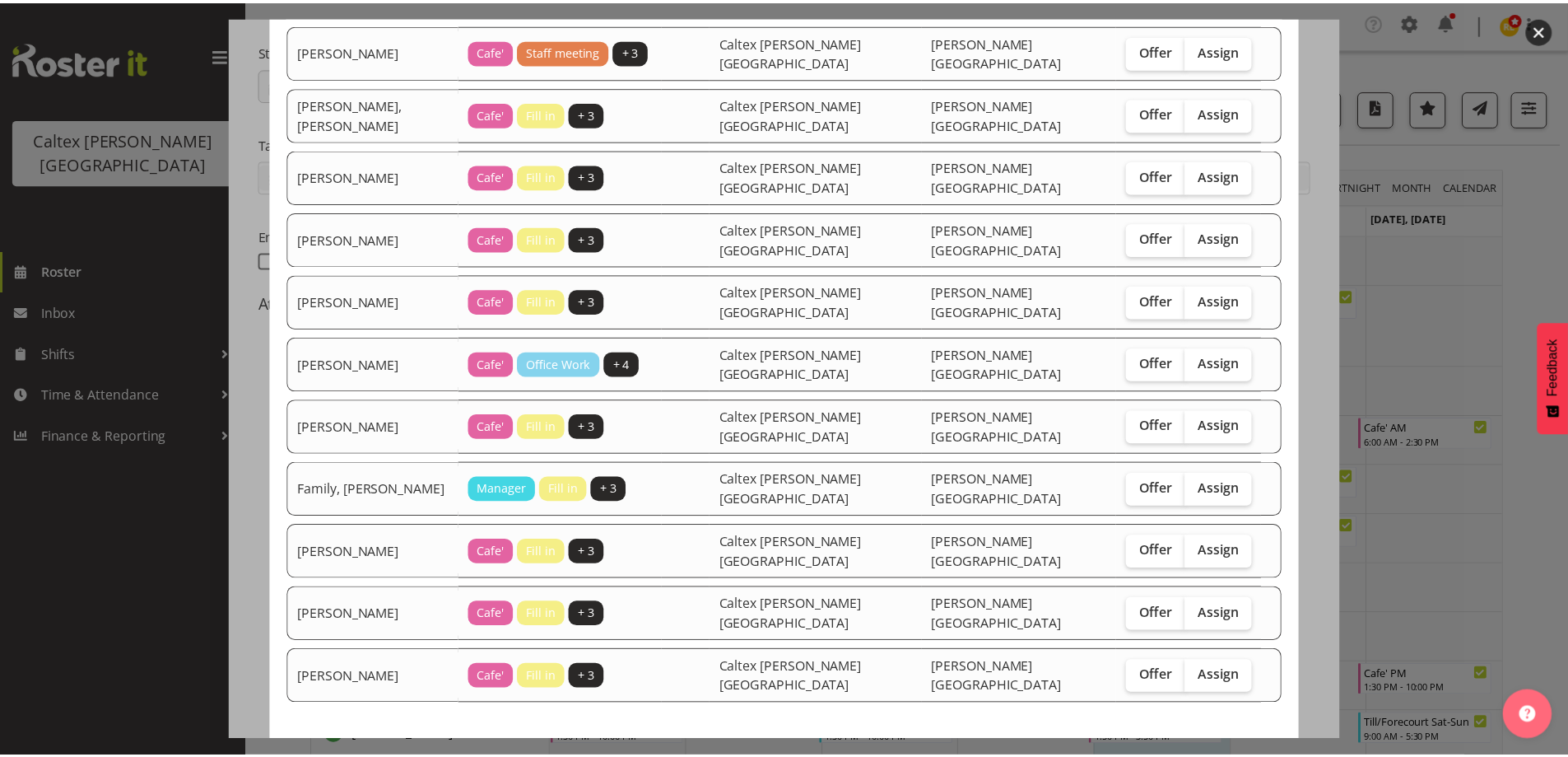
scroll to position [287, 0]
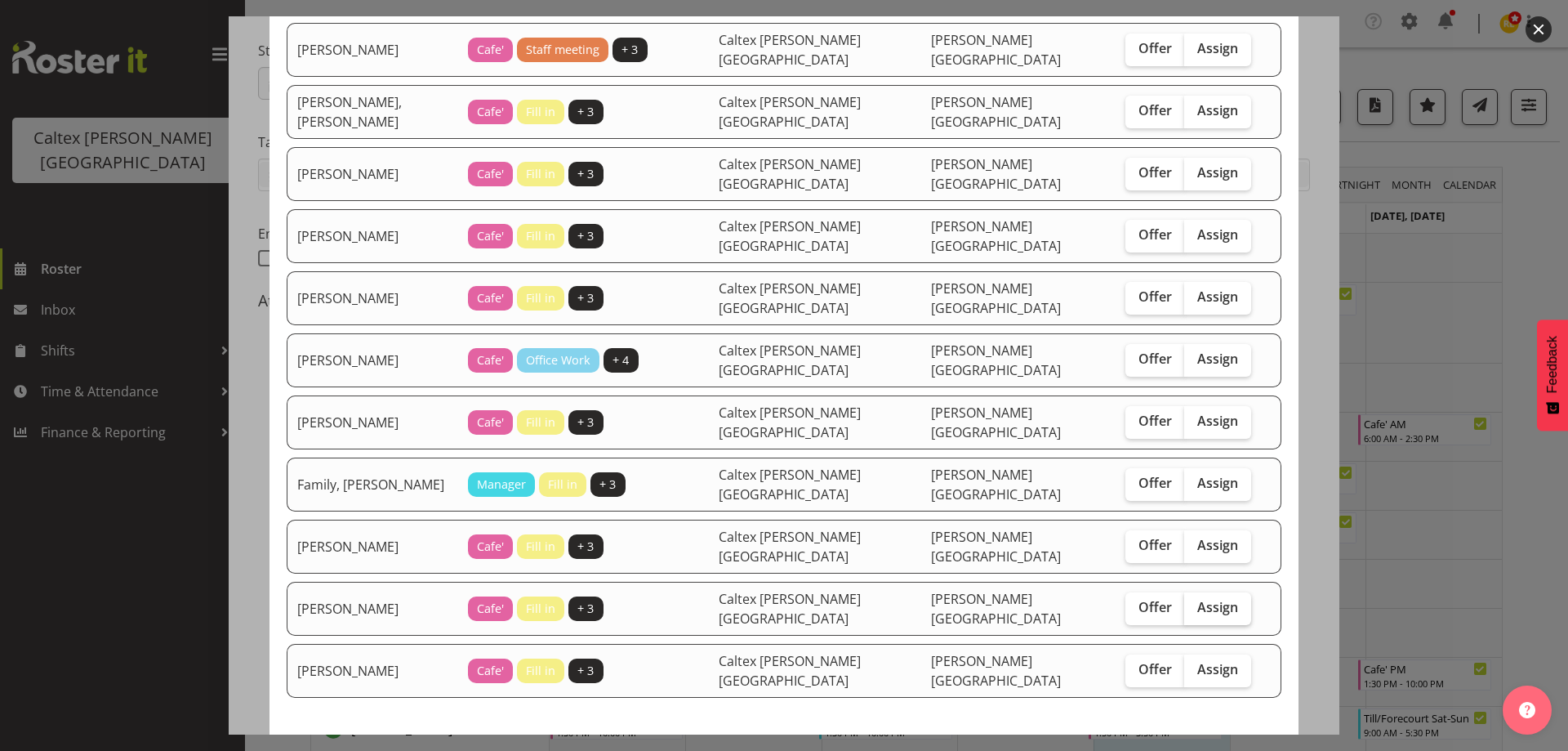
click at [1198, 593] on label "Assign" at bounding box center [1217, 608] width 66 height 32
click at [1195, 602] on input "Assign" at bounding box center [1189, 607] width 11 height 11
checkbox input "true"
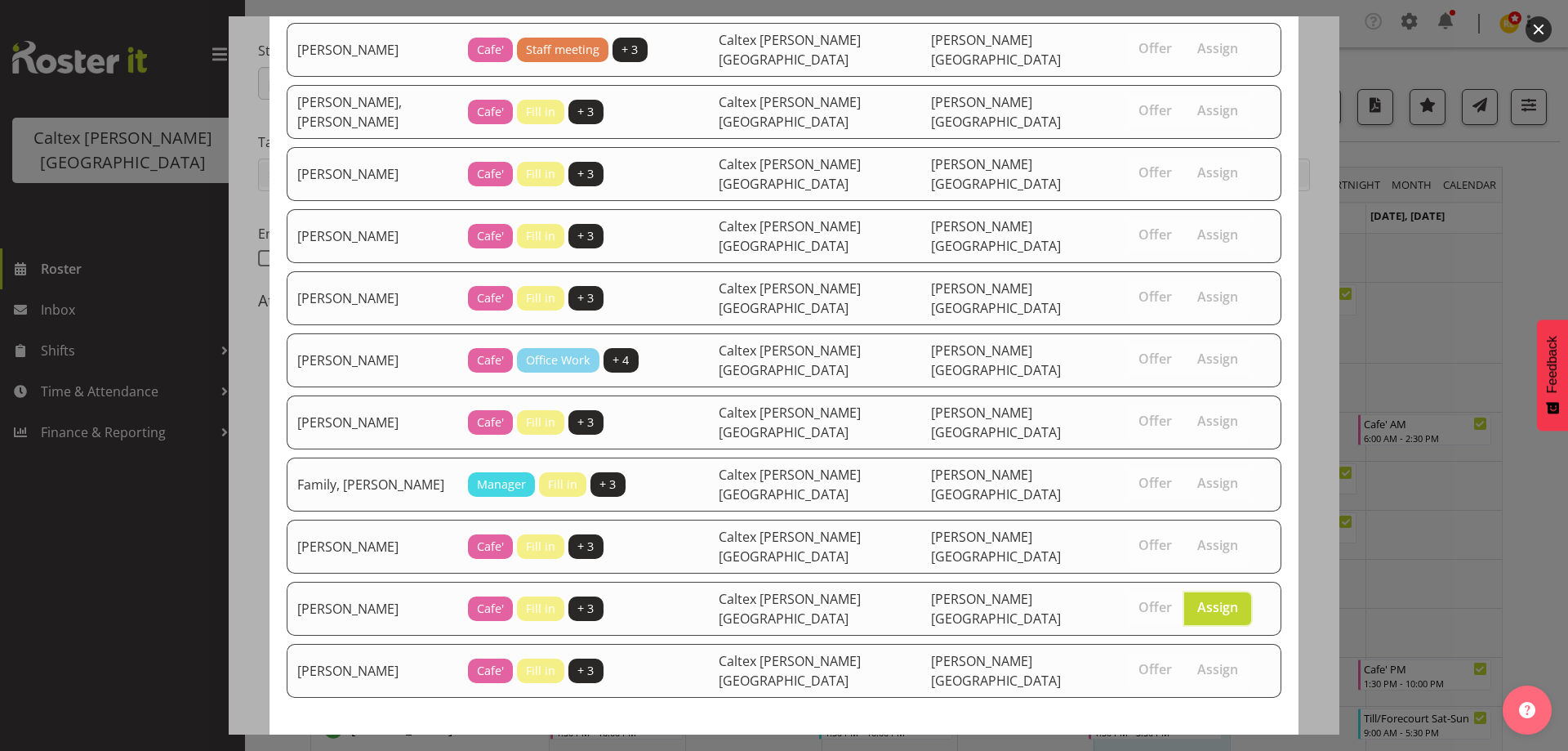
drag, startPoint x: 1148, startPoint y: 695, endPoint x: 1189, endPoint y: 660, distance: 53.9
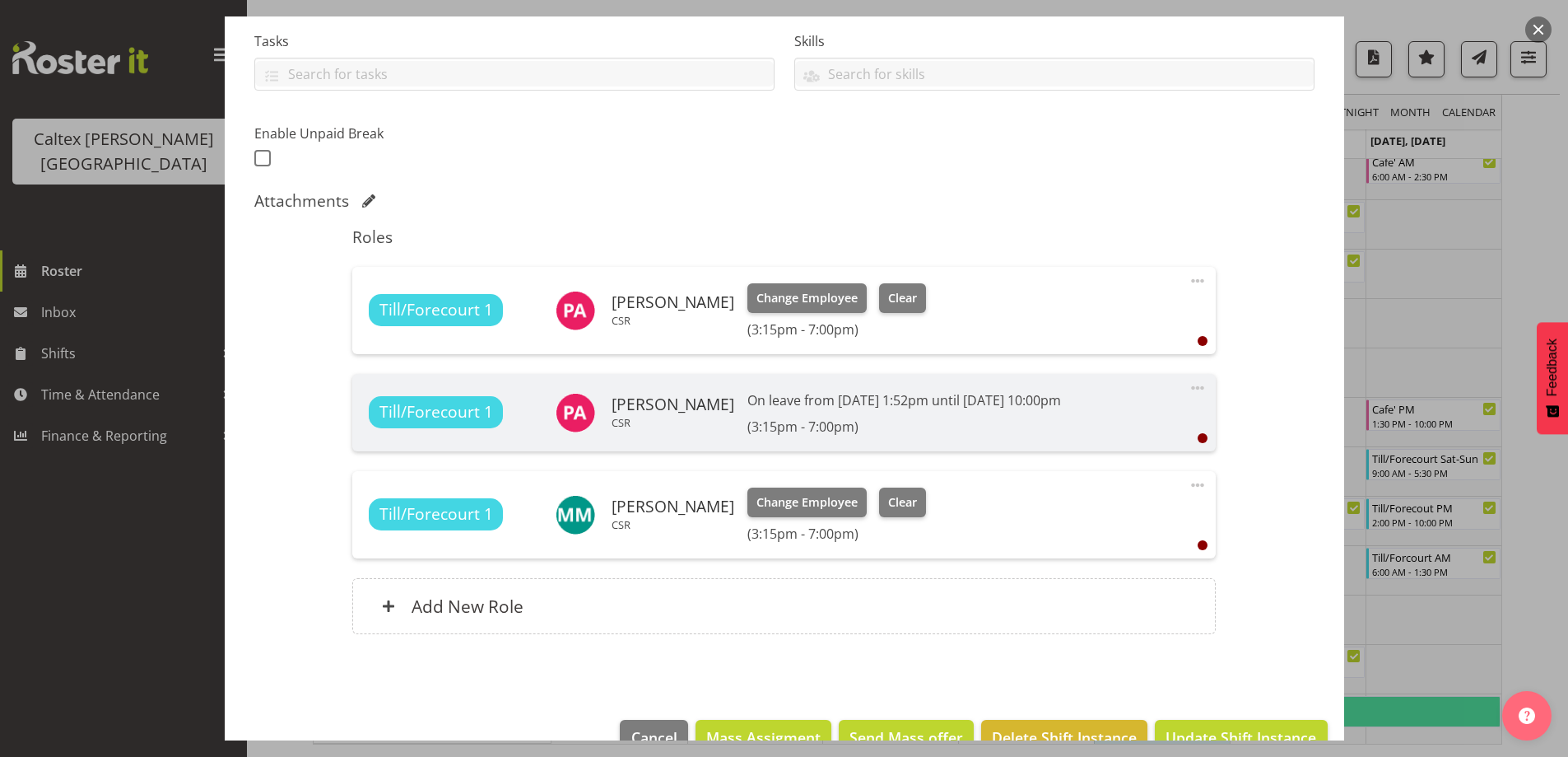
scroll to position [389, 0]
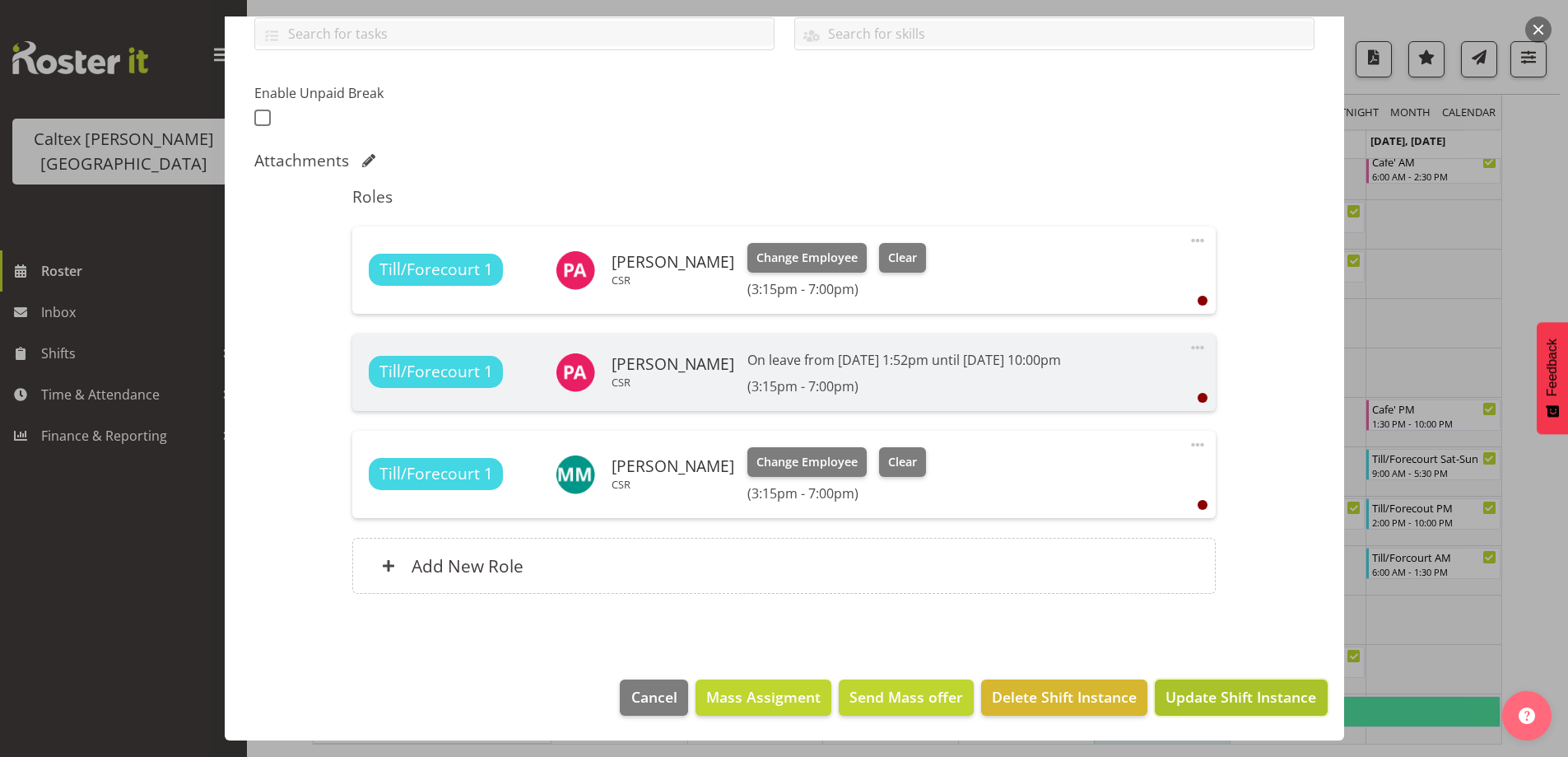
click at [1207, 697] on span "Update Shift Instance" at bounding box center [1241, 697] width 151 height 22
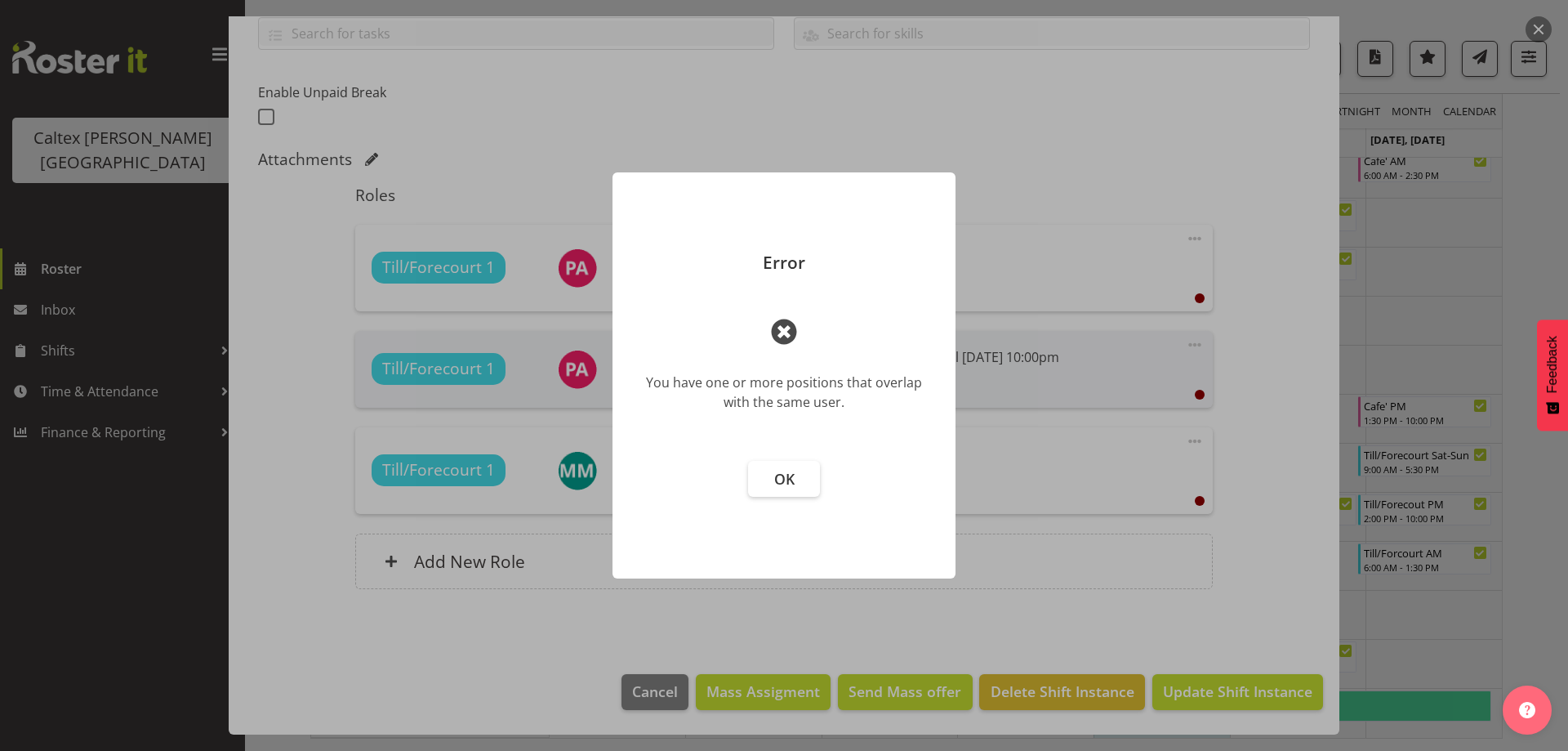
click at [783, 338] on span at bounding box center [784, 331] width 39 height 39
click at [776, 496] on button "OK" at bounding box center [784, 478] width 72 height 36
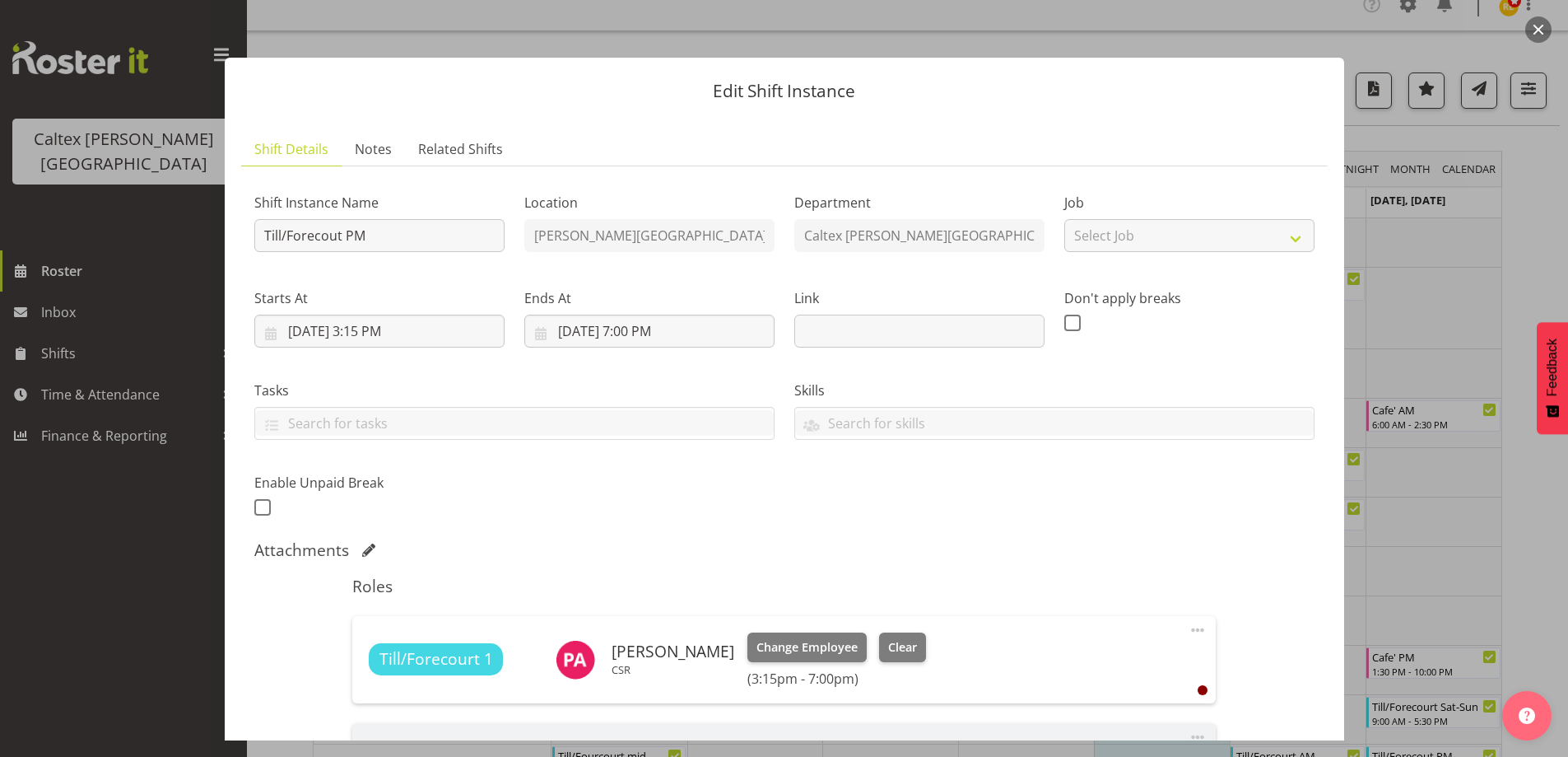
scroll to position [0, 0]
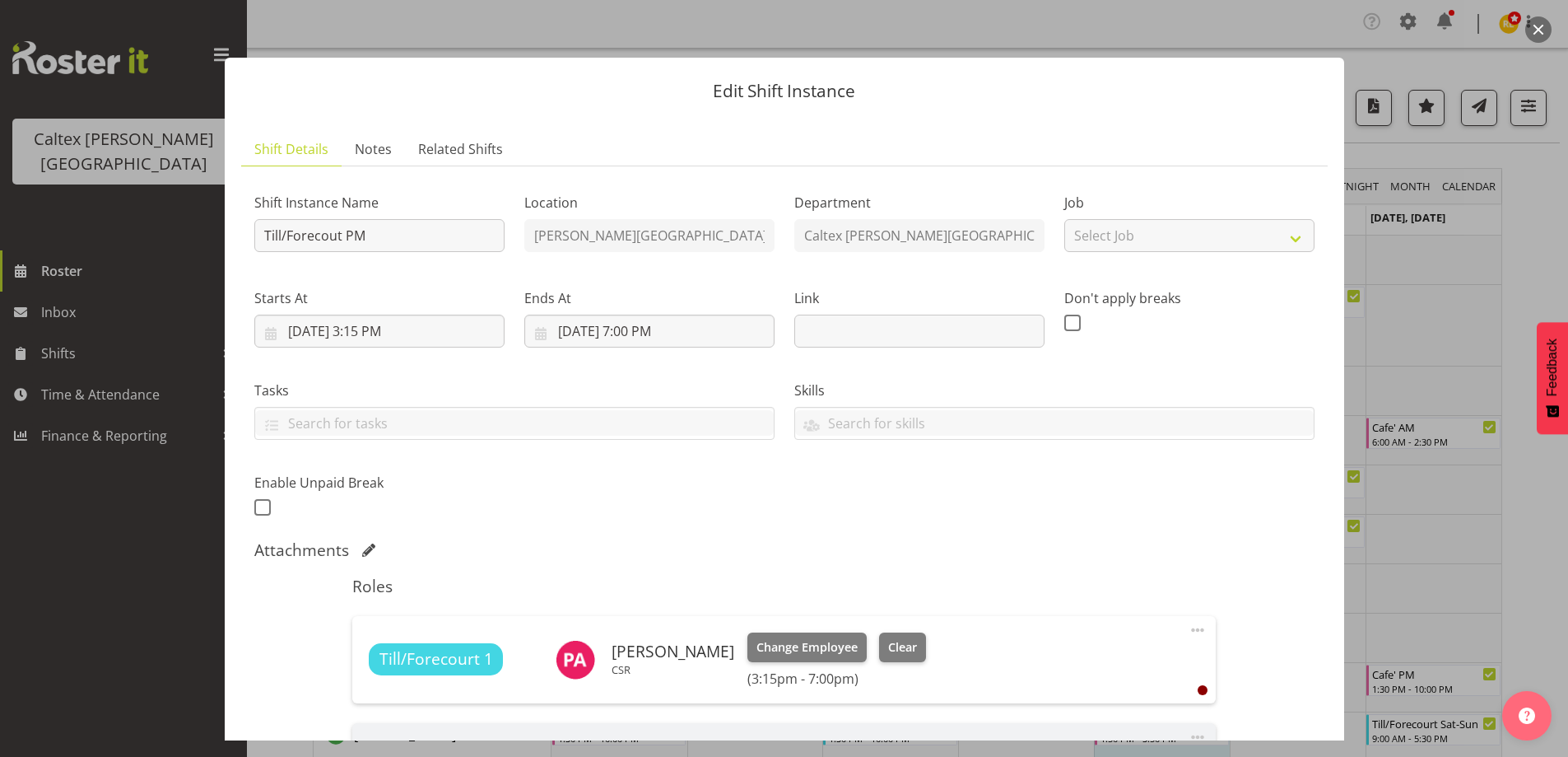
drag, startPoint x: 463, startPoint y: 544, endPoint x: 484, endPoint y: 538, distance: 21.8
click at [472, 543] on div "Attachments" at bounding box center [784, 550] width 1060 height 20
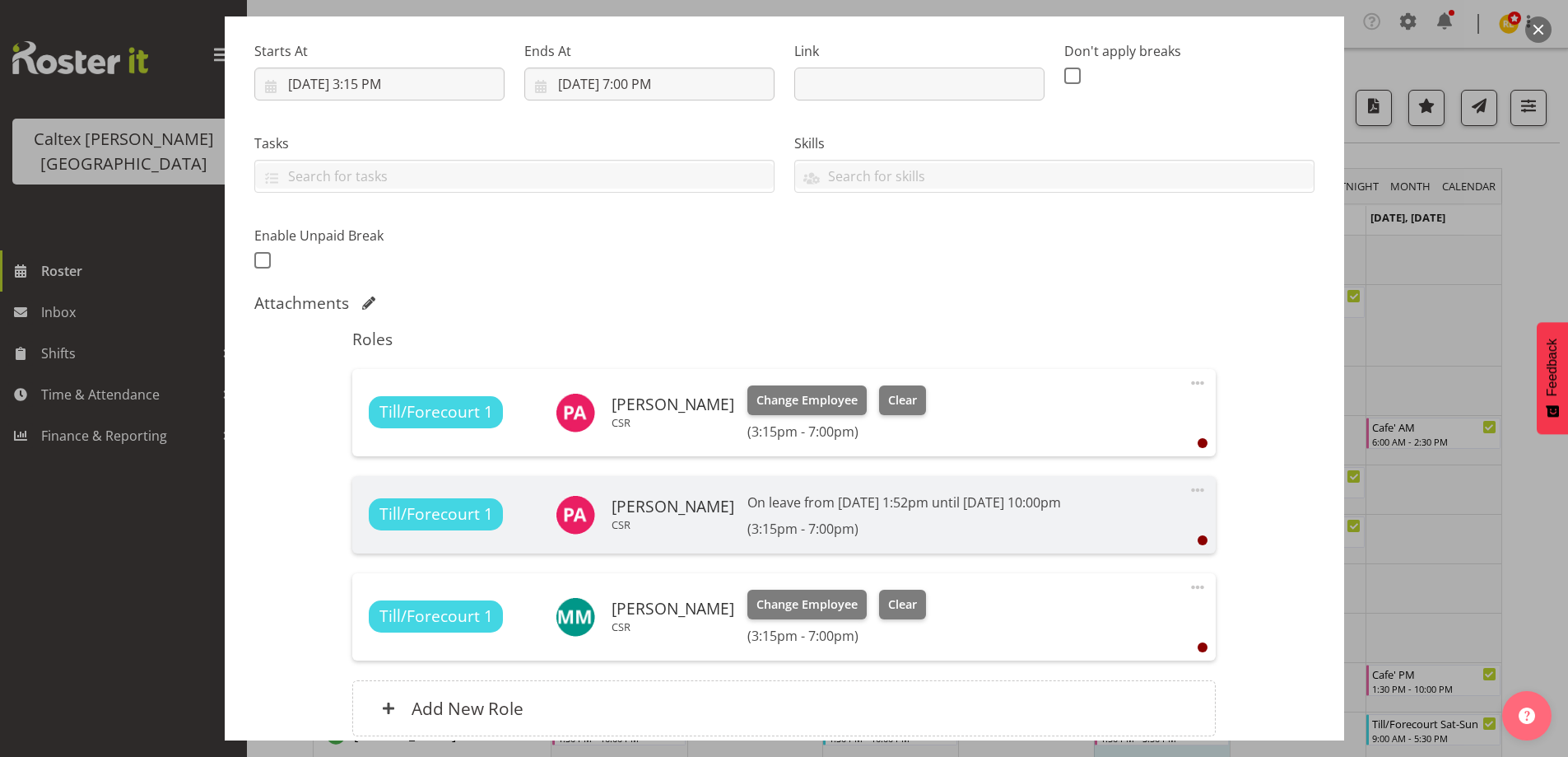
scroll to position [329, 0]
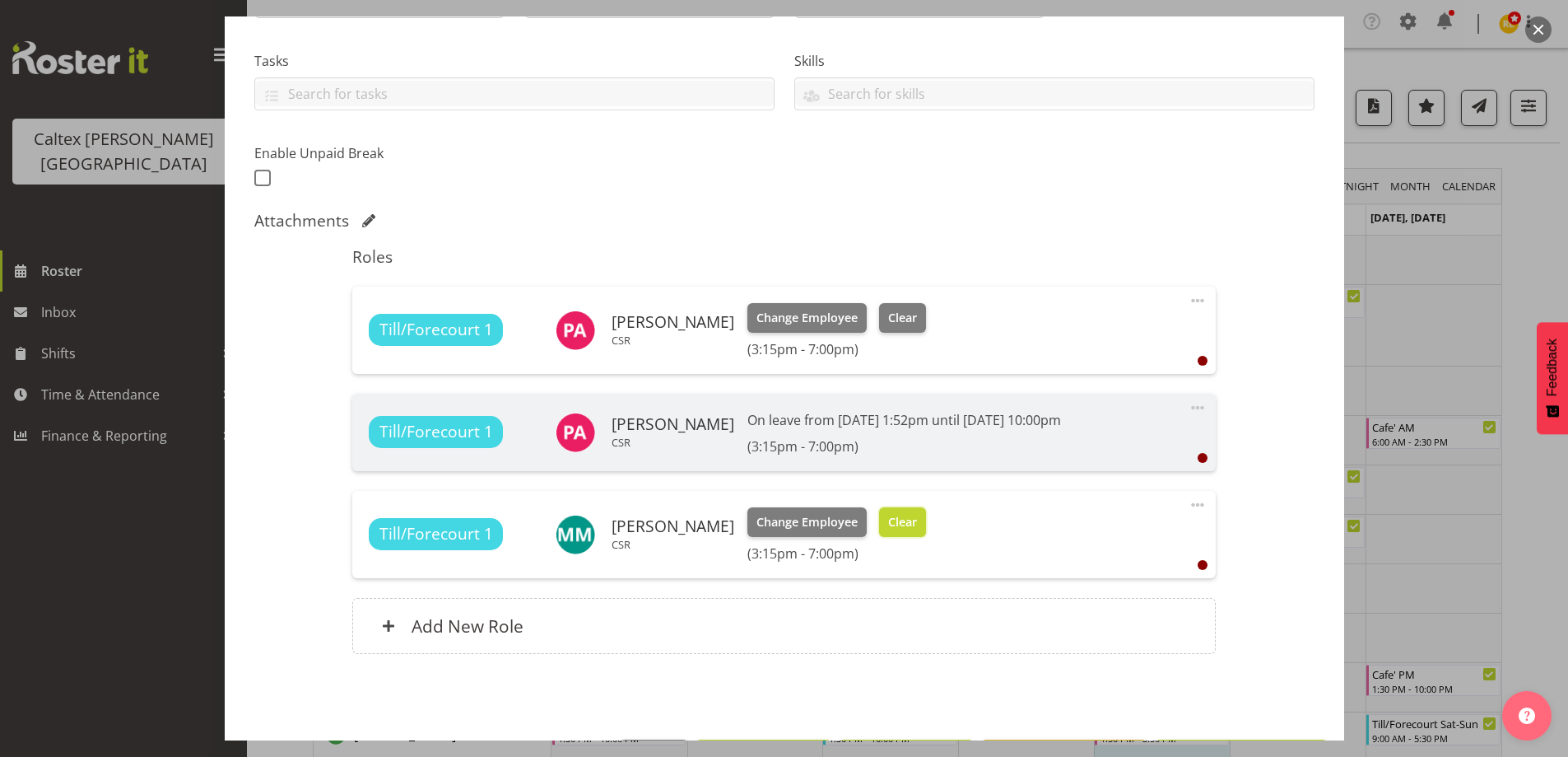
click at [918, 523] on span "Clear" at bounding box center [902, 521] width 29 height 18
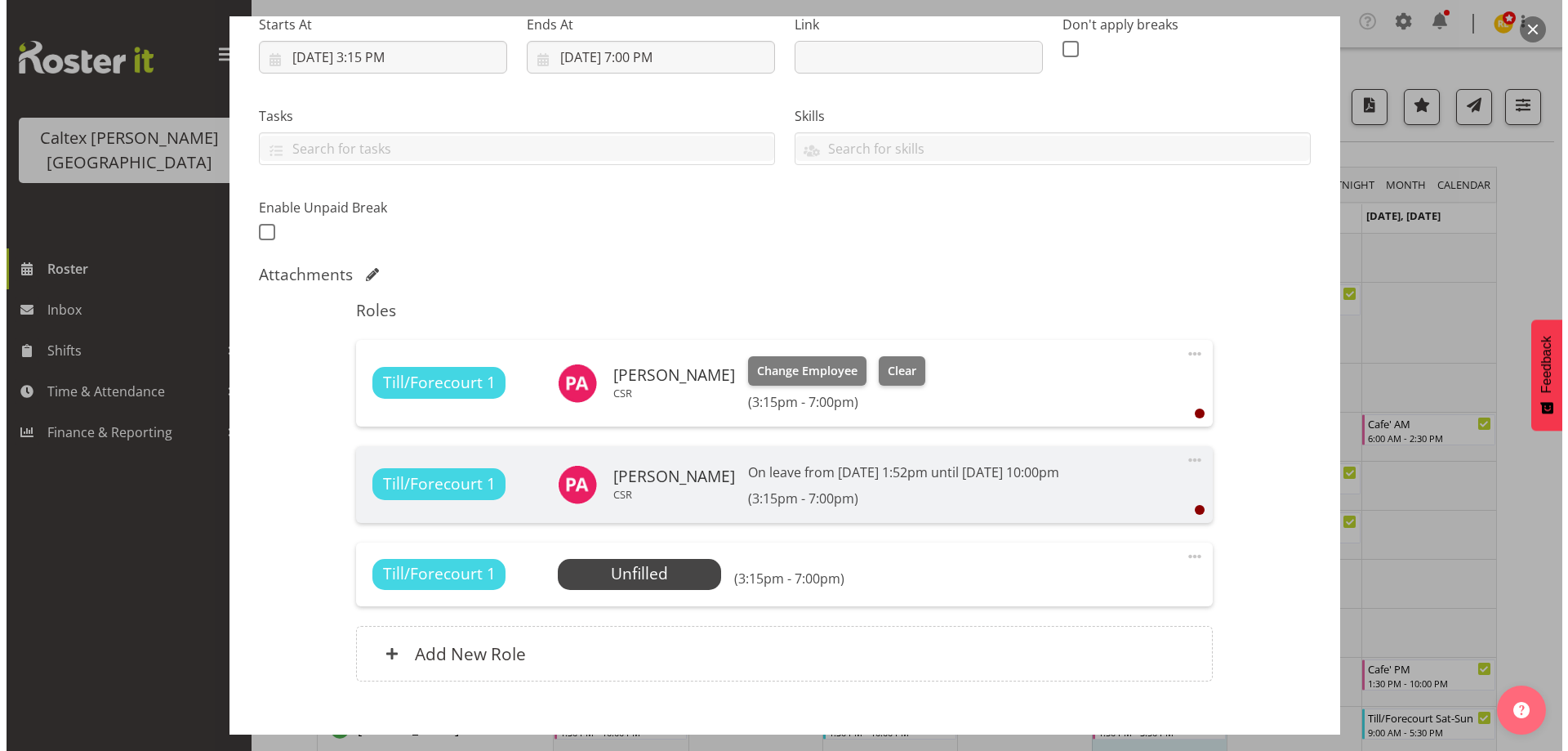
scroll to position [364, 0]
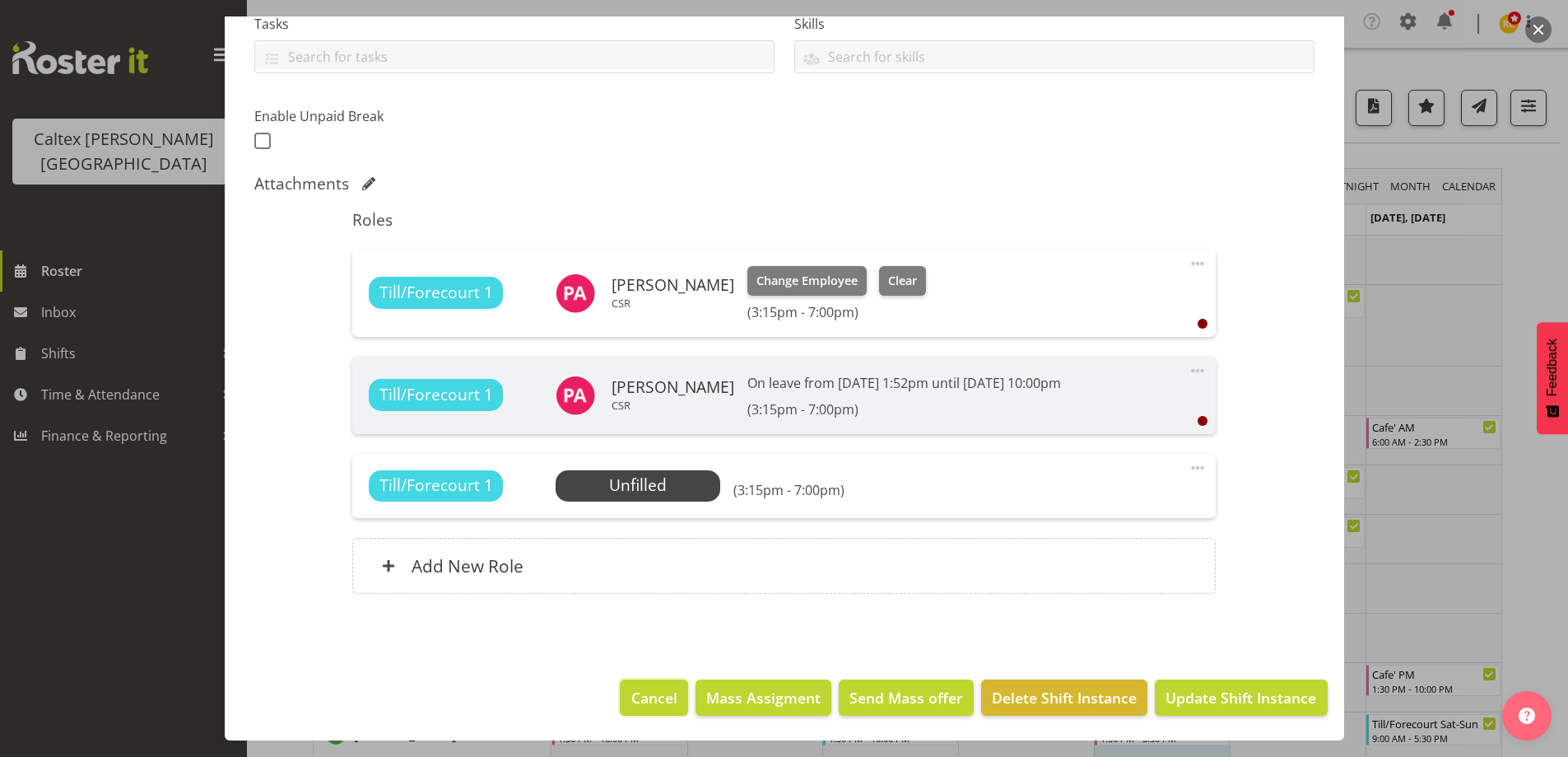
click at [645, 698] on span "Cancel" at bounding box center [654, 698] width 46 height 22
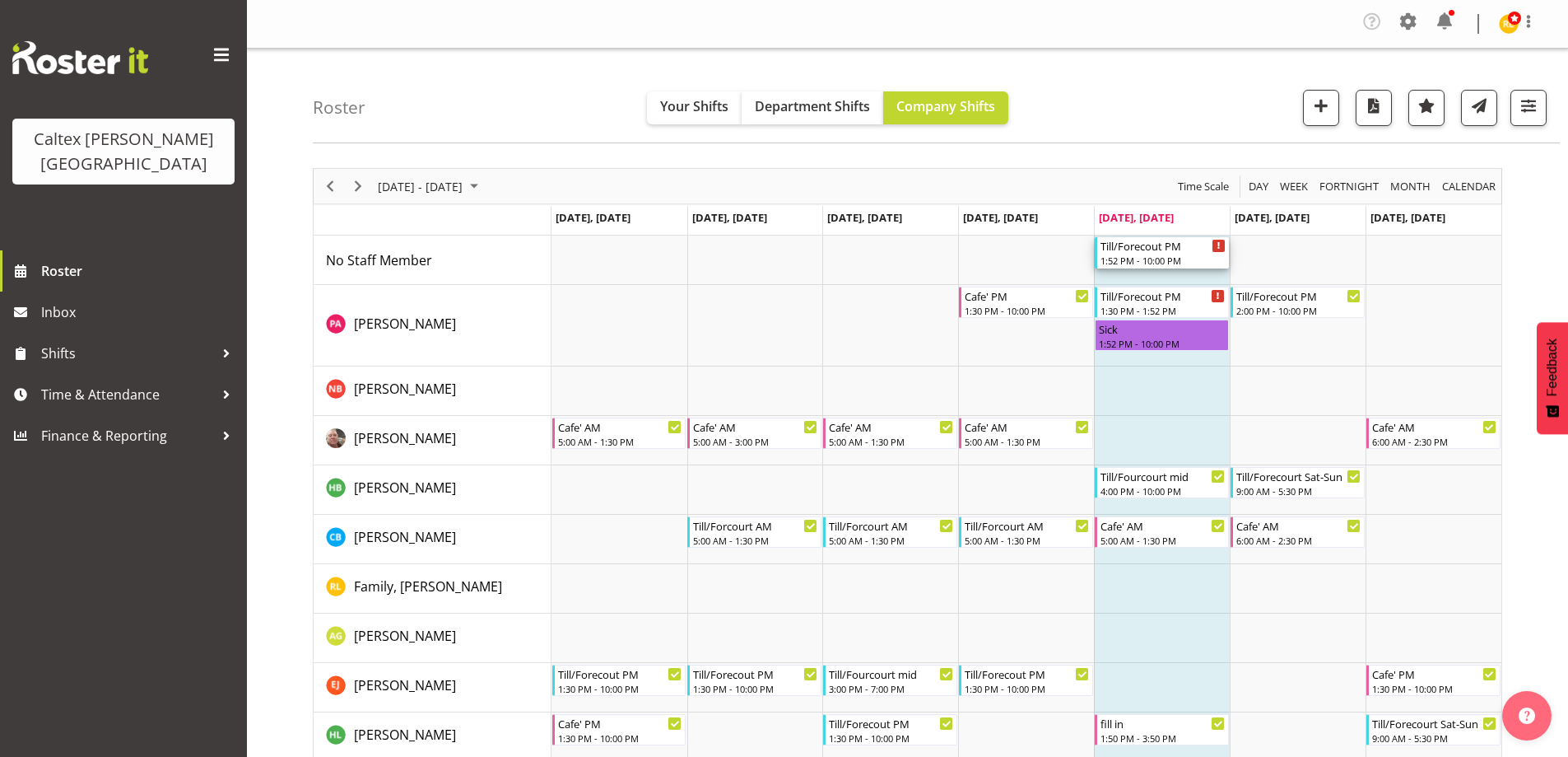
click at [1172, 258] on div "1:52 PM - 10:00 PM" at bounding box center [1163, 259] width 125 height 13
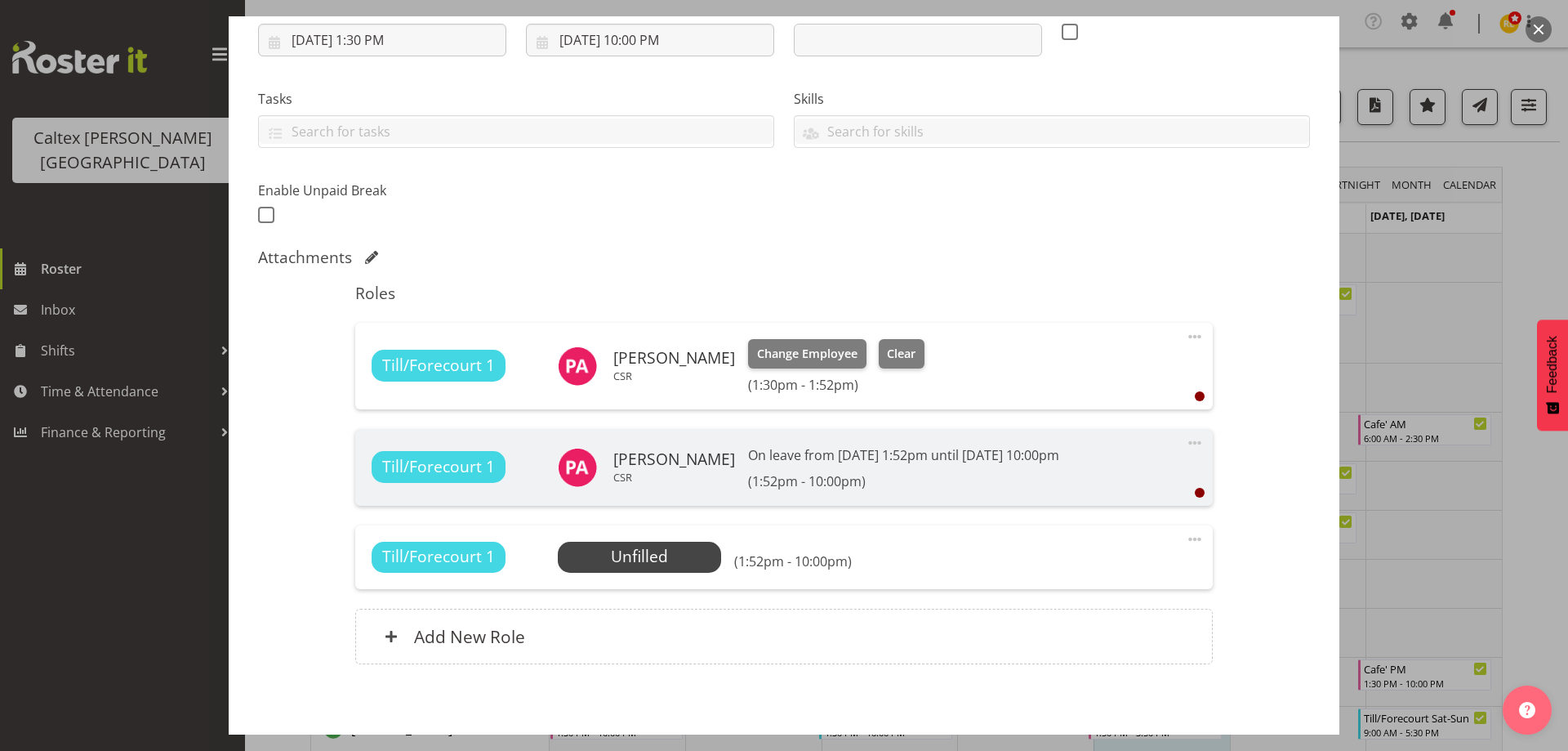
scroll to position [327, 0]
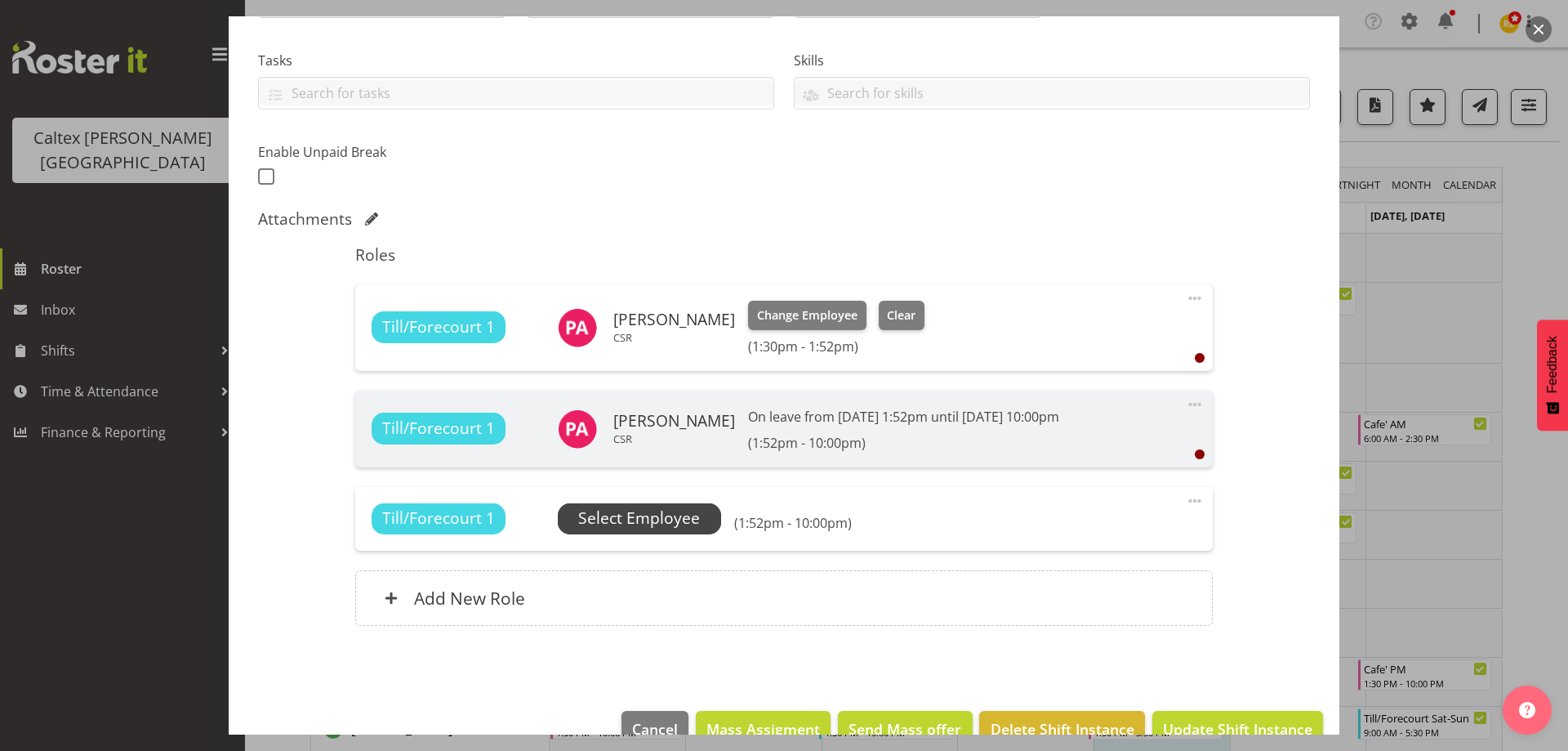
click at [645, 516] on span "Select Employee" at bounding box center [638, 518] width 121 height 23
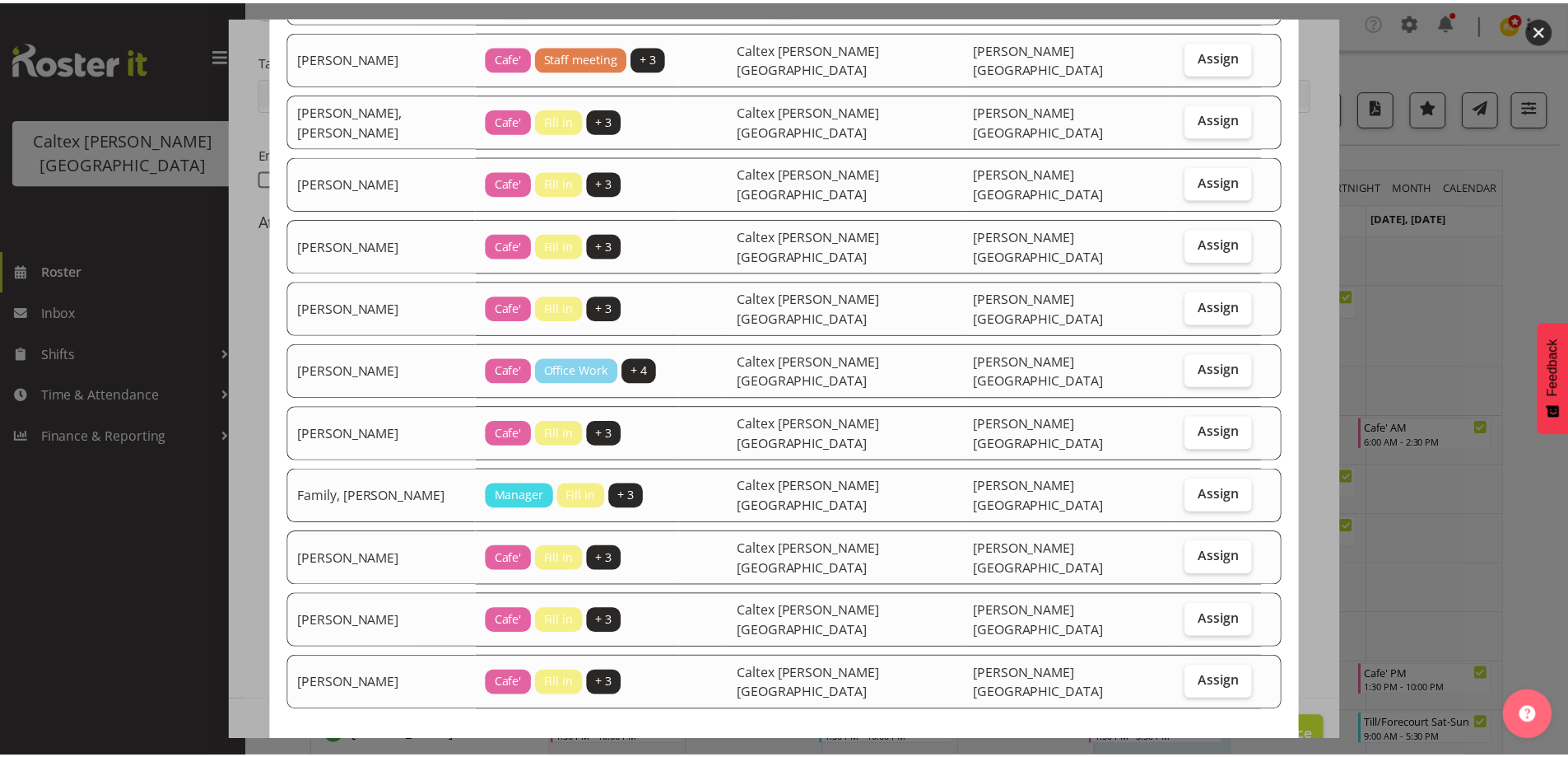
scroll to position [287, 0]
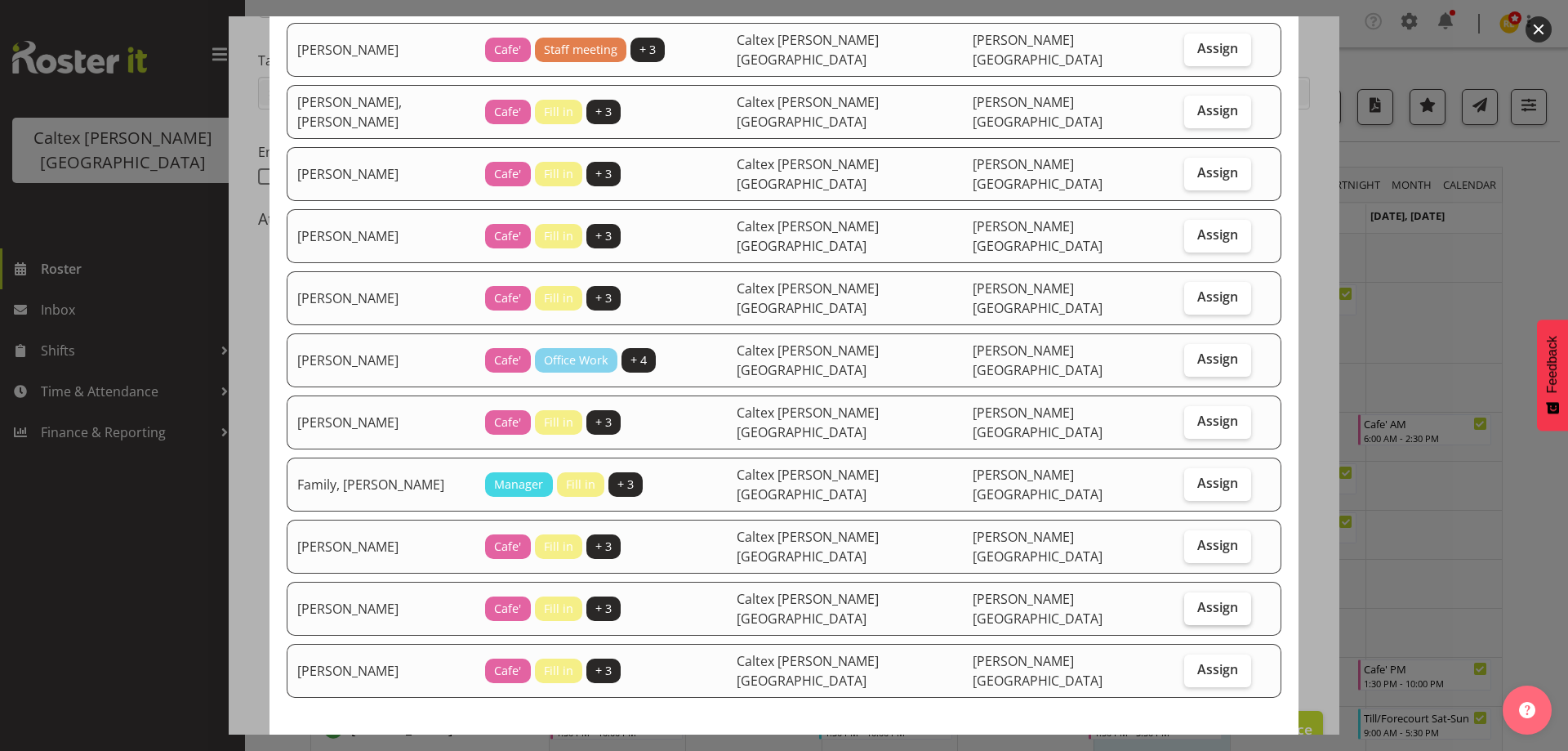
click at [1198, 598] on span "Assign" at bounding box center [1218, 606] width 41 height 17
click at [1184, 602] on input "Assign" at bounding box center [1189, 607] width 11 height 11
checkbox input "true"
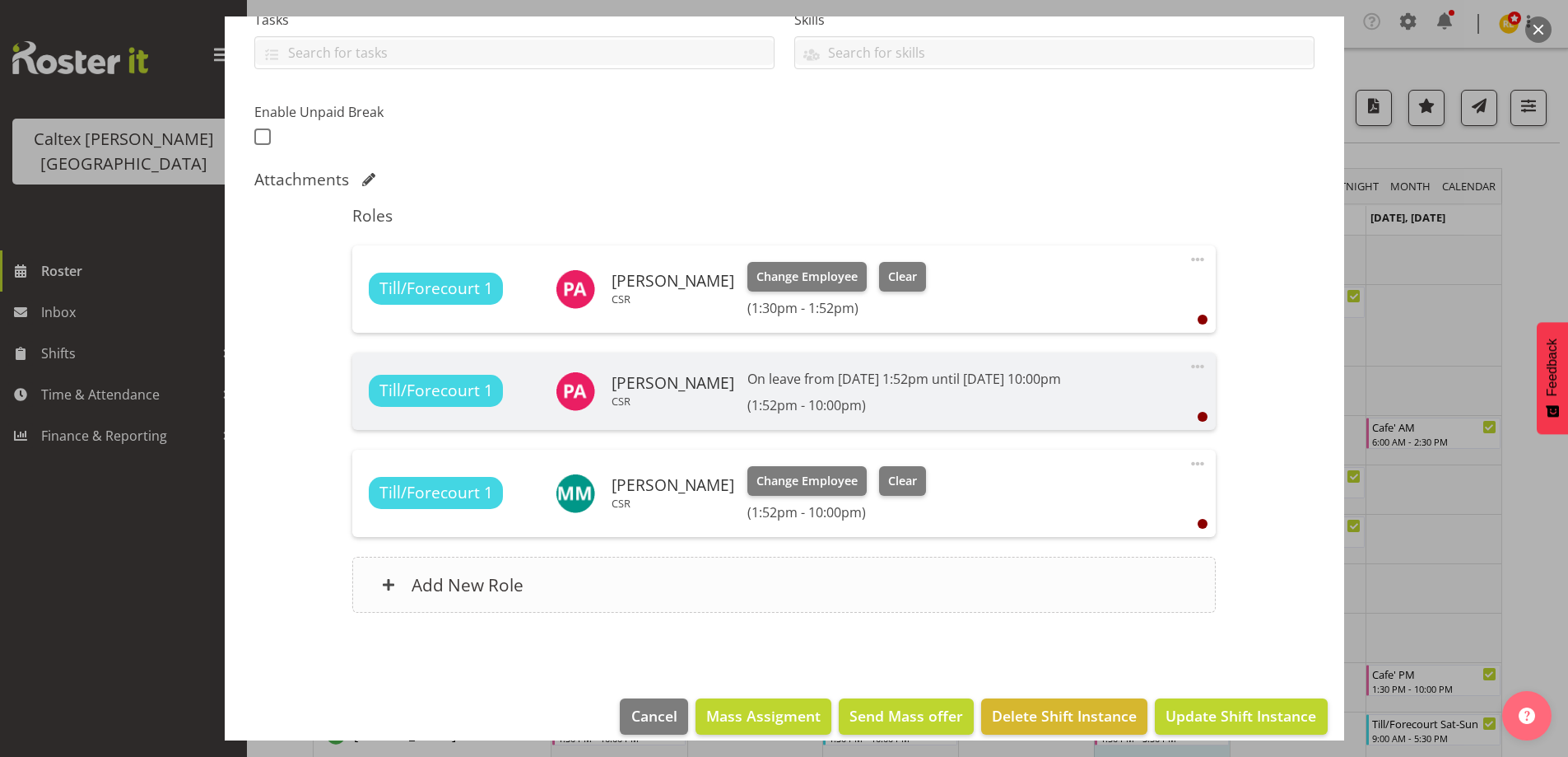
scroll to position [389, 0]
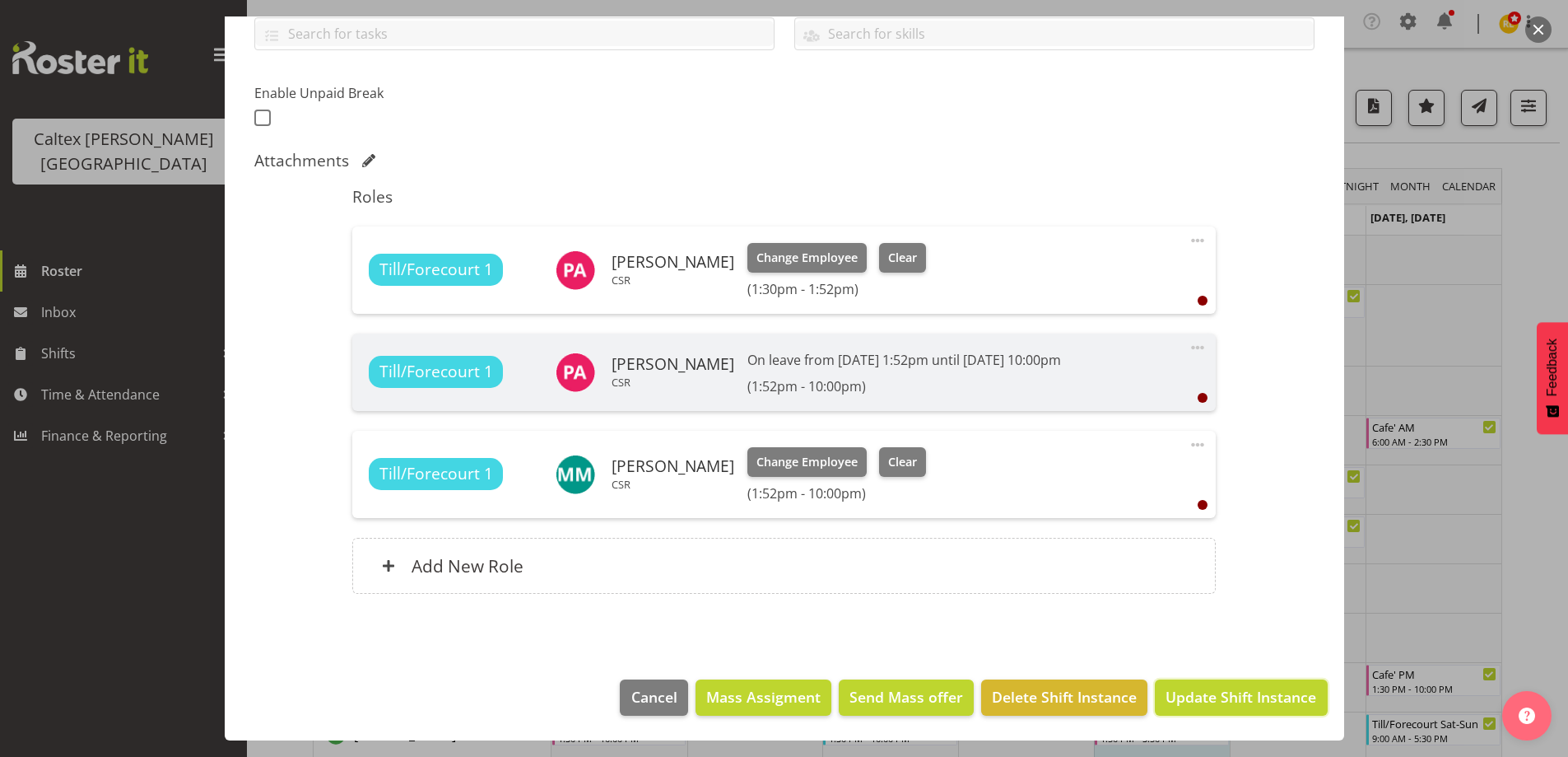
drag, startPoint x: 1224, startPoint y: 708, endPoint x: 1225, endPoint y: 698, distance: 10.0
click at [1225, 707] on span "Update Shift Instance" at bounding box center [1241, 697] width 151 height 22
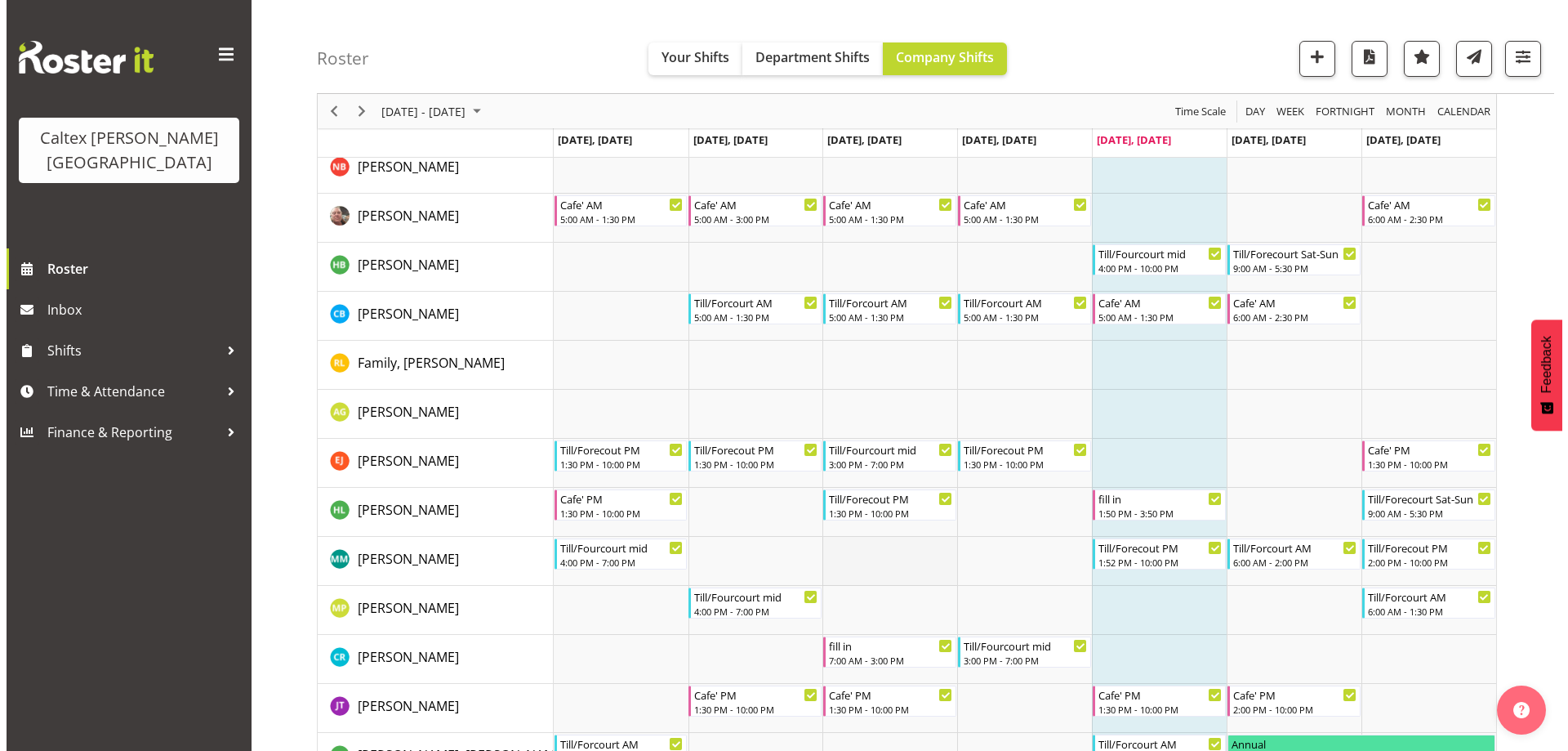
scroll to position [245, 0]
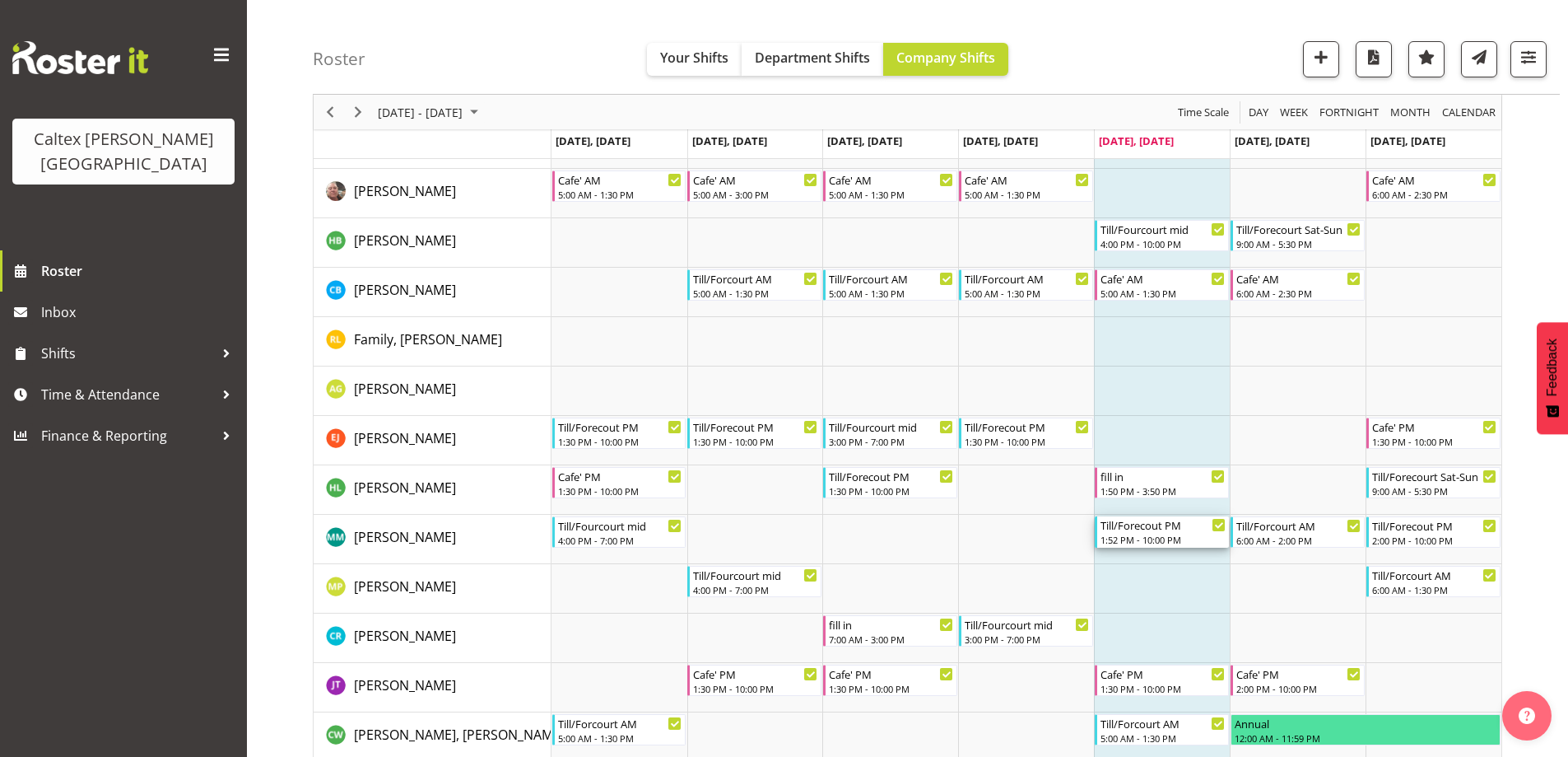
click at [1114, 533] on div "1:52 PM - 10:00 PM" at bounding box center [1163, 538] width 125 height 13
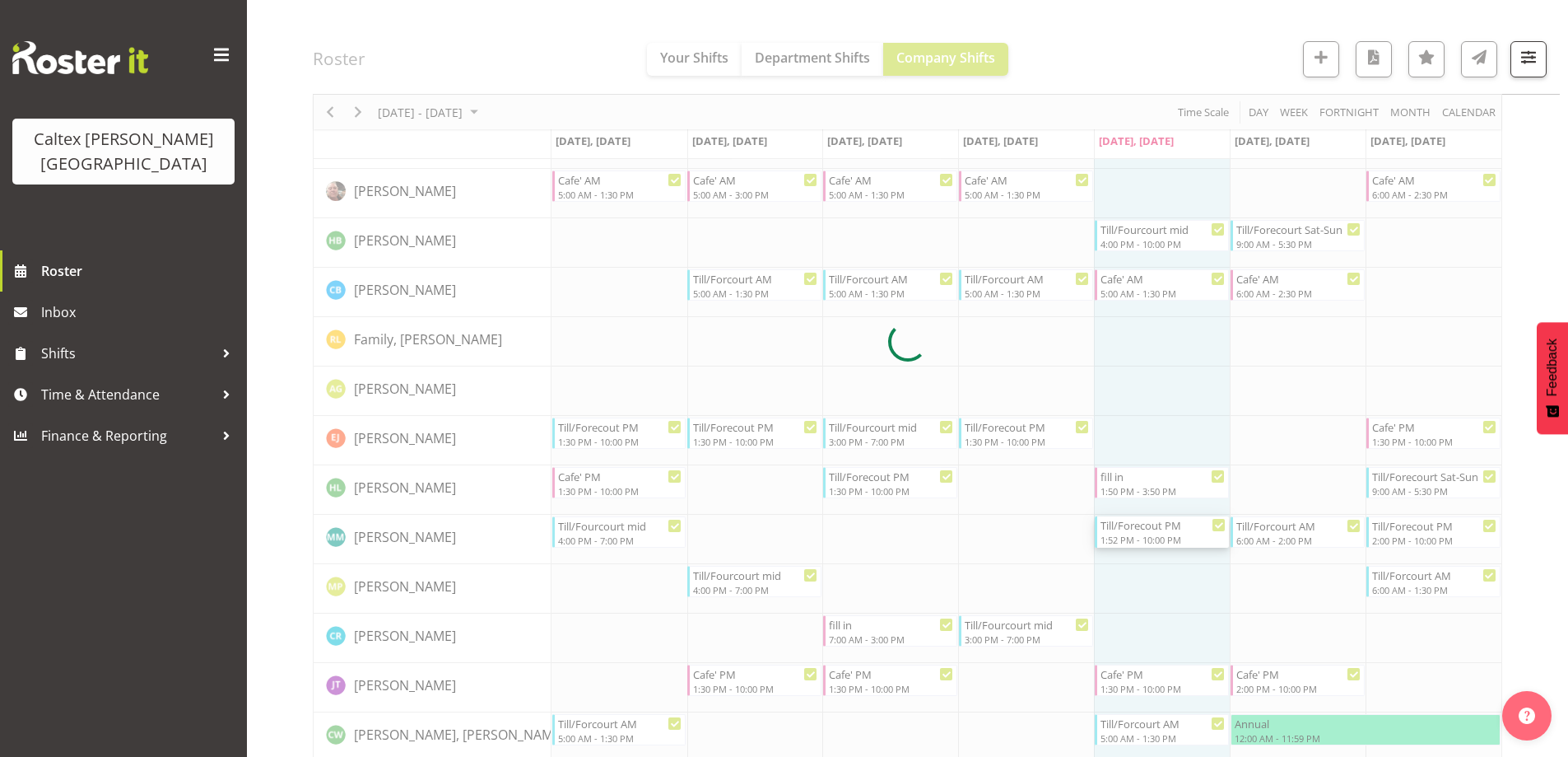
select select "8"
select select "2025"
select select "13"
select select "30"
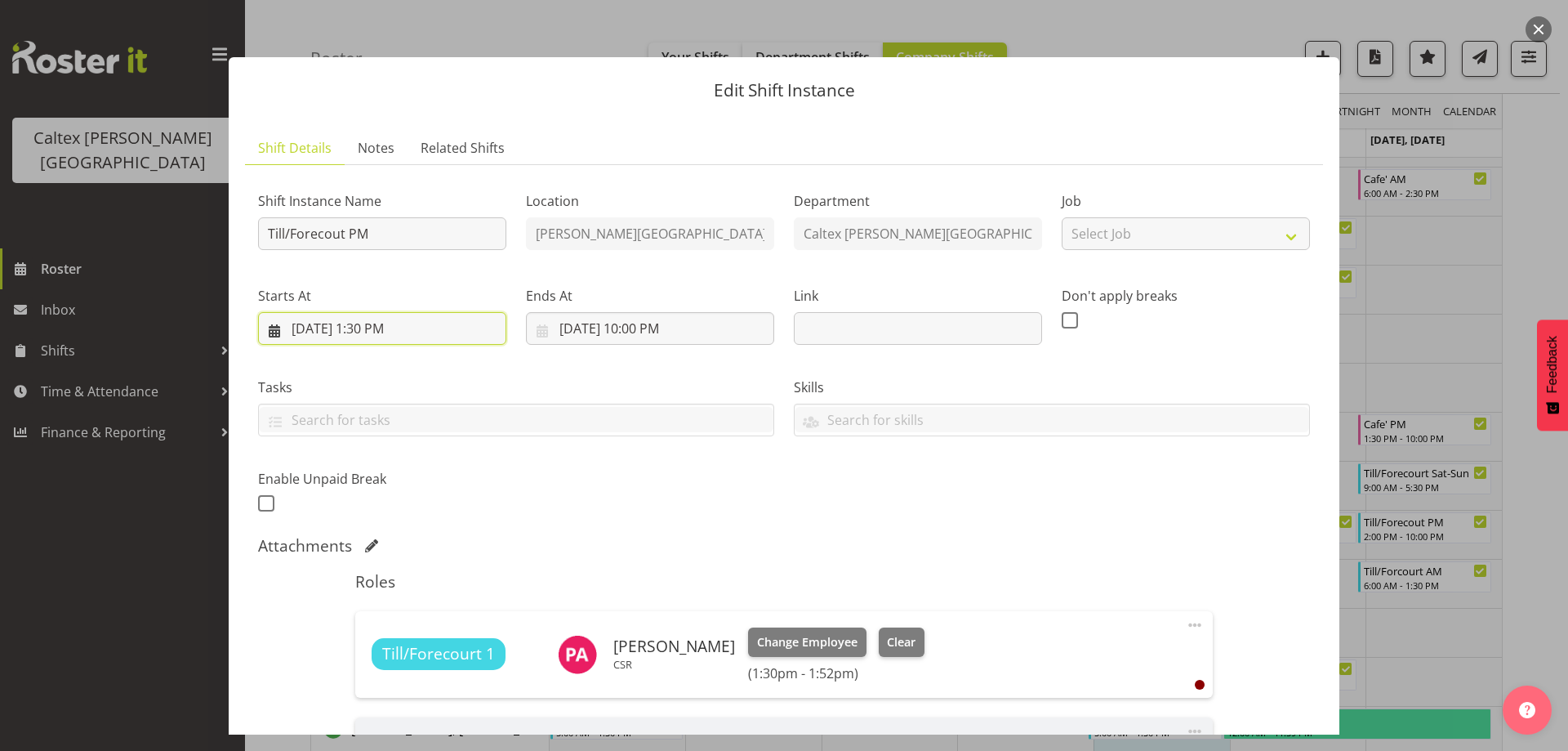
click at [409, 325] on input "9/5/2025, 1:30 PM" at bounding box center [382, 328] width 248 height 32
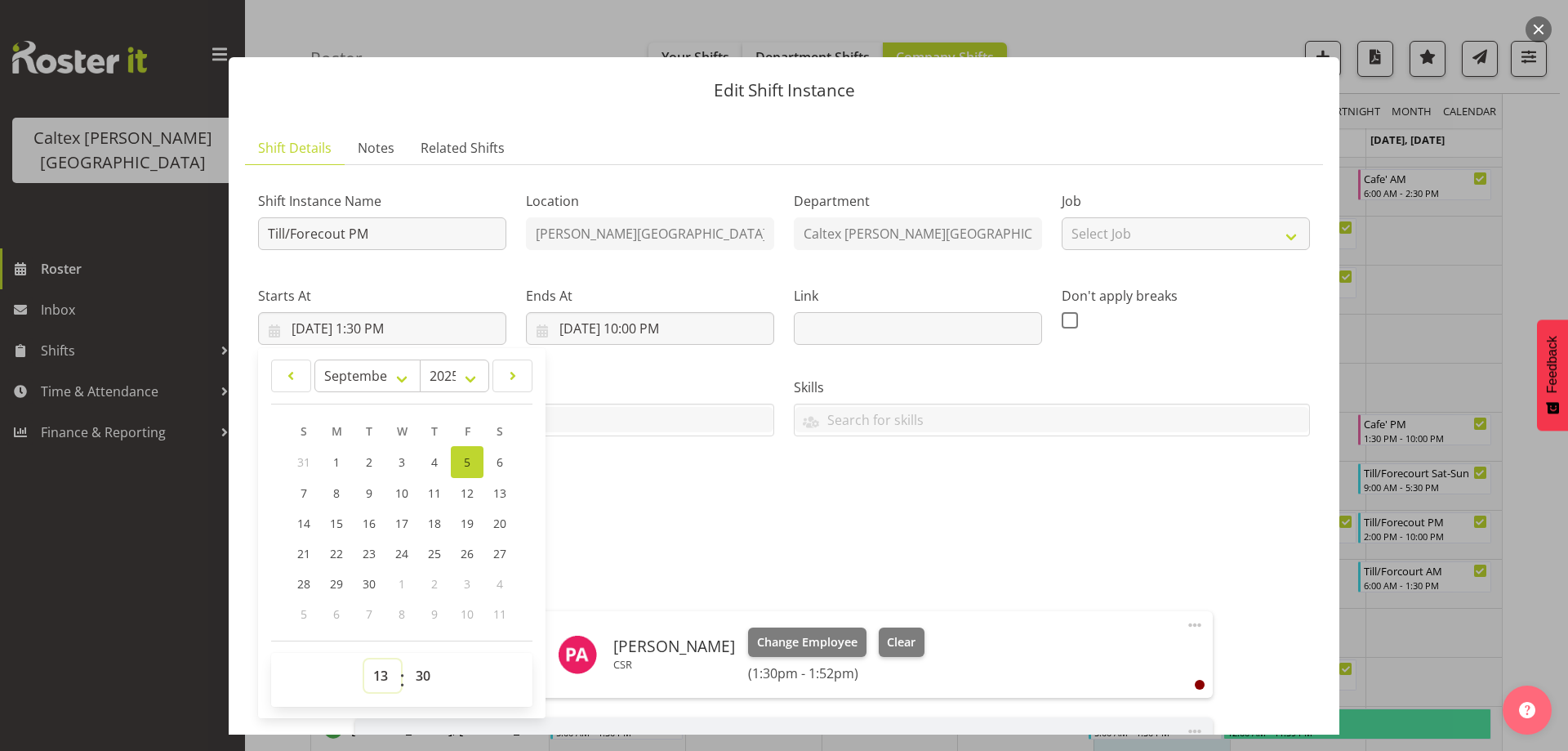
click at [381, 675] on select "00 01 02 03 04 05 06 07 08 09 10 11 12 13 14 15 16 17 18 19 20 21 22 23" at bounding box center [383, 675] width 37 height 32
select select "15"
click at [365, 659] on select "00 01 02 03 04 05 06 07 08 09 10 11 12 13 14 15 16 17 18 19 20 21 22 23" at bounding box center [383, 675] width 37 height 32
type input "9/5/2025, 3:30 PM"
click at [427, 674] on select "00 01 02 03 04 05 06 07 08 09 10 11 12 13 14 15 16 17 18 19 20 21 22 23 24 25 2…" at bounding box center [425, 675] width 37 height 32
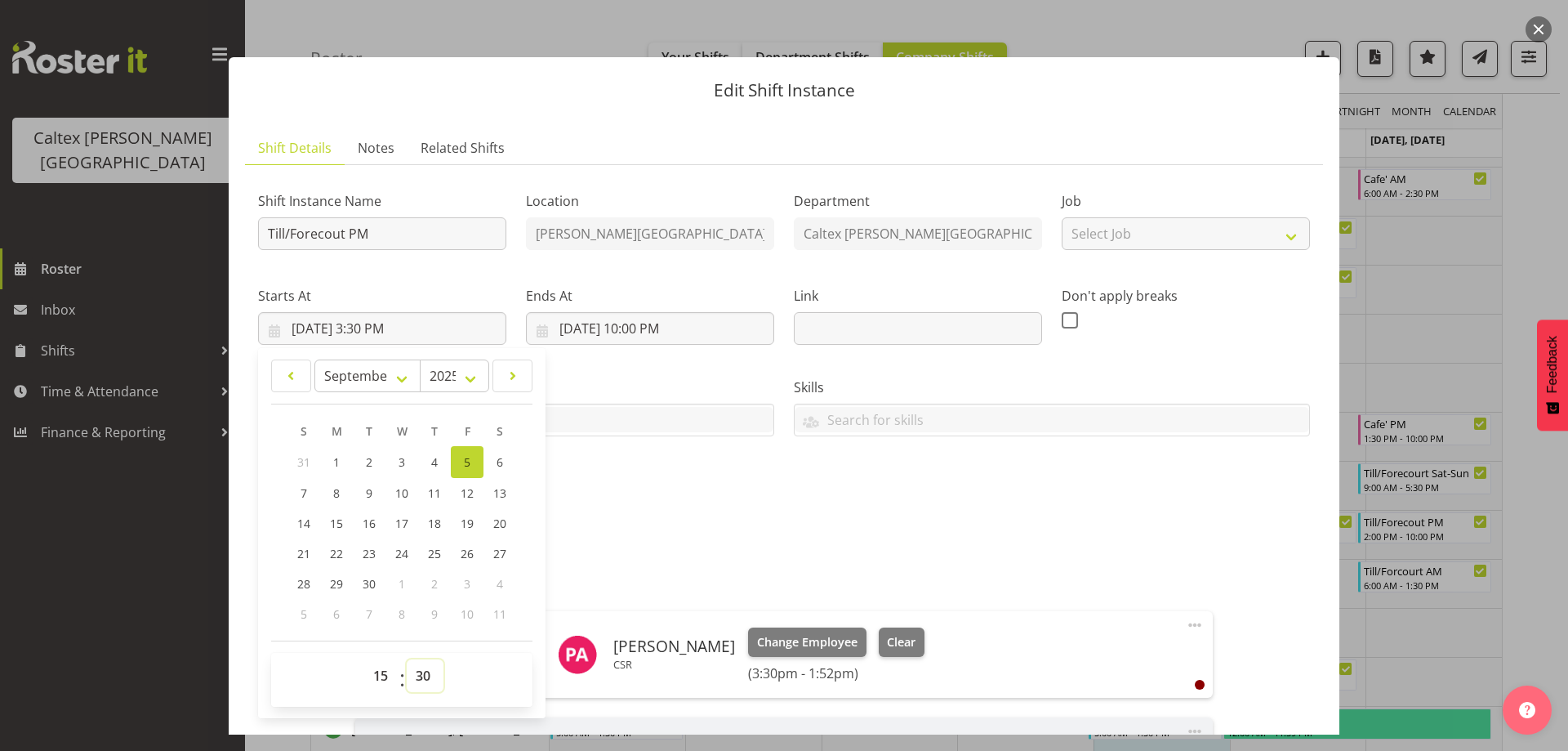
select select "15"
click at [407, 659] on select "00 01 02 03 04 05 06 07 08 09 10 11 12 13 14 15 16 17 18 19 20 21 22 23 24 25 2…" at bounding box center [425, 675] width 37 height 32
type input "9/5/2025, 3:15 PM"
click at [633, 325] on input "[DATE] 10:00 PM" at bounding box center [650, 328] width 248 height 32
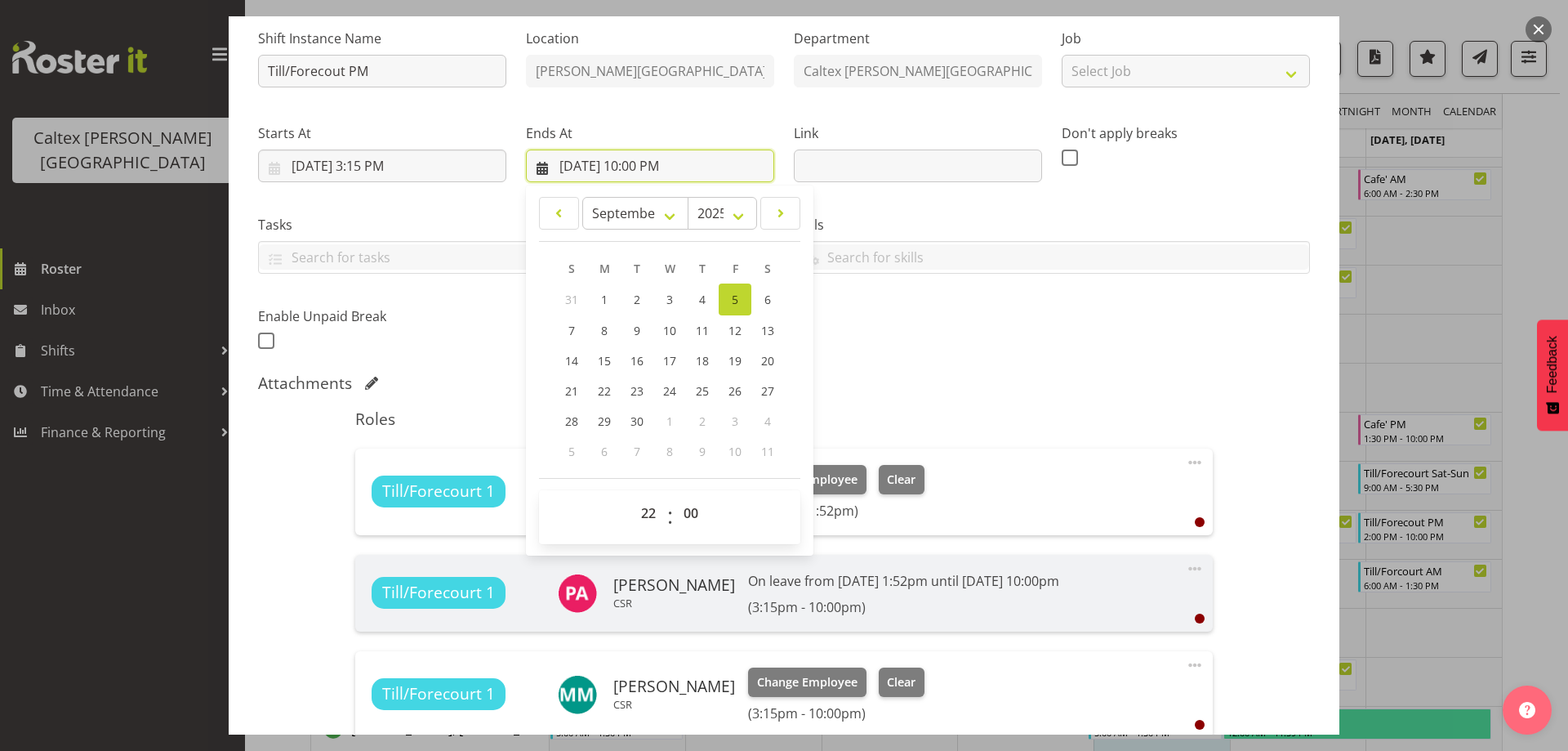
scroll to position [163, 0]
click at [639, 515] on select "00 01 02 03 04 05 06 07 08 09 10 11 12 13 14 15 16 17 18 19 20 21 22 23" at bounding box center [651, 511] width 37 height 32
select select "19"
click at [632, 496] on select "00 01 02 03 04 05 06 07 08 09 10 11 12 13 14 15 16 17 18 19 20 21 22 23" at bounding box center [651, 511] width 37 height 32
type input "[DATE] 7:00 PM"
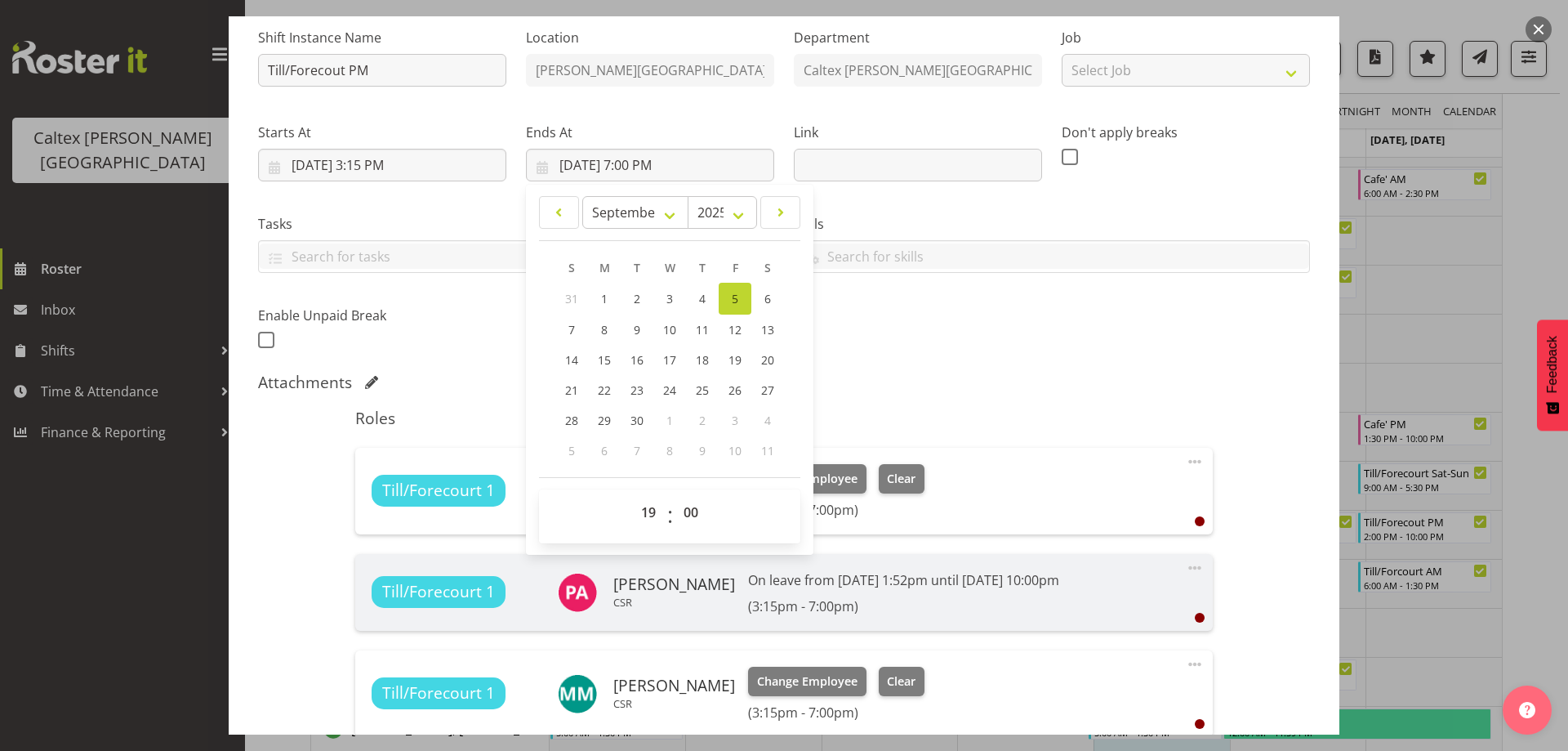
click at [890, 370] on div "Shift Instance Name Till/Forecout PM Location Stokes Valley Department Caltex S…" at bounding box center [784, 422] width 1052 height 817
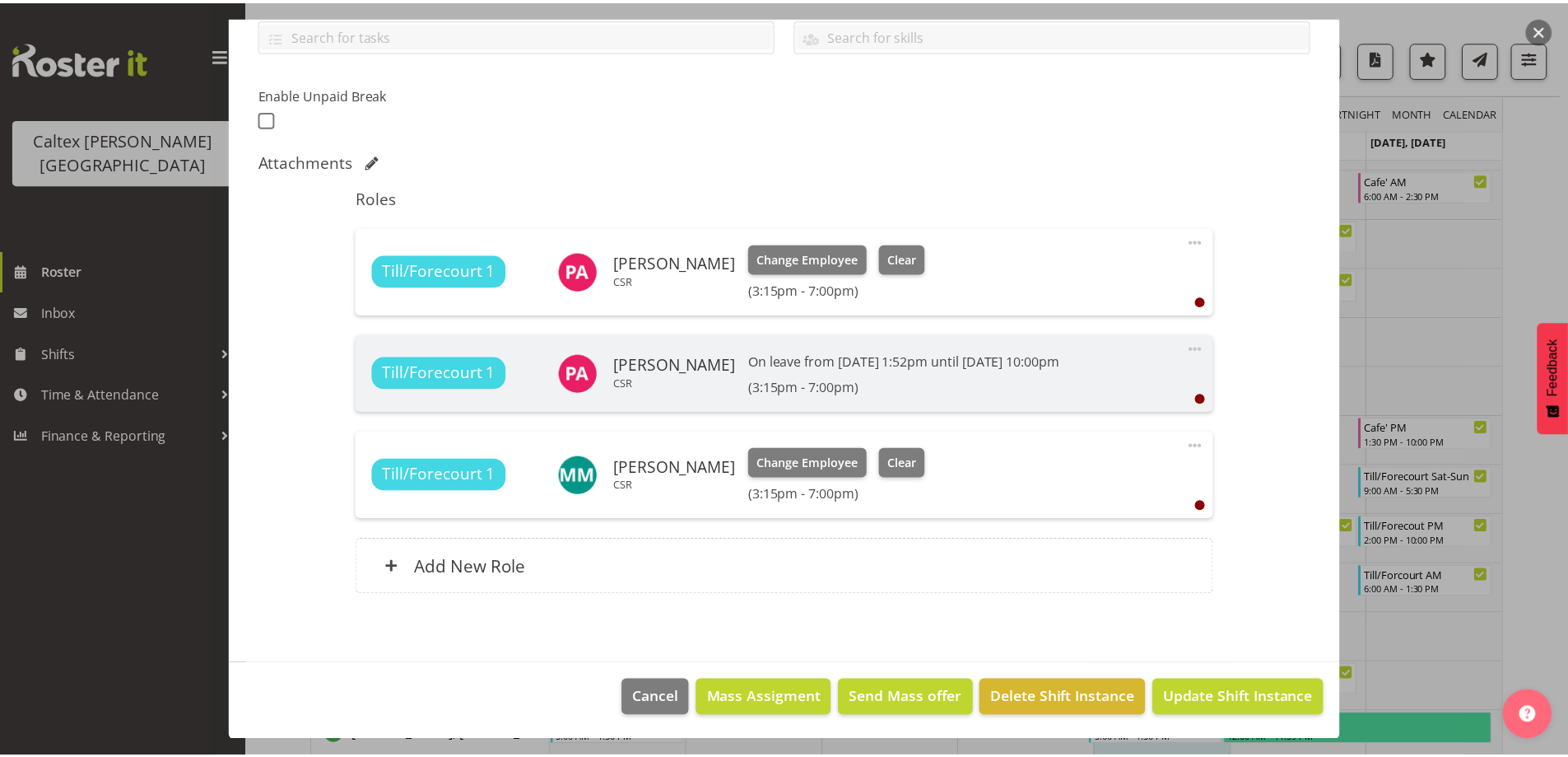
scroll to position [389, 0]
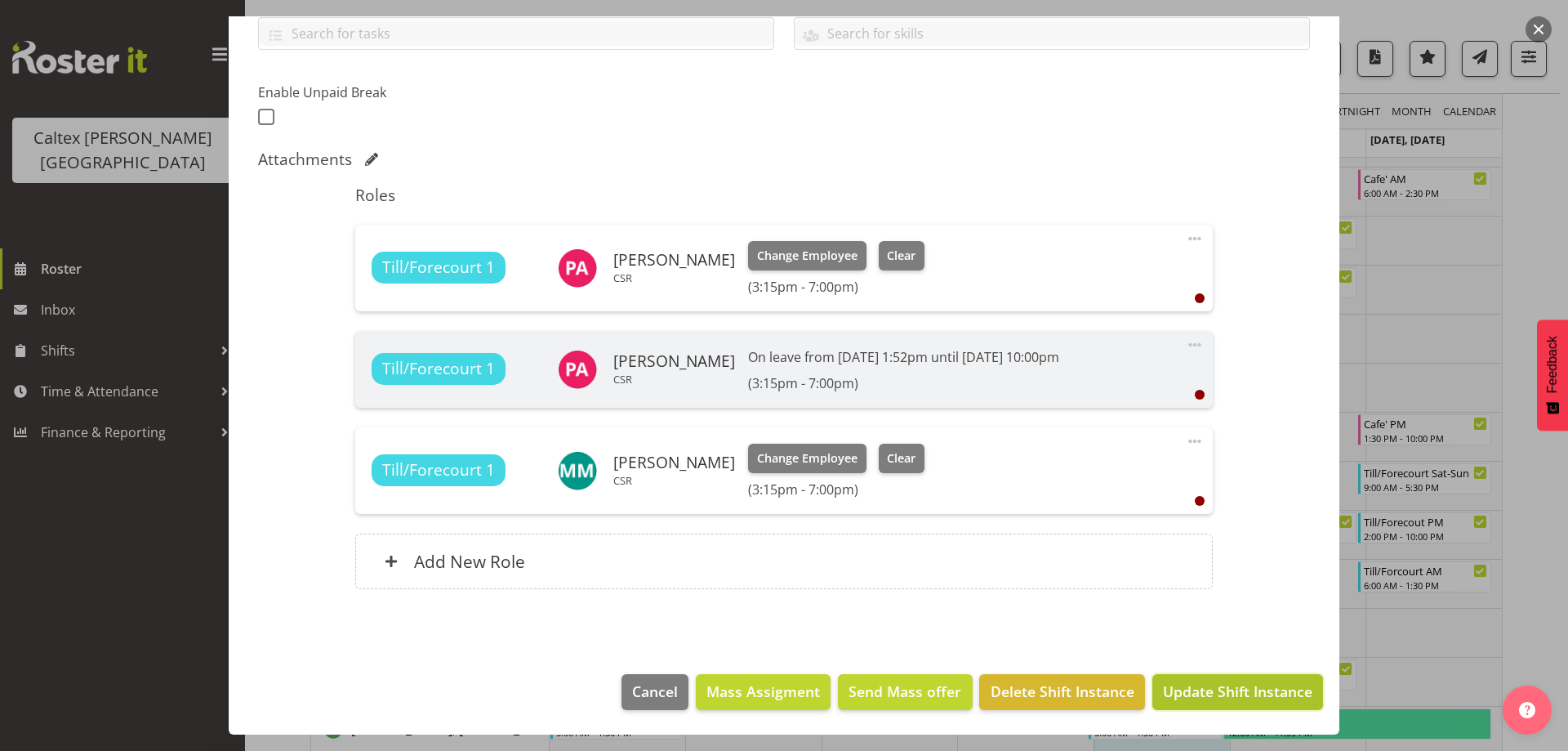
click at [1223, 685] on span "Update Shift Instance" at bounding box center [1237, 691] width 150 height 22
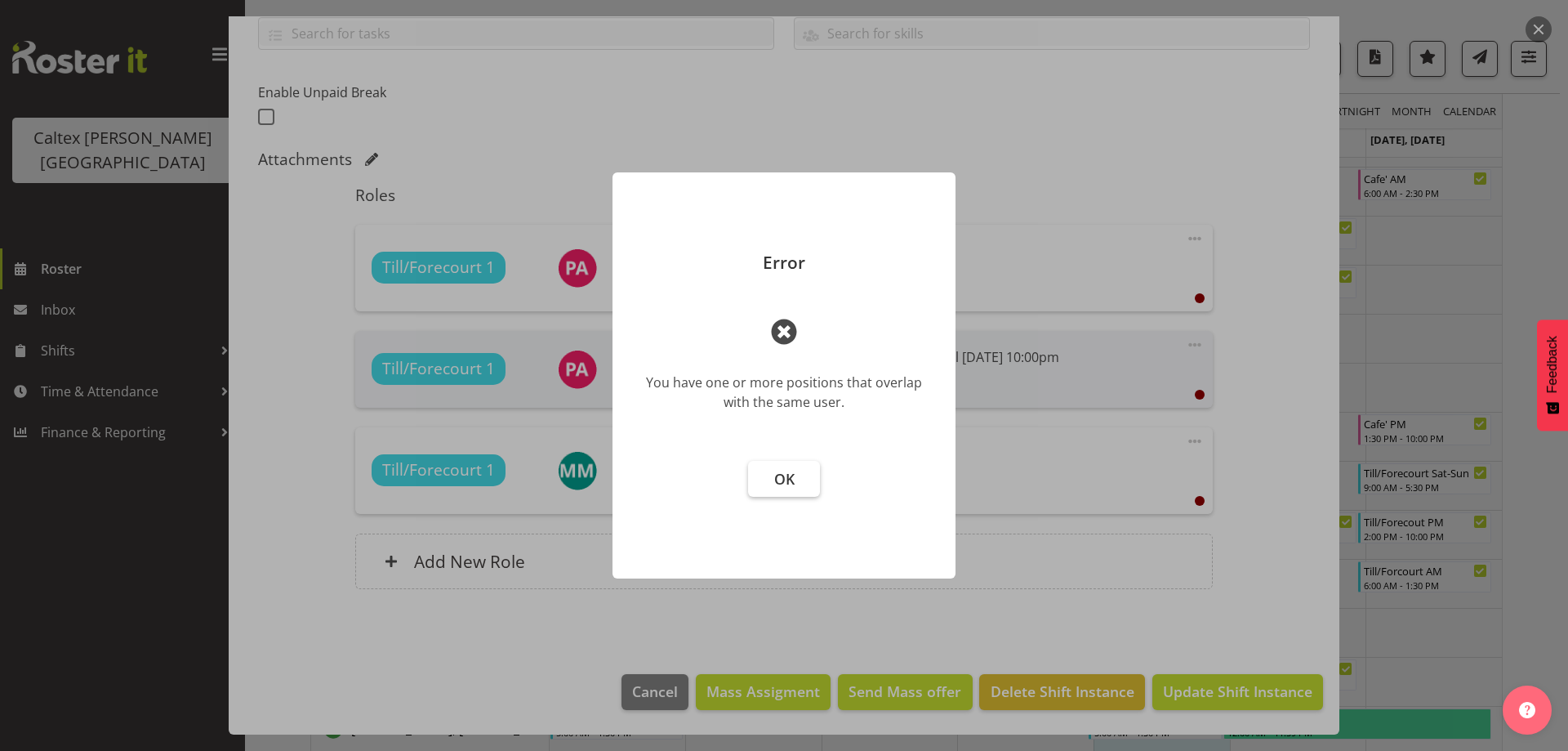
click at [783, 478] on span "OK" at bounding box center [784, 478] width 21 height 20
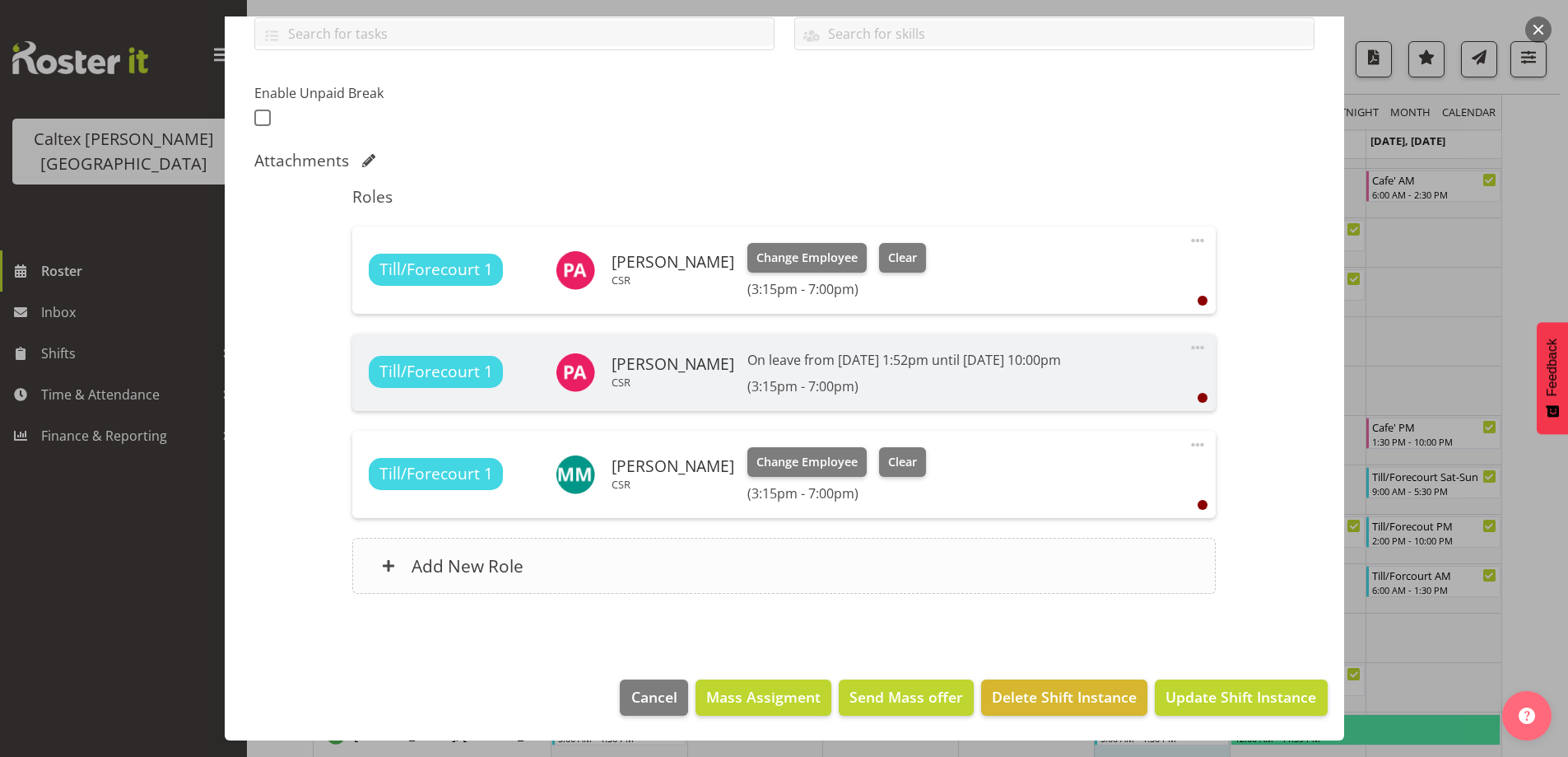
click at [701, 572] on div "Add New Role" at bounding box center [784, 565] width 863 height 56
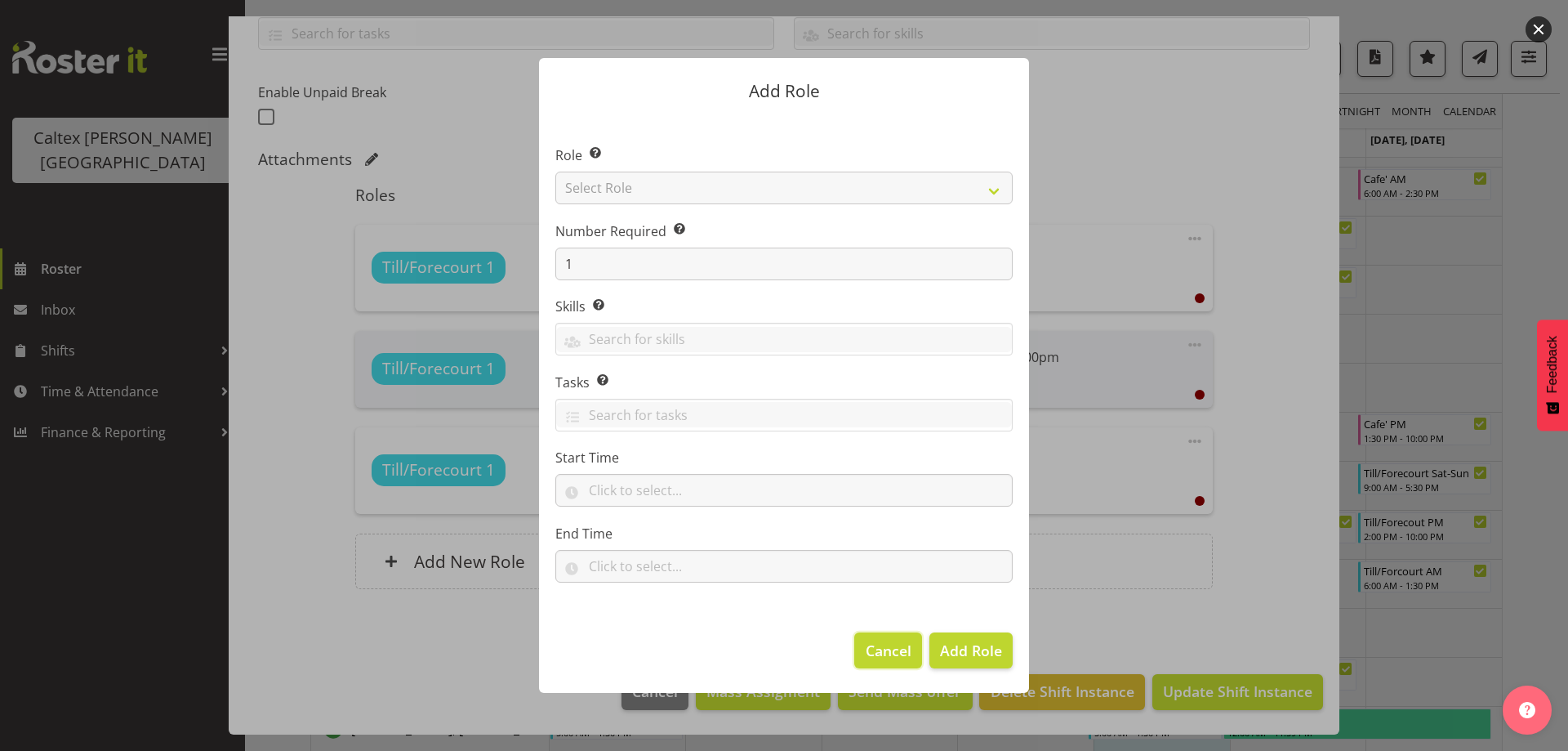
click at [895, 656] on span "Cancel" at bounding box center [888, 650] width 46 height 22
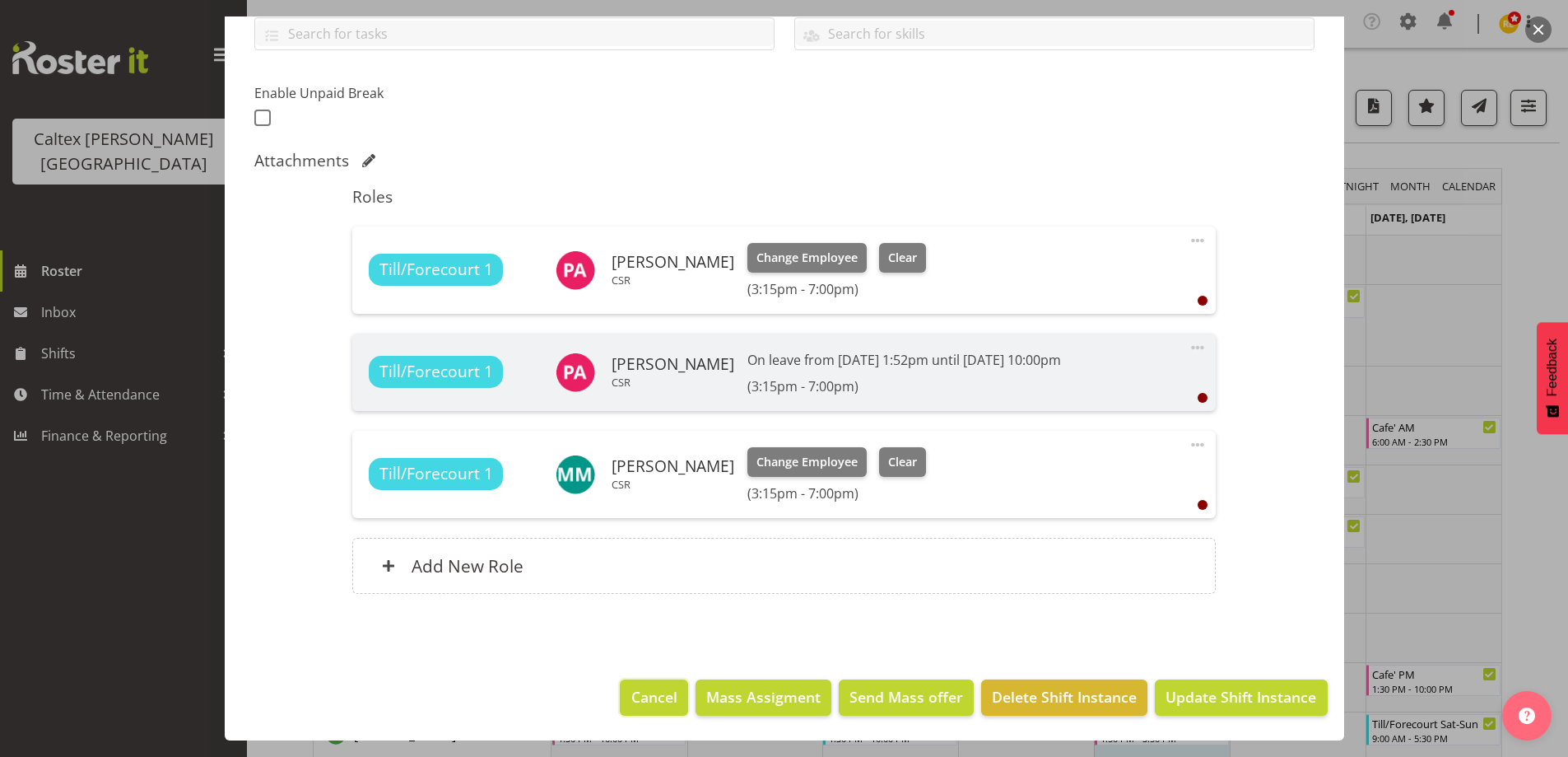
click at [649, 693] on span "Cancel" at bounding box center [654, 697] width 46 height 22
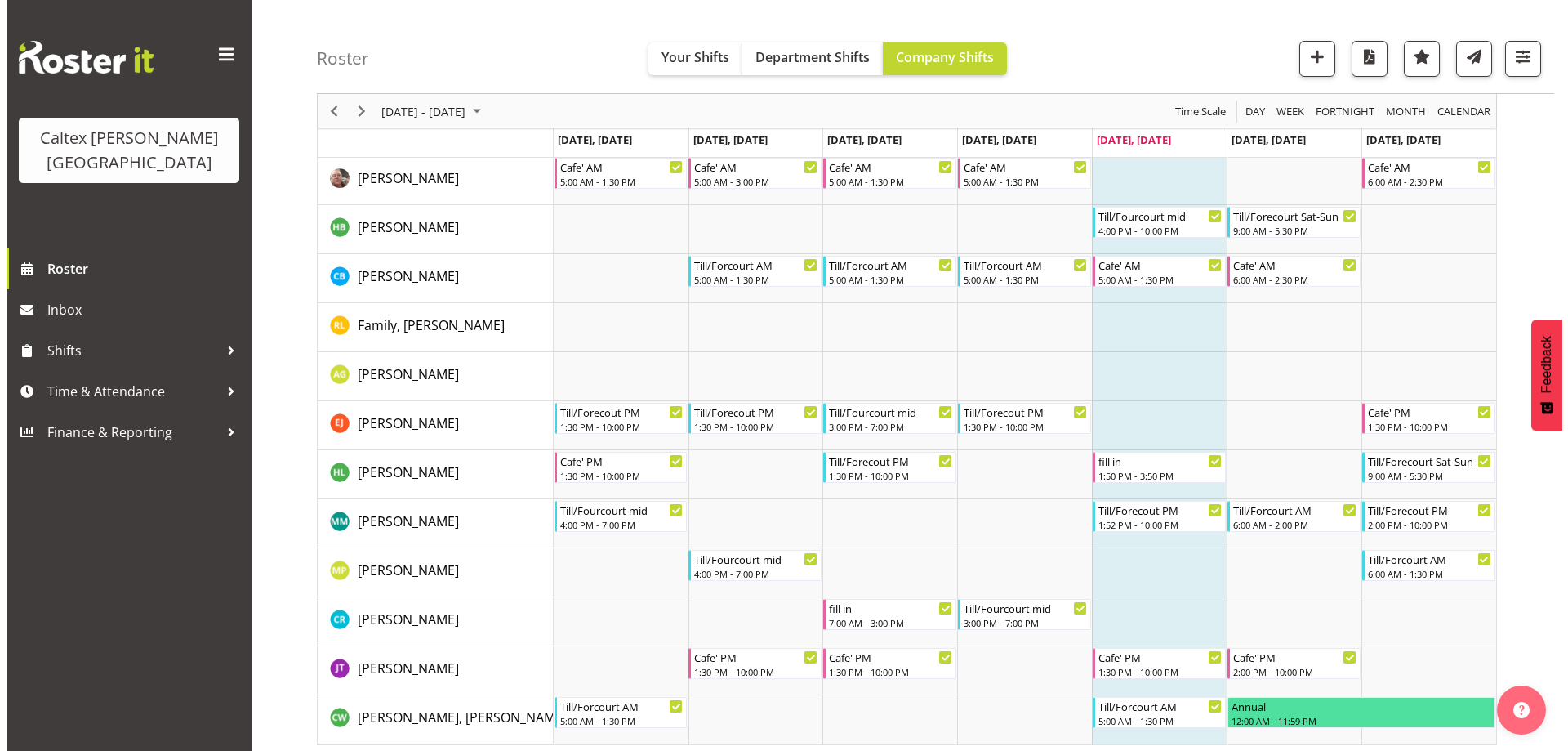
scroll to position [263, 0]
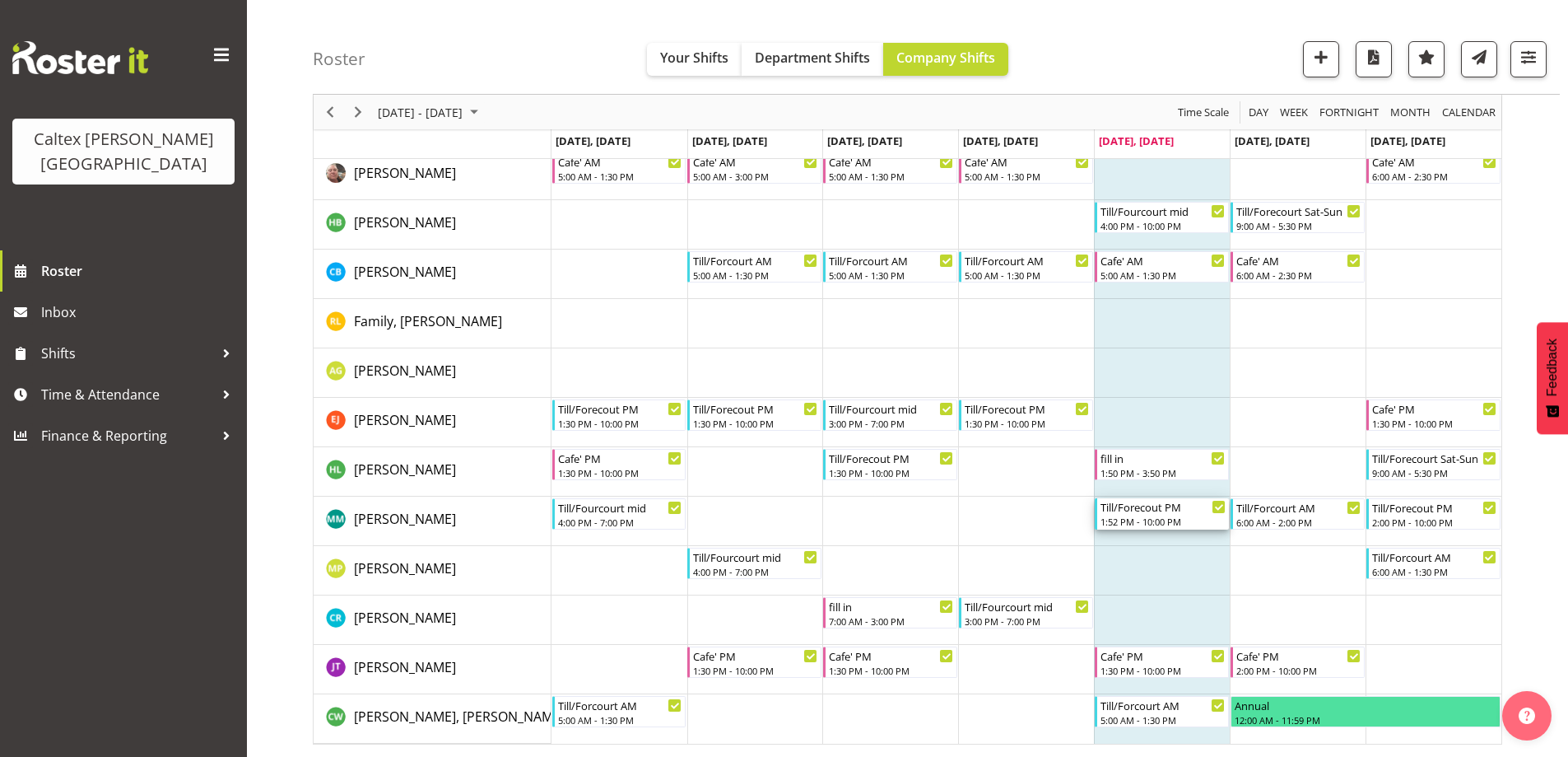
click at [1165, 519] on div "1:52 PM - 10:00 PM" at bounding box center [1163, 520] width 125 height 13
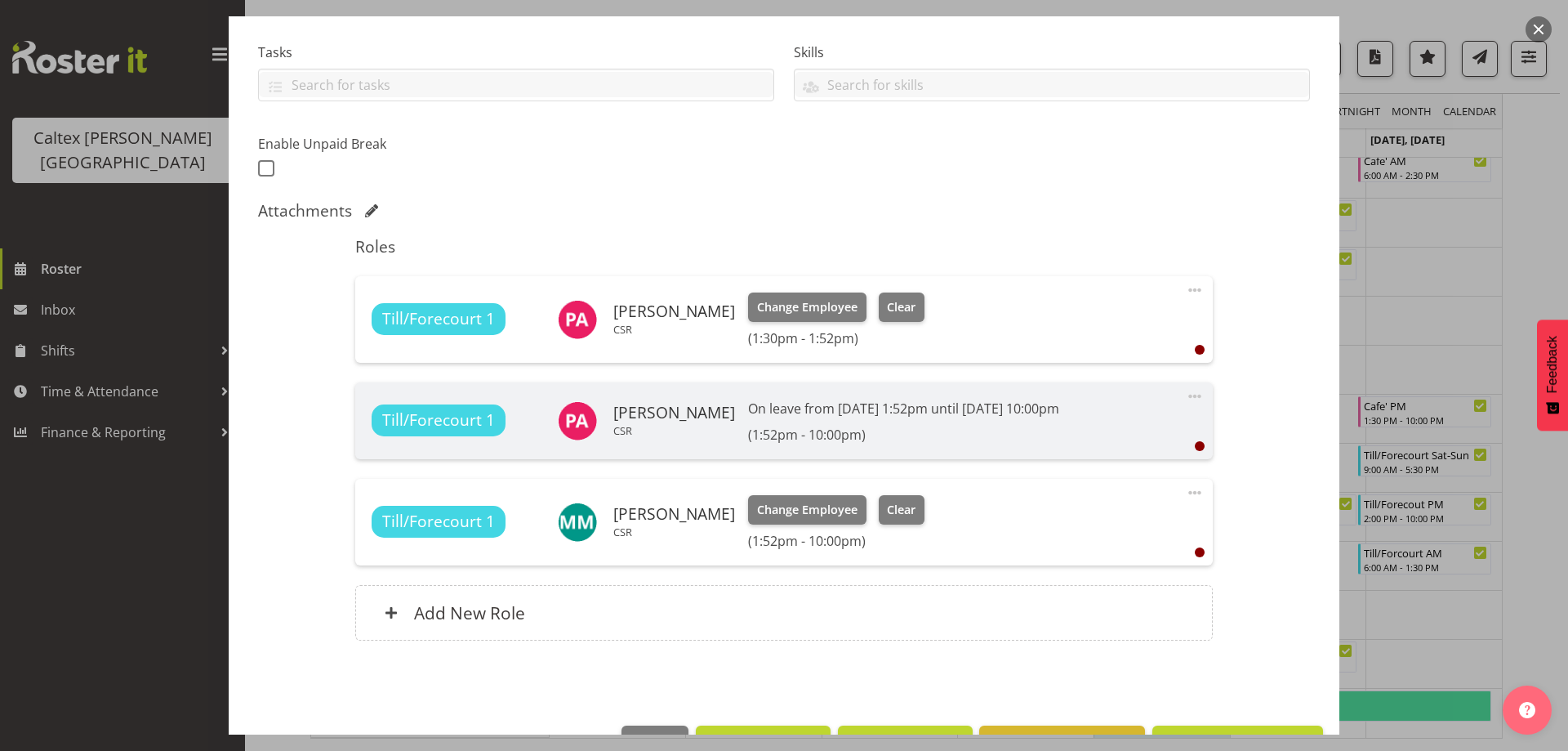
scroll to position [386, 0]
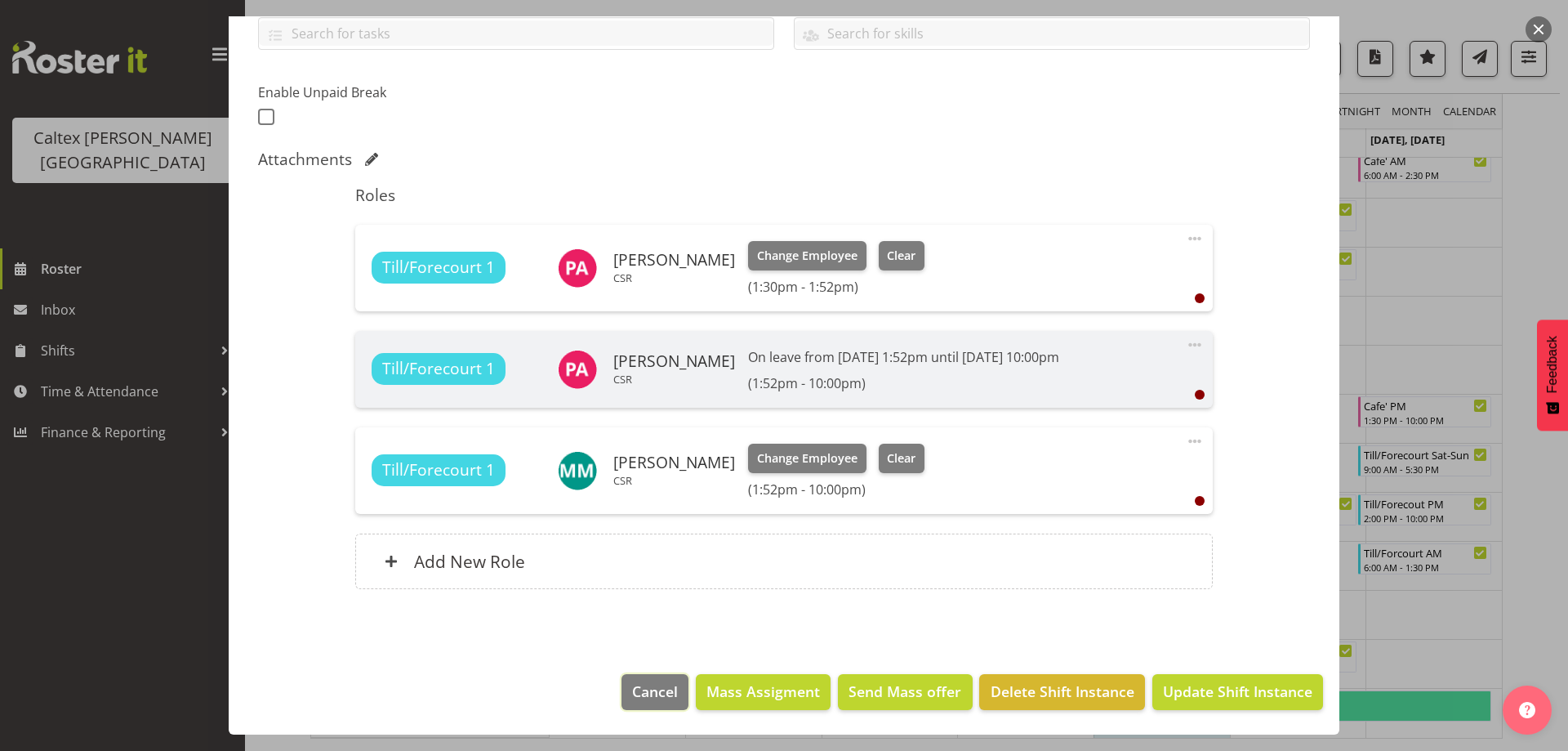
drag, startPoint x: 651, startPoint y: 697, endPoint x: 805, endPoint y: 666, distance: 157.1
click at [654, 693] on span "Cancel" at bounding box center [655, 691] width 46 height 22
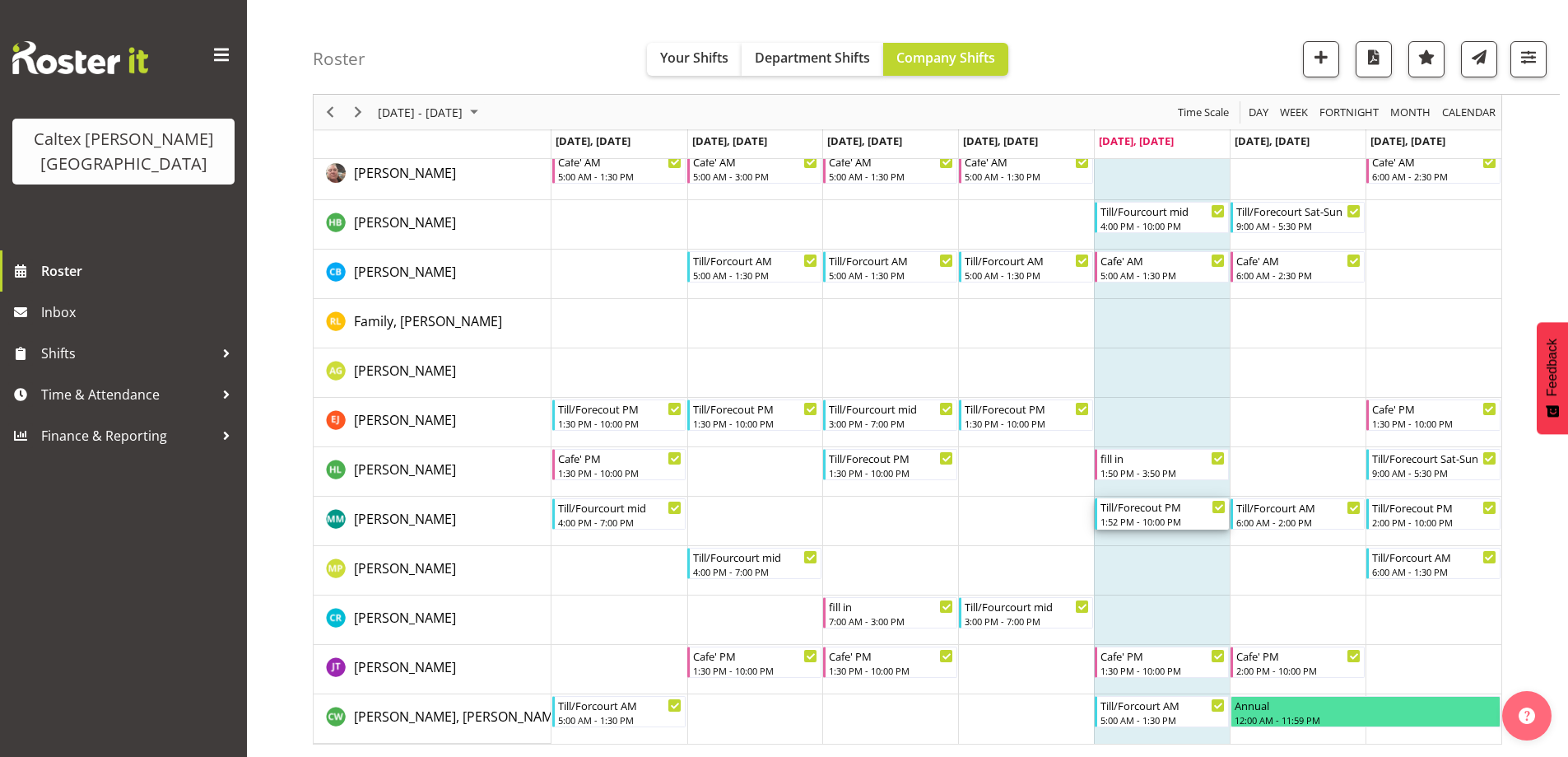
click at [1148, 520] on div "1:52 PM - 10:00 PM" at bounding box center [1163, 520] width 125 height 13
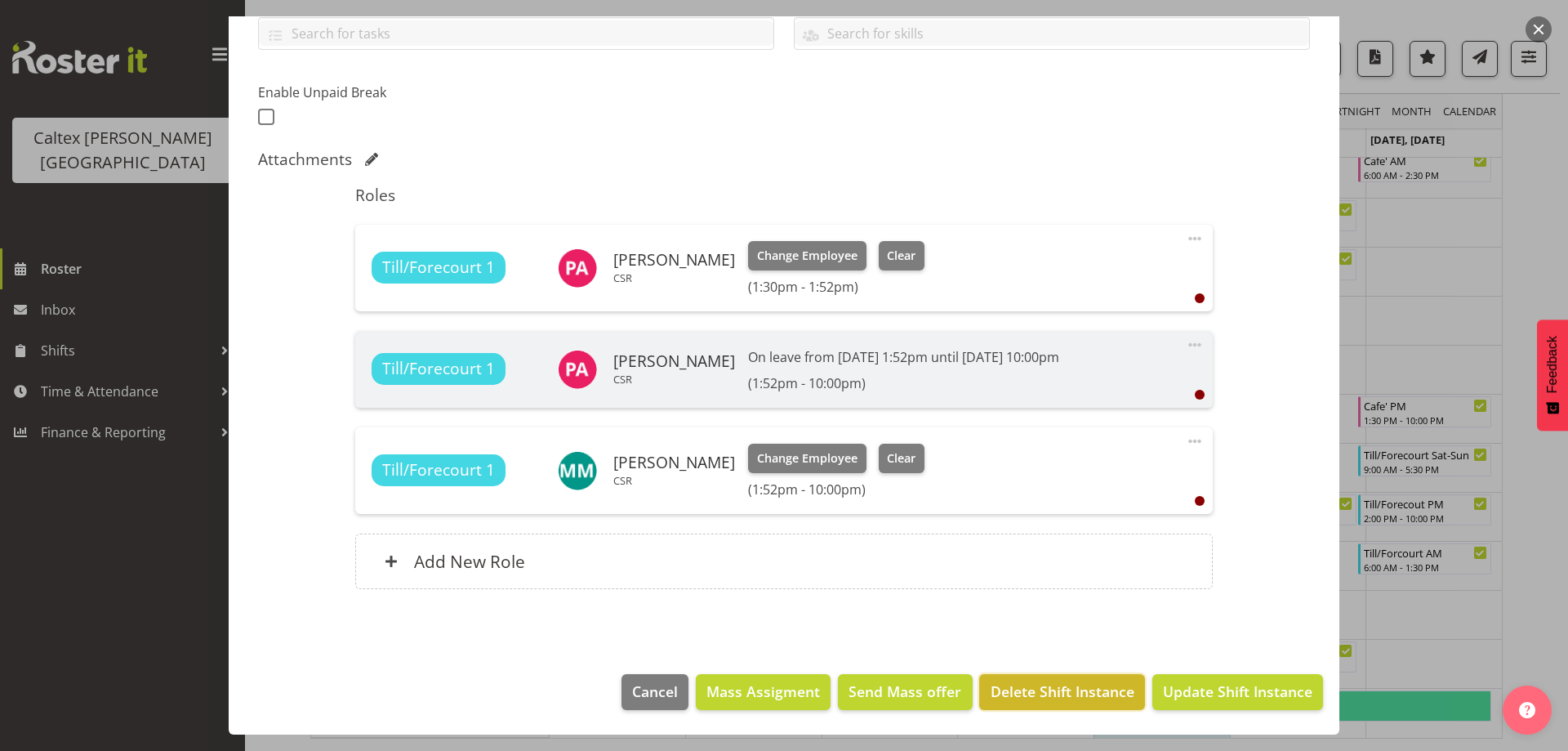
click at [1072, 687] on span "Delete Shift Instance" at bounding box center [1062, 691] width 144 height 22
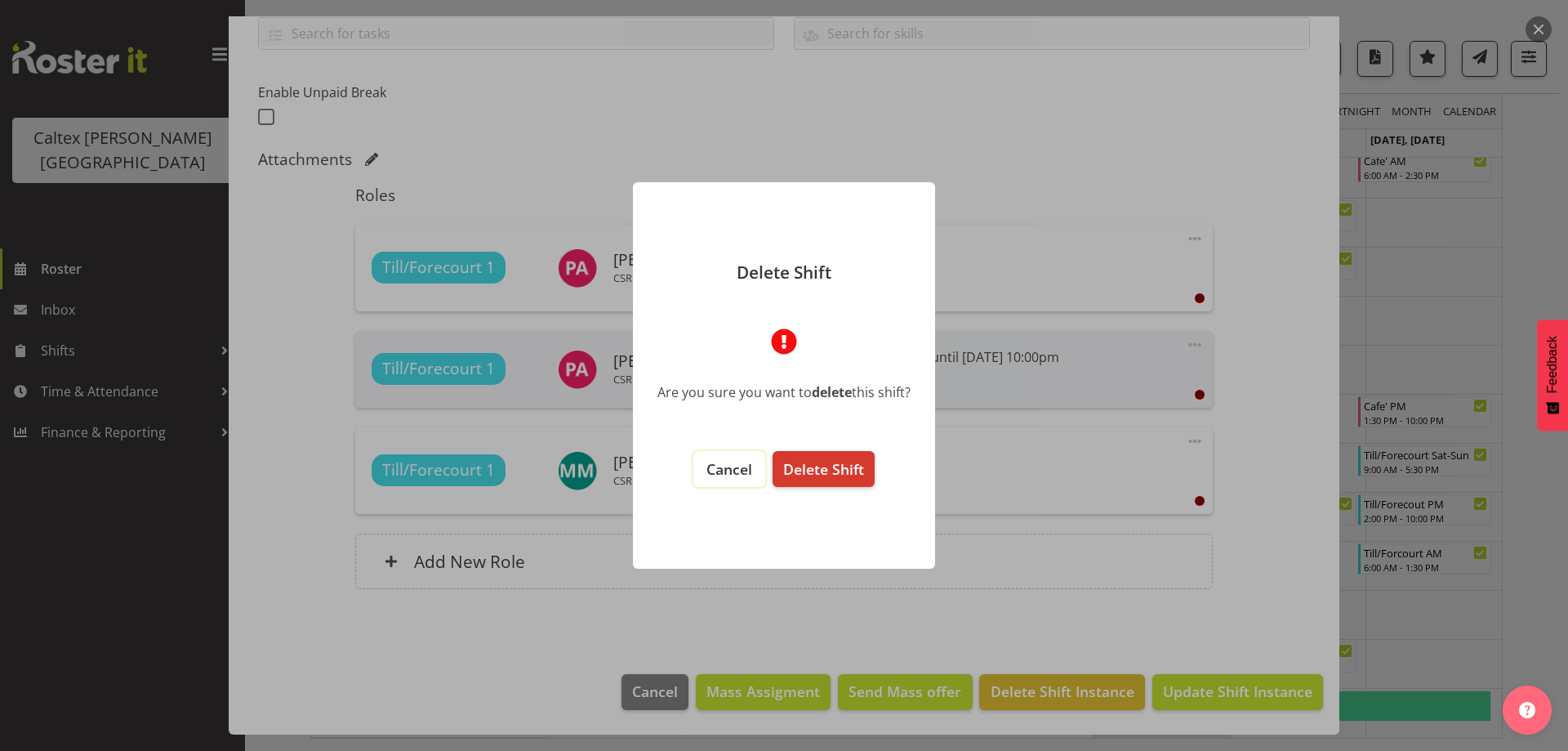
click at [719, 474] on span "Cancel" at bounding box center [729, 468] width 46 height 20
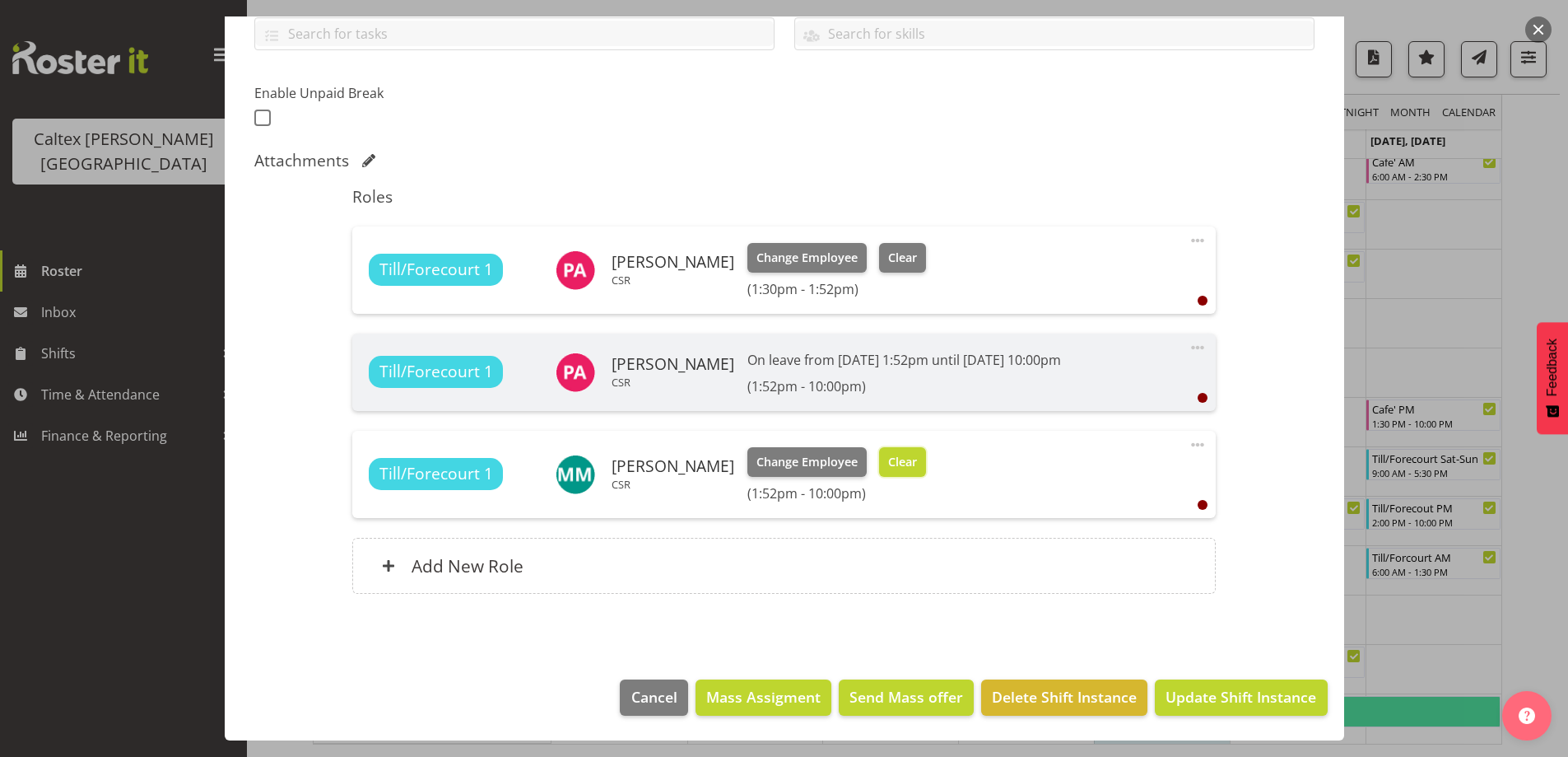
click at [918, 458] on span "Clear" at bounding box center [902, 461] width 29 height 18
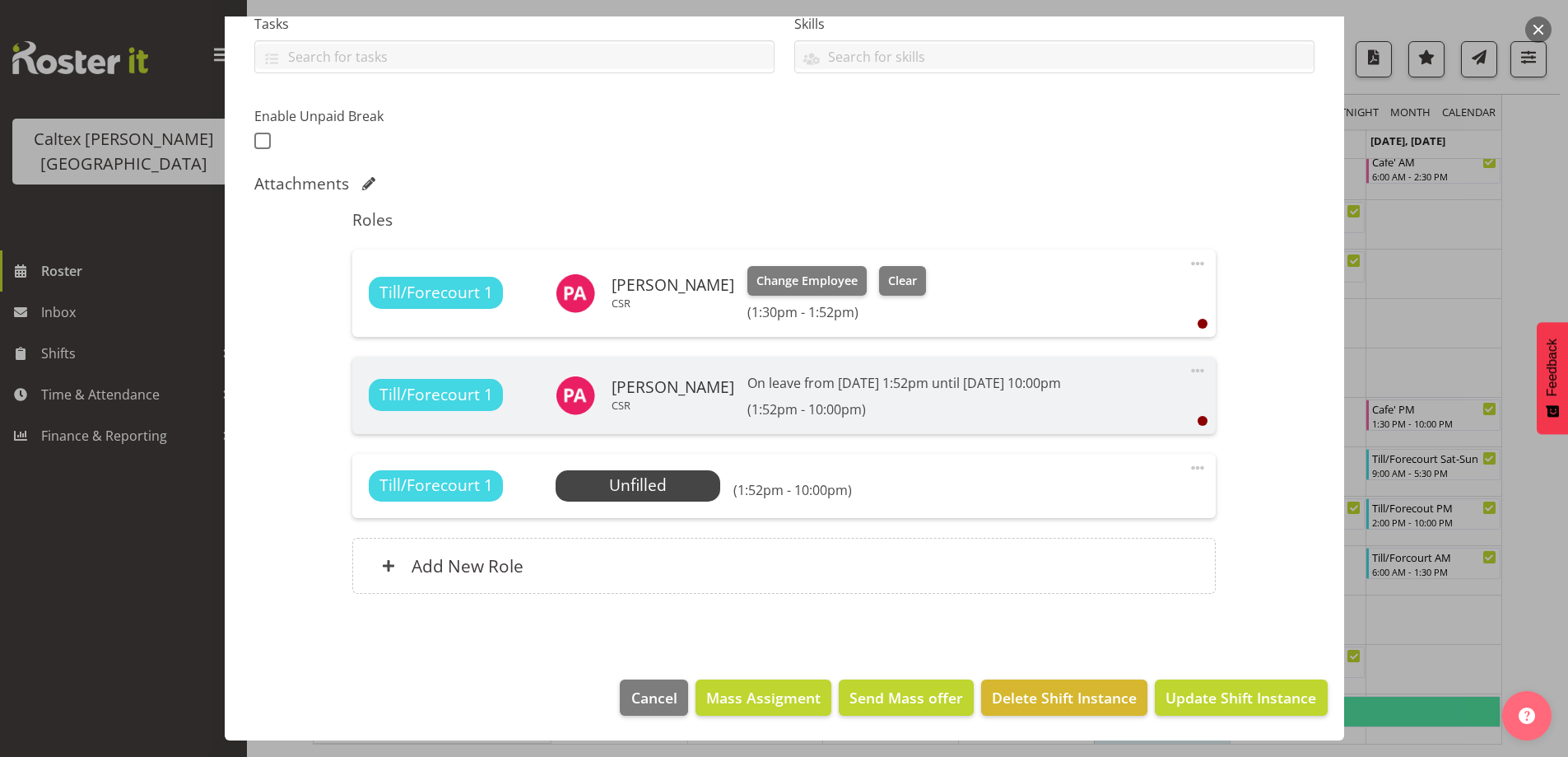
scroll to position [0, 0]
click at [1199, 687] on span "Update Shift Instance" at bounding box center [1241, 698] width 151 height 22
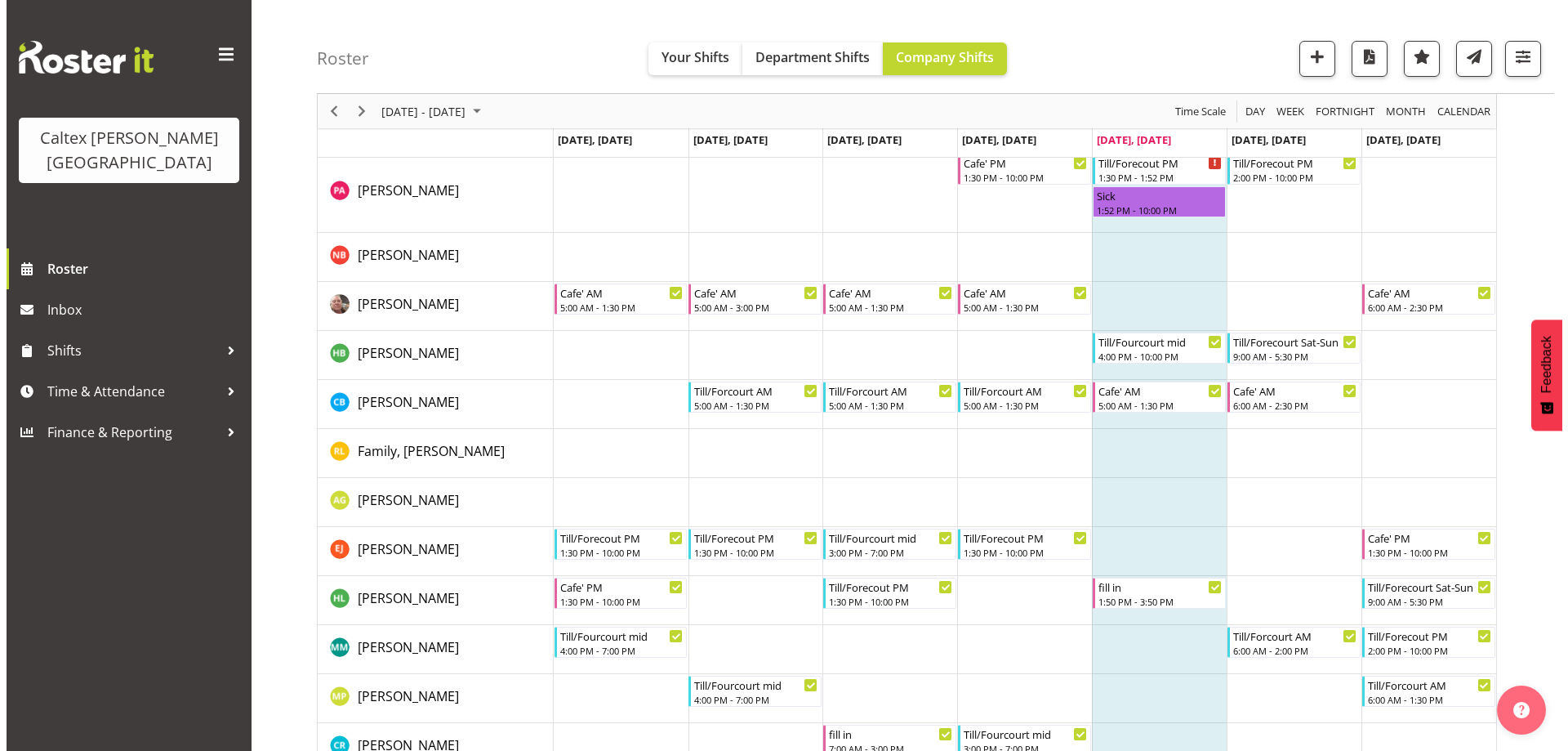
scroll to position [263, 0]
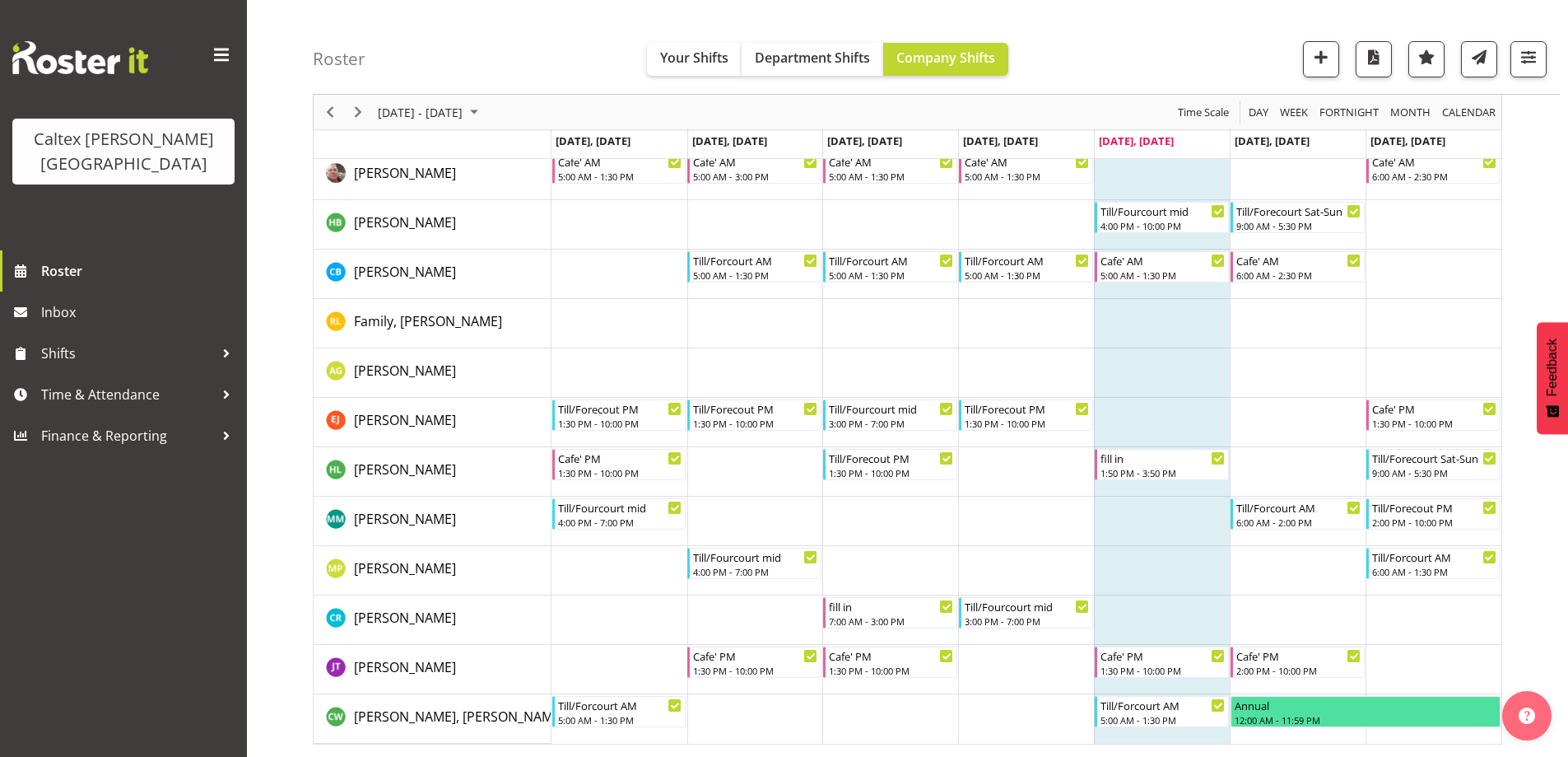
click at [1148, 515] on td "Timeline Week of September 5, 2025" at bounding box center [1162, 521] width 136 height 49
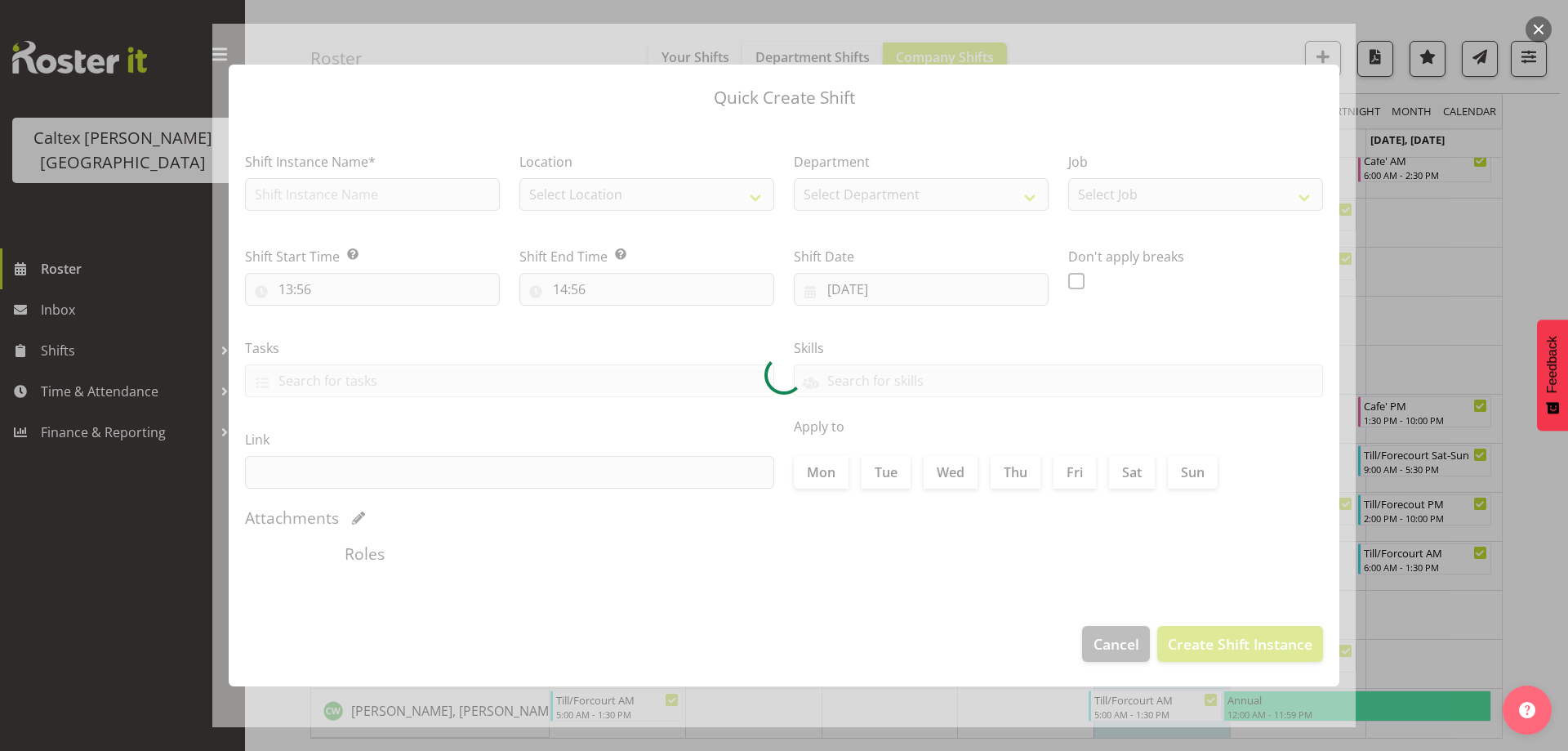
checkbox input "true"
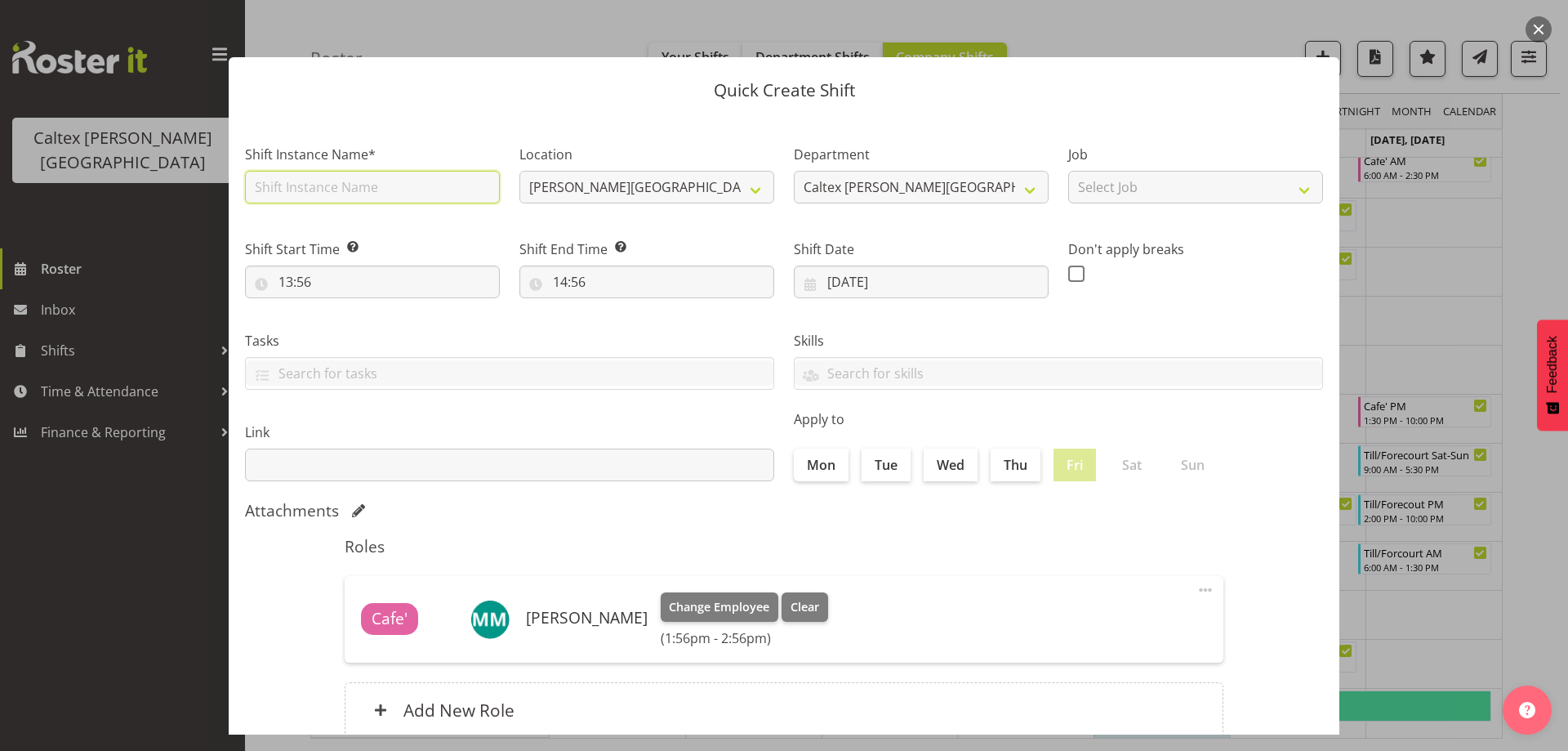
click at [348, 191] on input "text" at bounding box center [372, 187] width 255 height 32
type input "fill in"
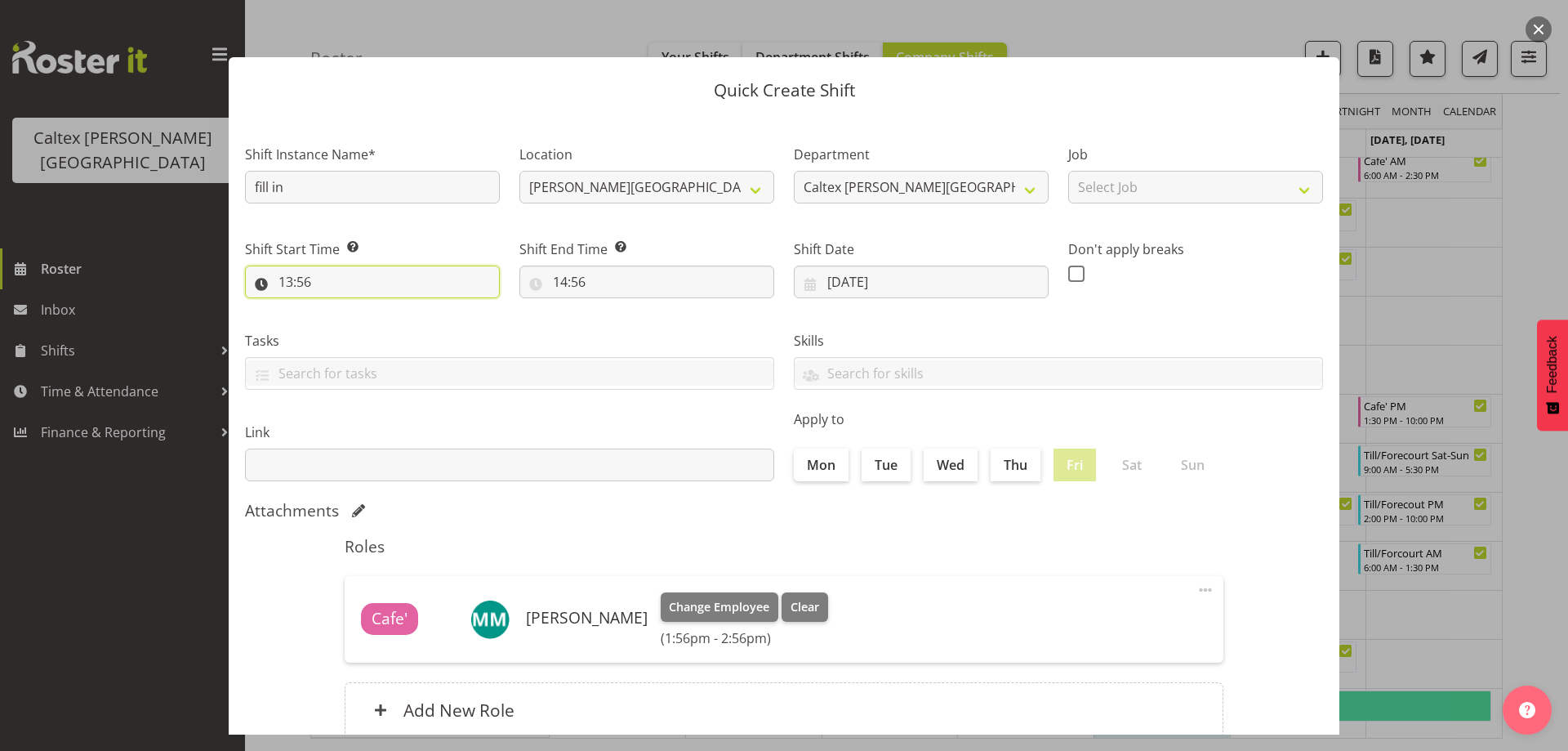
click at [325, 274] on input "13:56" at bounding box center [372, 281] width 255 height 32
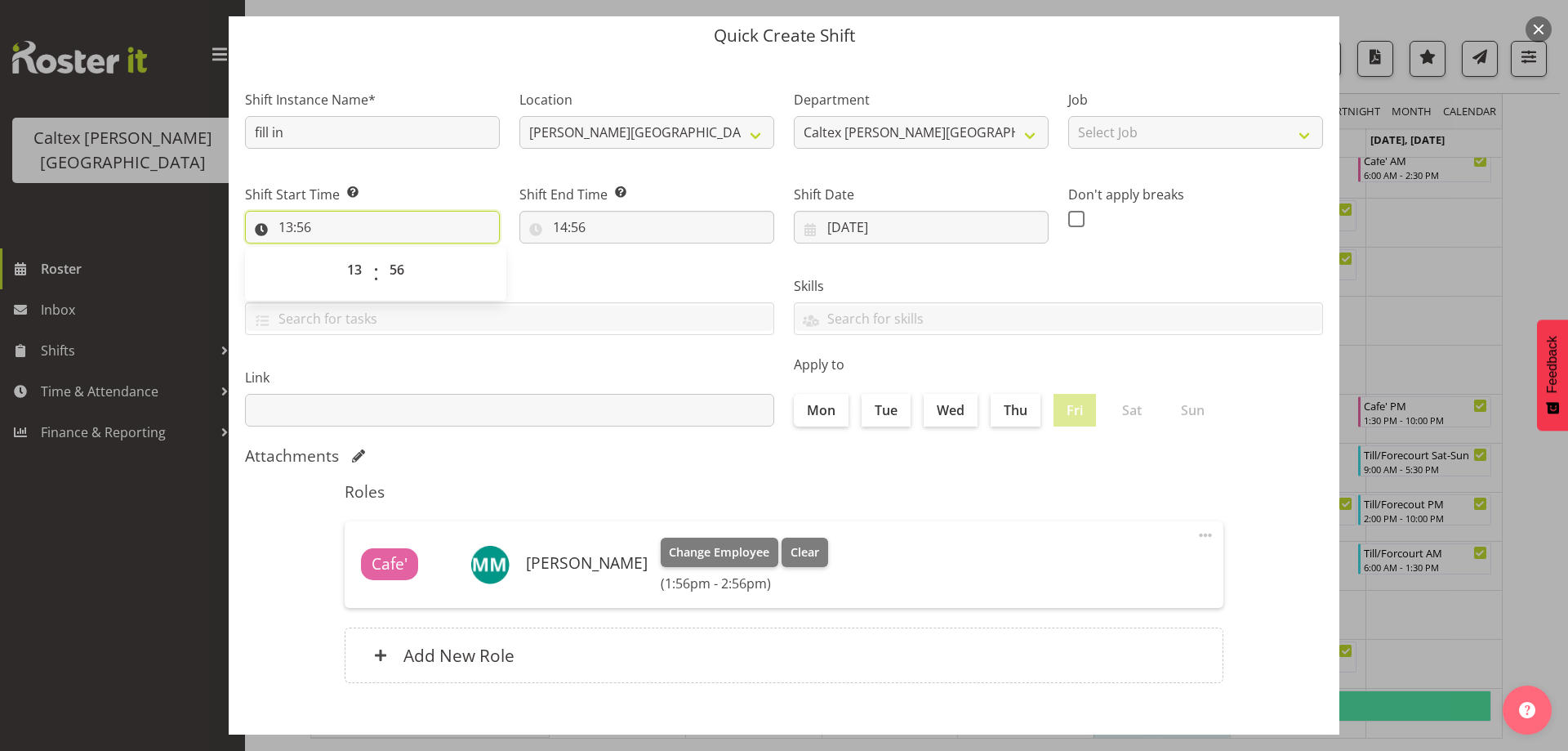
scroll to position [116, 0]
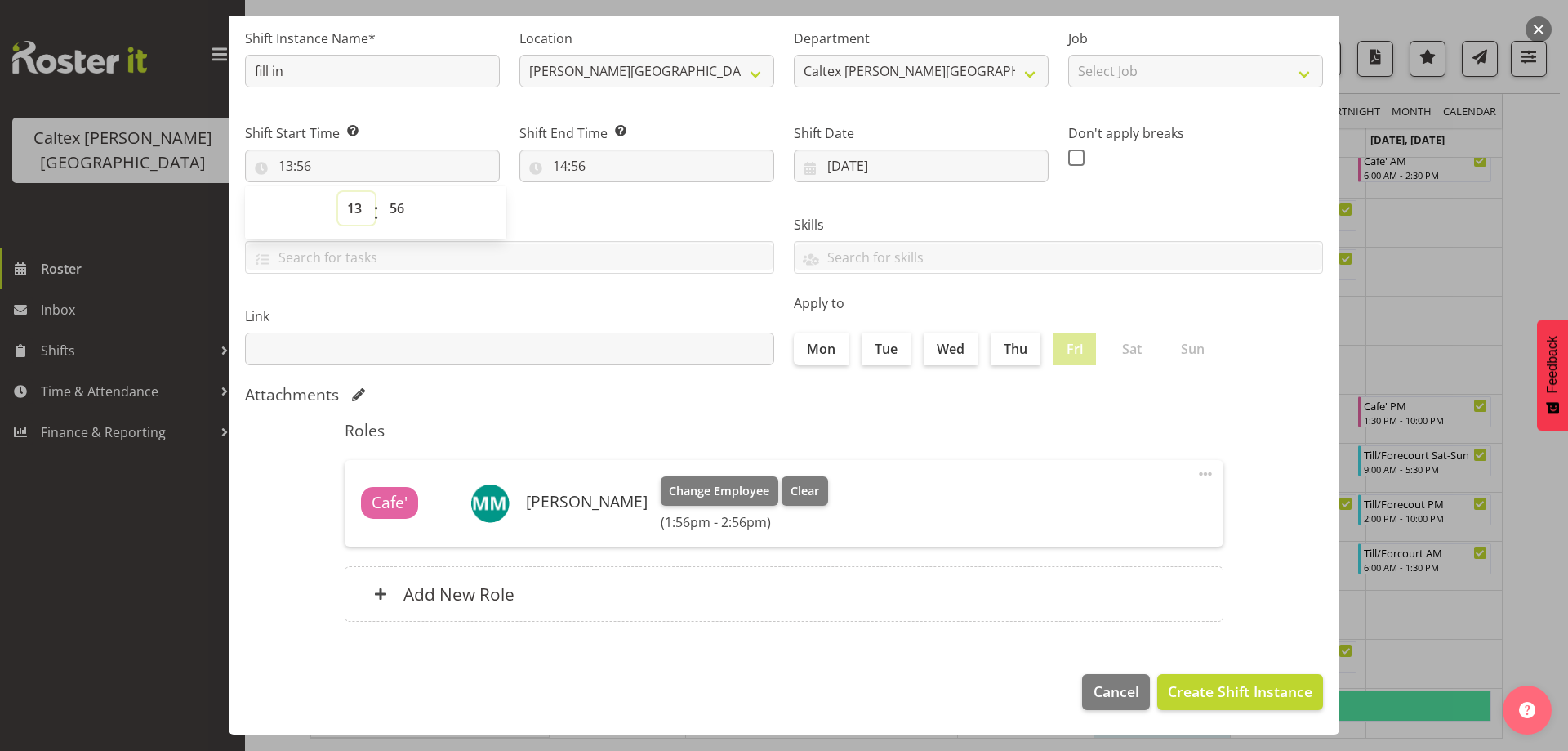
click at [360, 208] on select "00 01 02 03 04 05 06 07 08 09 10 11 12 13 14 15 16 17 18 19 20 21 22 23" at bounding box center [357, 207] width 37 height 32
select select "15"
click at [338, 192] on select "00 01 02 03 04 05 06 07 08 09 10 11 12 13 14 15 16 17 18 19 20 21 22 23" at bounding box center [357, 207] width 37 height 32
type input "15:56"
click at [410, 211] on select "00 01 02 03 04 05 06 07 08 09 10 11 12 13 14 15 16 17 18 19 20 21 22 23 24 25 2…" at bounding box center [399, 207] width 37 height 32
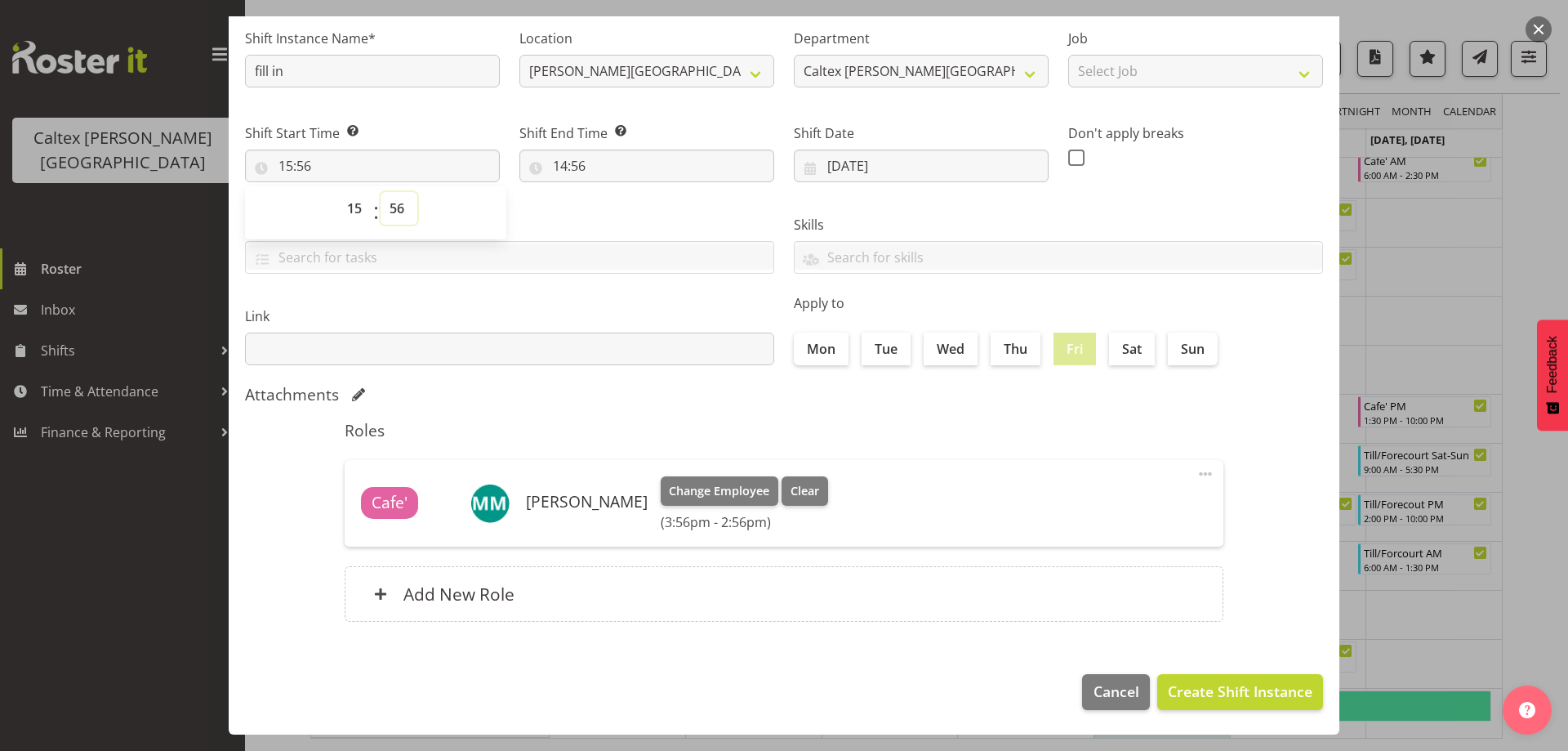
select select "15"
click at [380, 192] on select "00 01 02 03 04 05 06 07 08 09 10 11 12 13 14 15 16 17 18 19 20 21 22 23 24 25 2…" at bounding box center [399, 207] width 37 height 32
type input "15:15"
click at [588, 166] on input "14:56" at bounding box center [646, 165] width 255 height 32
click at [626, 208] on select "00 01 02 03 04 05 06 07 08 09 10 11 12 13 14 15 16 17 18 19 20 21 22 23" at bounding box center [631, 207] width 37 height 32
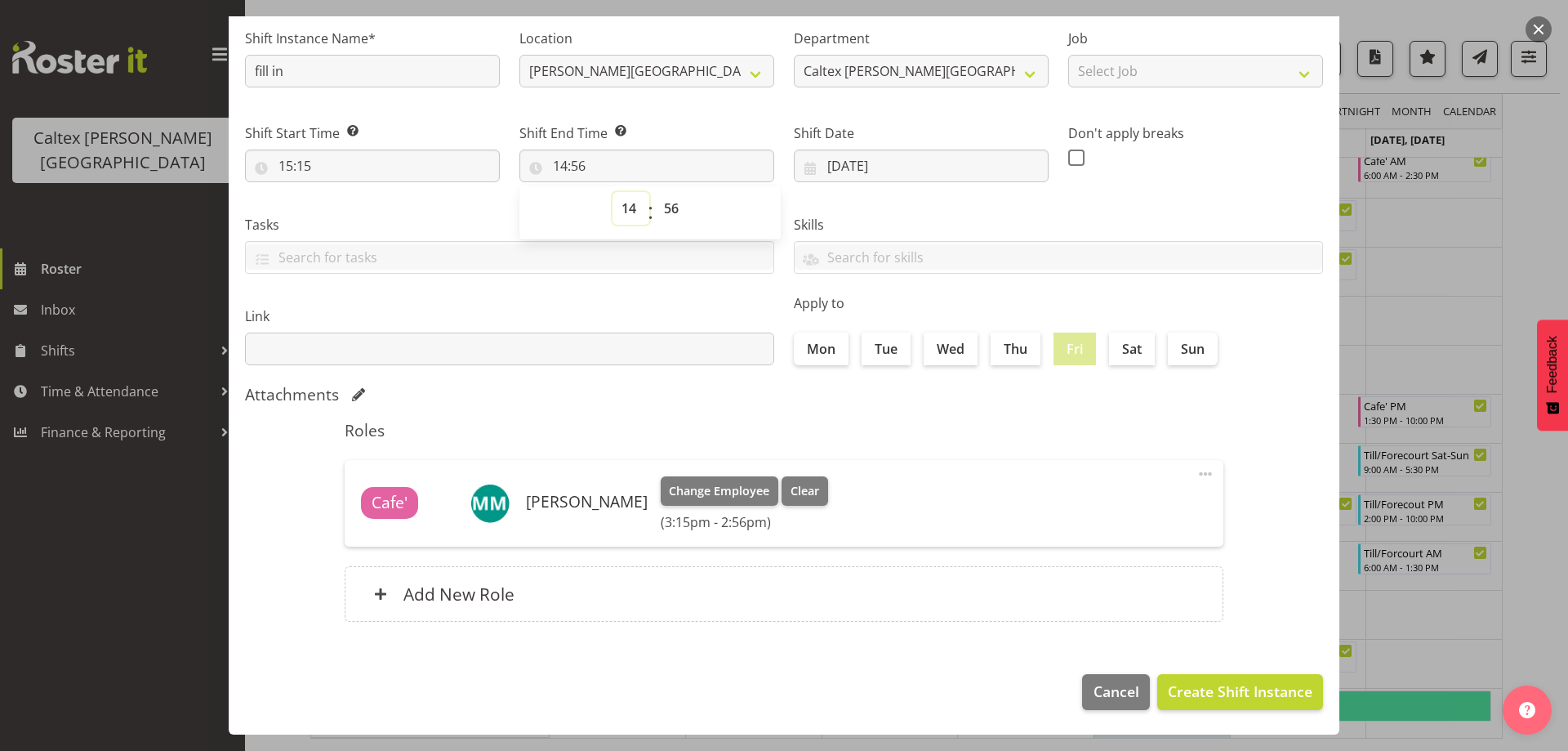
click at [621, 213] on select "00 01 02 03 04 05 06 07 08 09 10 11 12 13 14 15 16 17 18 19 20 21 22 23" at bounding box center [631, 207] width 37 height 32
select select "19"
click at [612, 192] on select "00 01 02 03 04 05 06 07 08 09 10 11 12 13 14 15 16 17 18 19 20 21 22 23" at bounding box center [631, 207] width 37 height 32
type input "19:56"
click at [670, 209] on select "00 01 02 03 04 05 06 07 08 09 10 11 12 13 14 15 16 17 18 19 20 21 22 23 24 25 2…" at bounding box center [674, 207] width 37 height 32
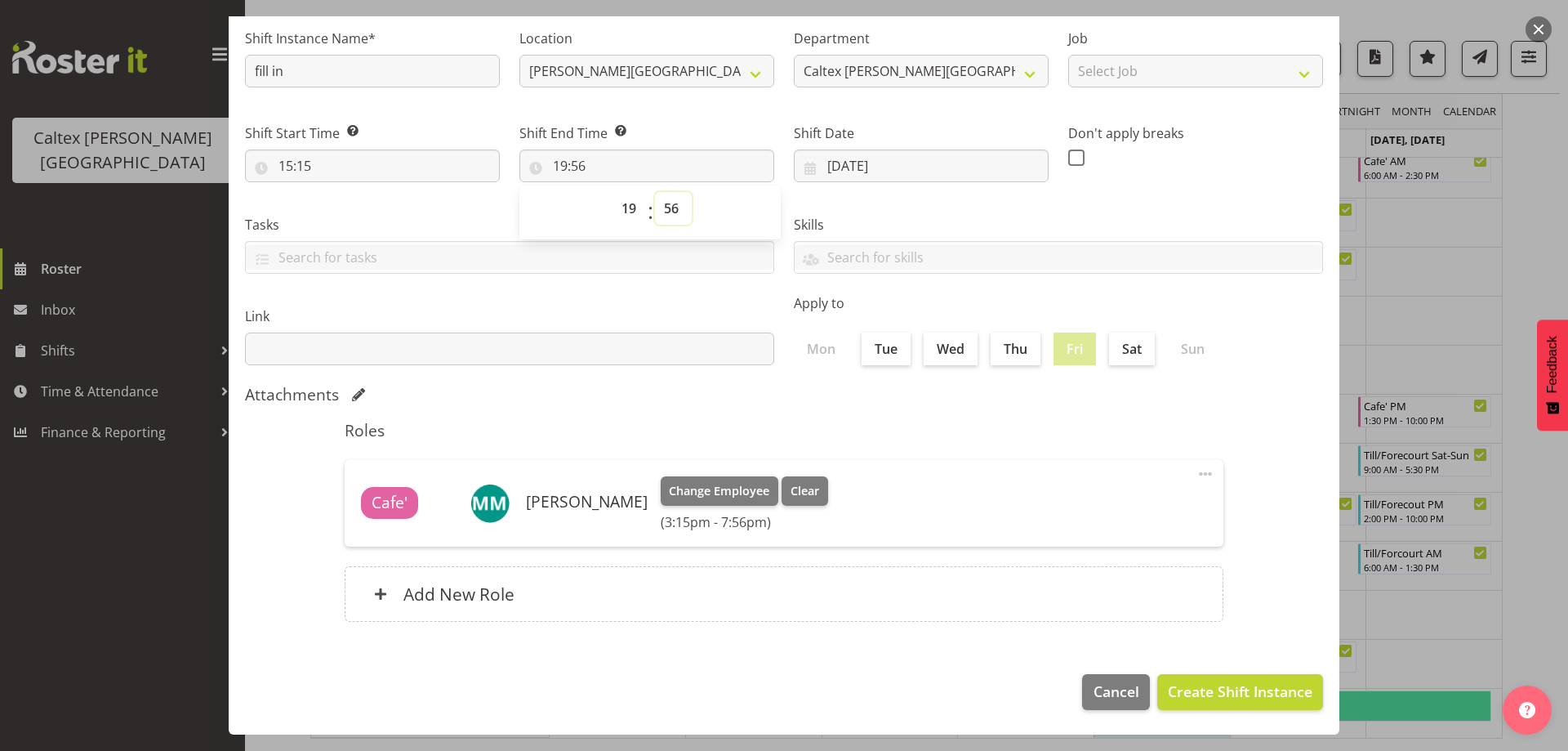
select select "0"
click at [655, 192] on select "00 01 02 03 04 05 06 07 08 09 10 11 12 13 14 15 16 17 18 19 20 21 22 23 24 25 2…" at bounding box center [674, 207] width 37 height 32
type input "19:00"
click at [1214, 702] on button "Create Shift Instance" at bounding box center [1241, 691] width 166 height 36
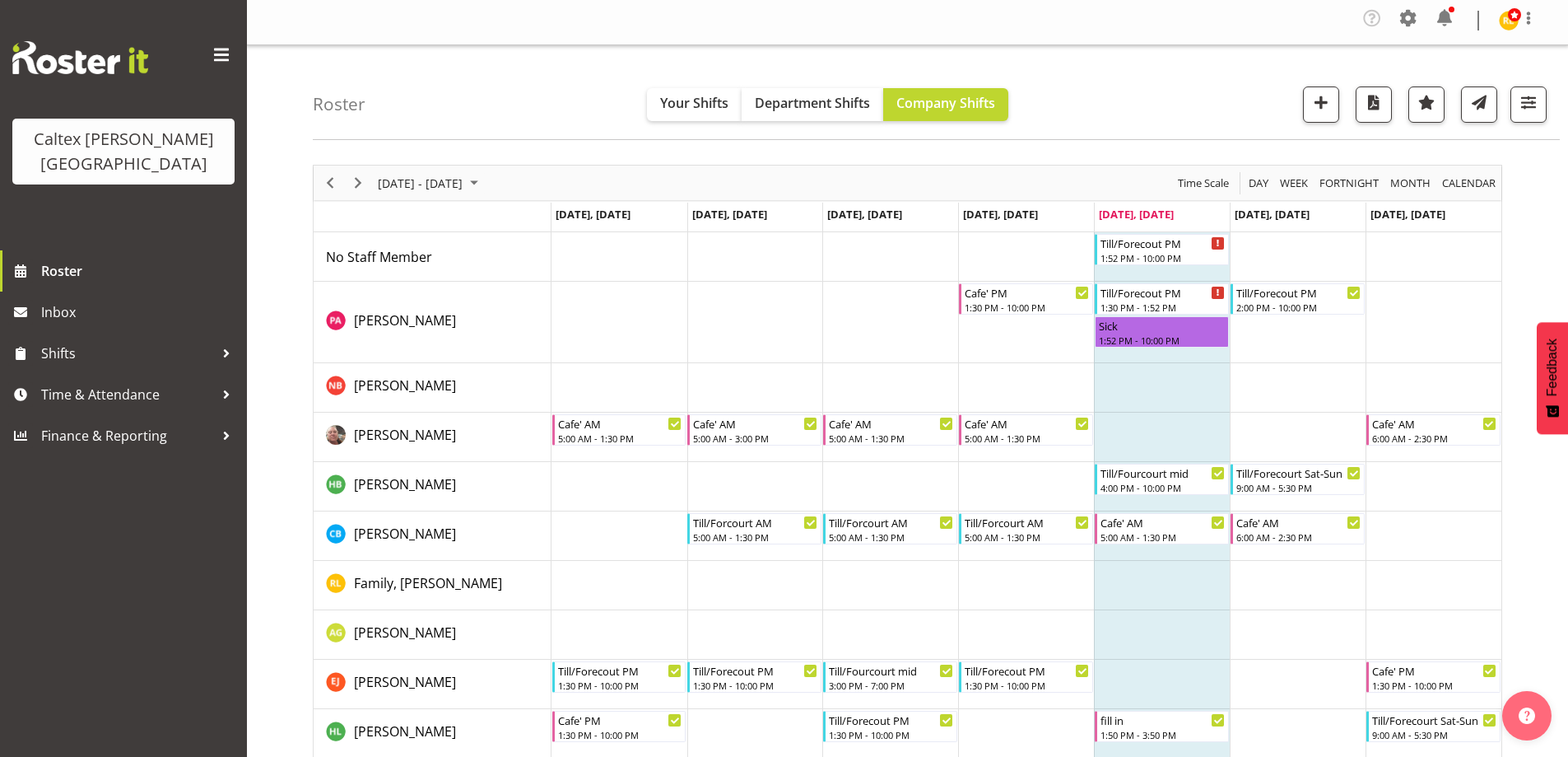
scroll to position [0, 0]
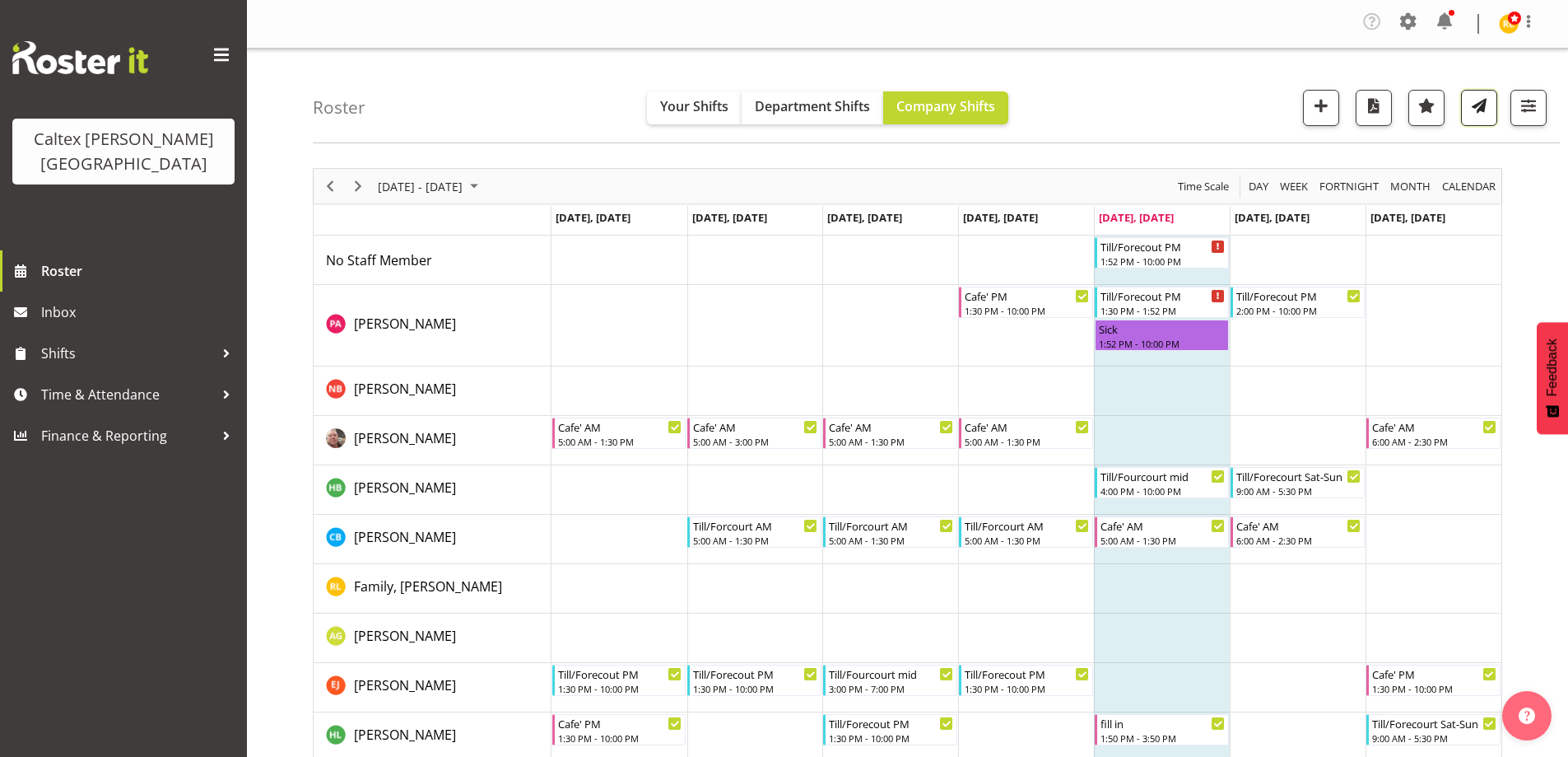
click at [1481, 94] on button "button" at bounding box center [1479, 107] width 36 height 36
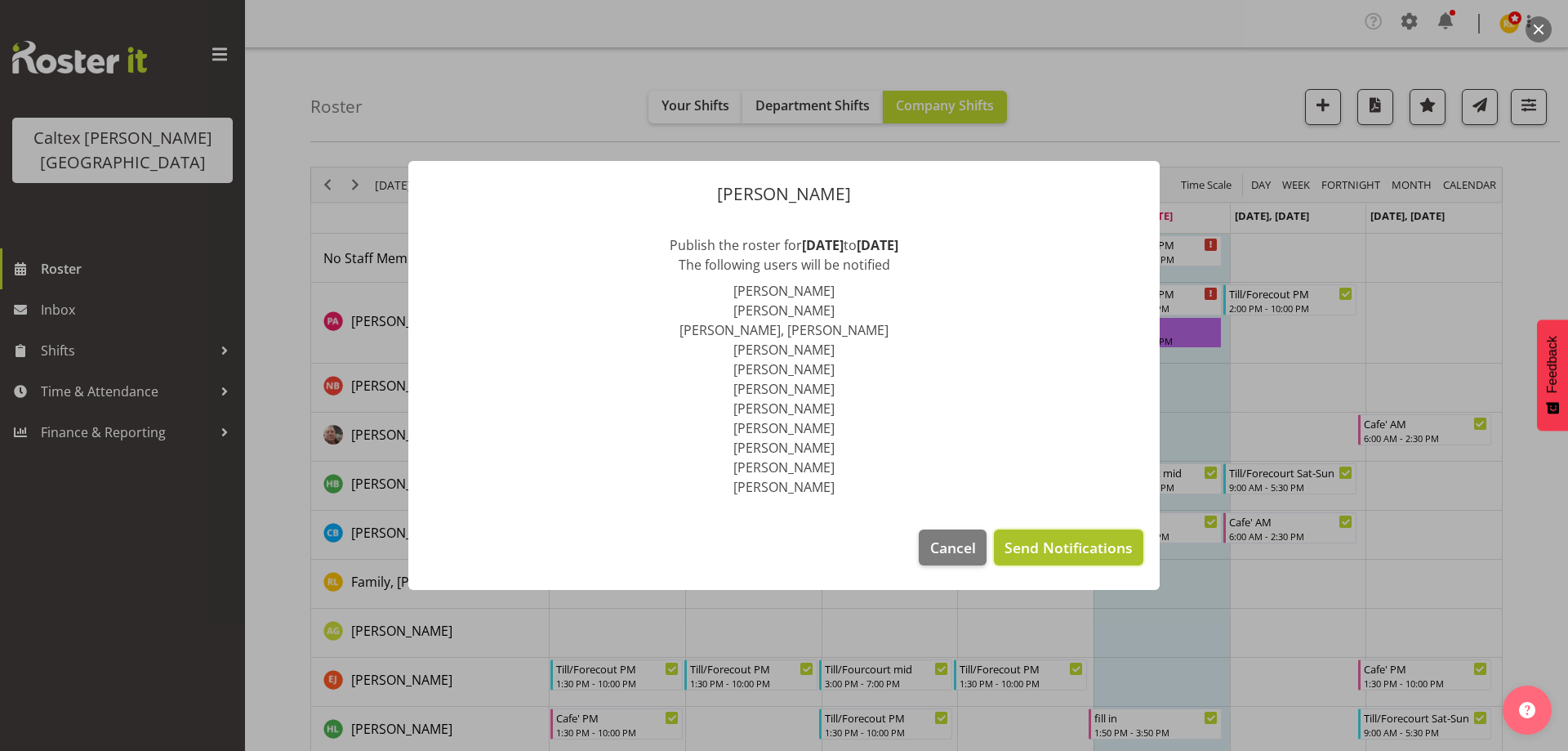
click at [1031, 551] on span "Send Notifications" at bounding box center [1067, 548] width 128 height 22
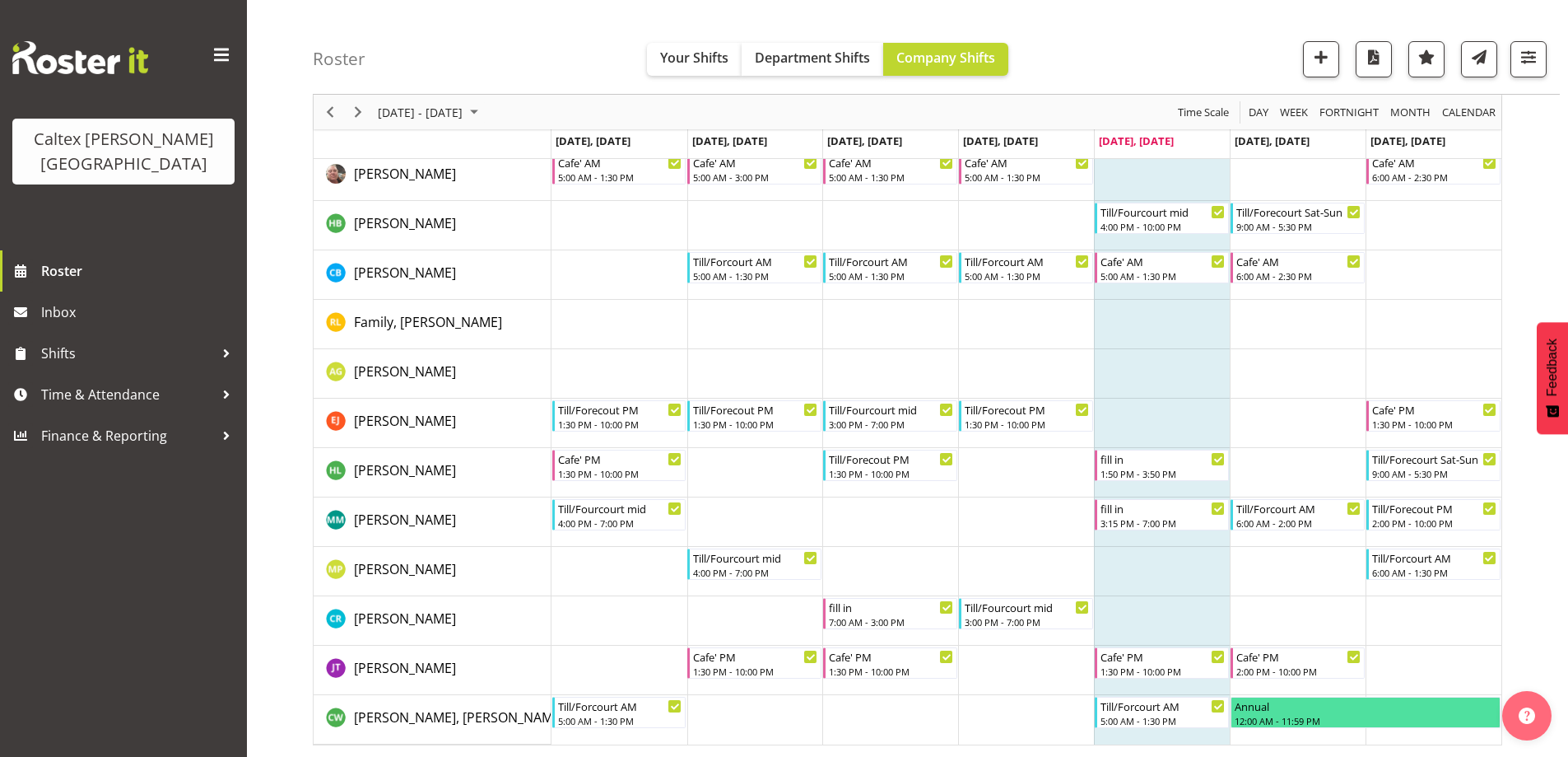
scroll to position [265, 0]
